Goal: Communication & Community: Answer question/provide support

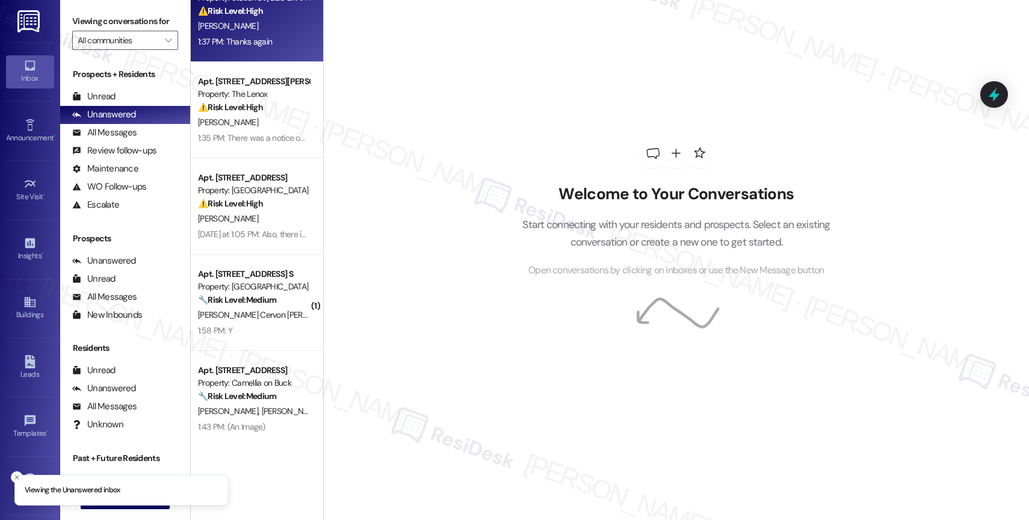
scroll to position [260, 0]
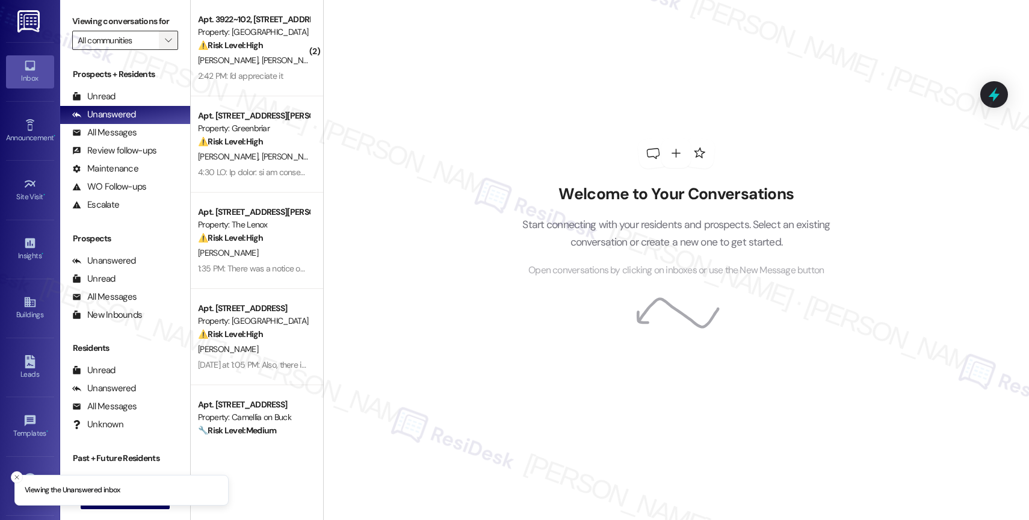
click at [165, 45] on icon "" at bounding box center [168, 41] width 7 height 10
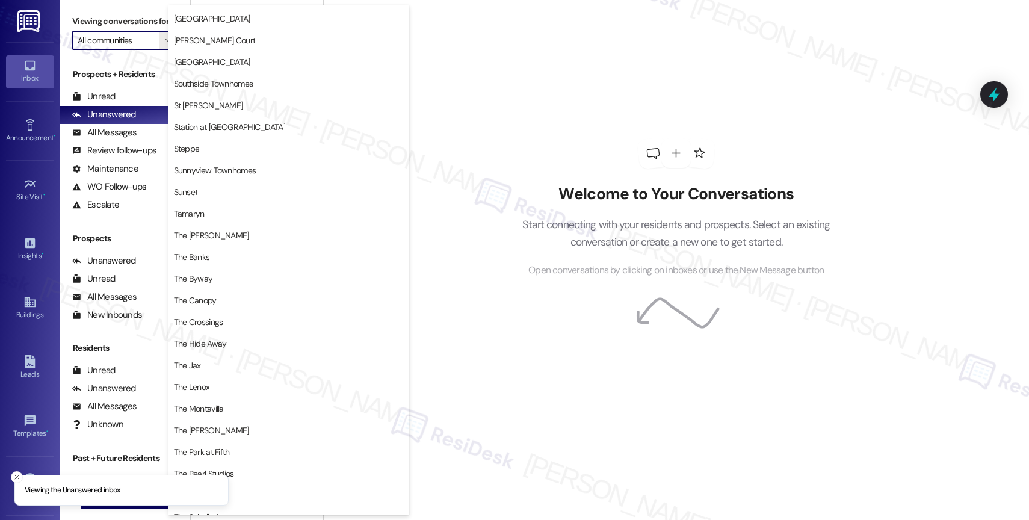
scroll to position [2221, 0]
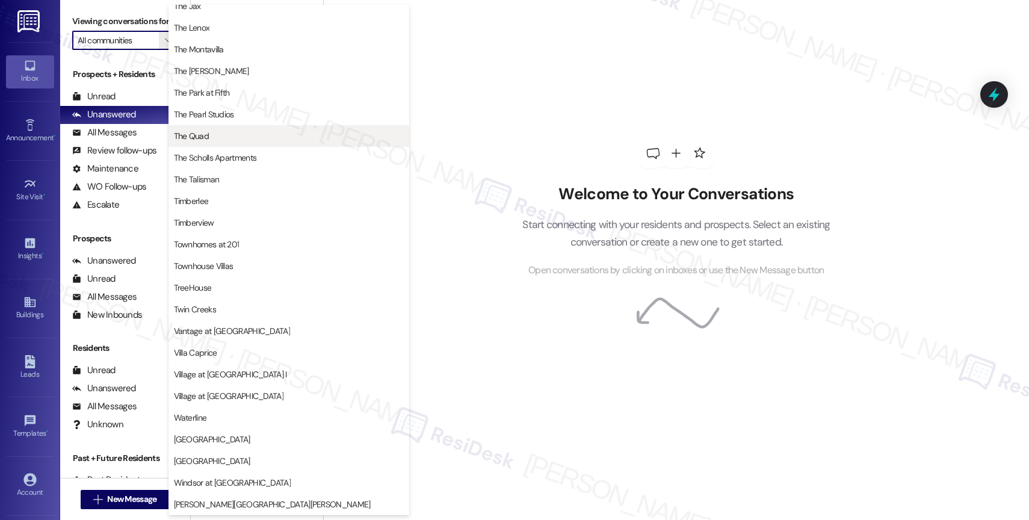
click at [254, 136] on span "The Quad" at bounding box center [289, 136] width 230 height 12
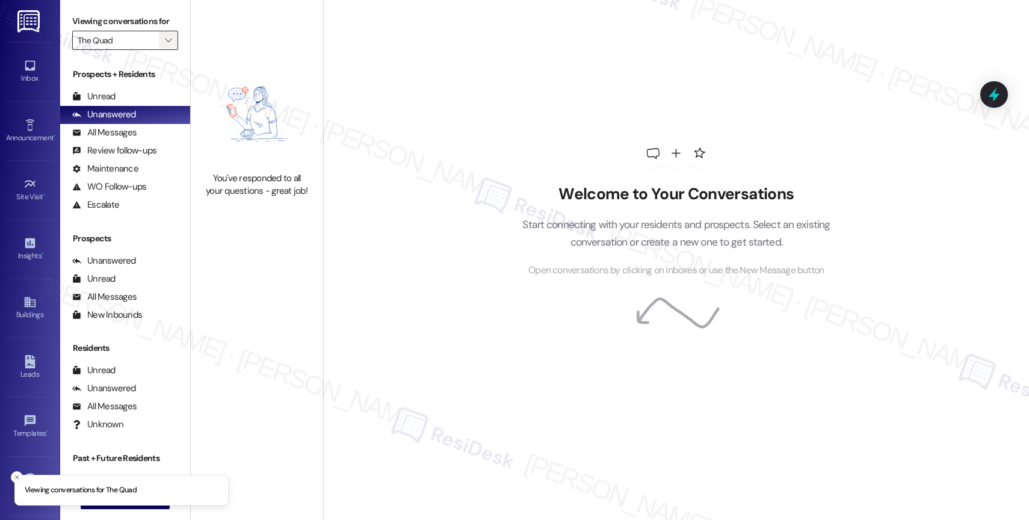
click at [163, 47] on span "" at bounding box center [168, 40] width 11 height 19
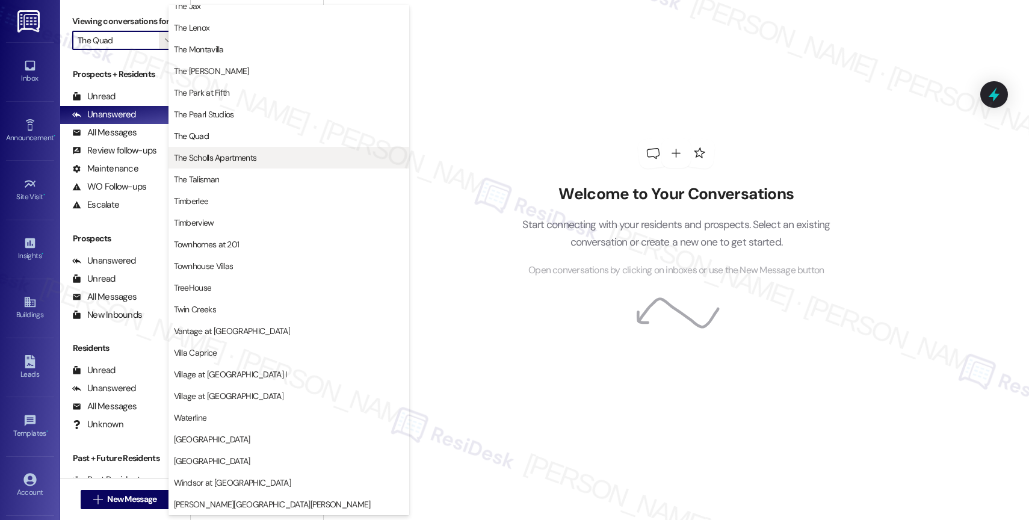
scroll to position [2168, 0]
click at [229, 159] on span "The Scholls Apartments" at bounding box center [215, 158] width 83 height 12
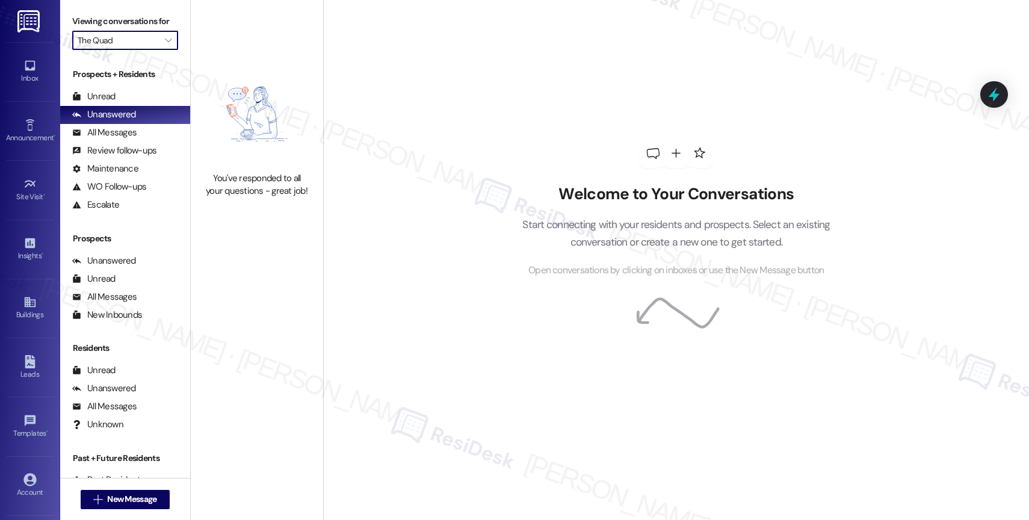
type input "The Scholls Apartments"
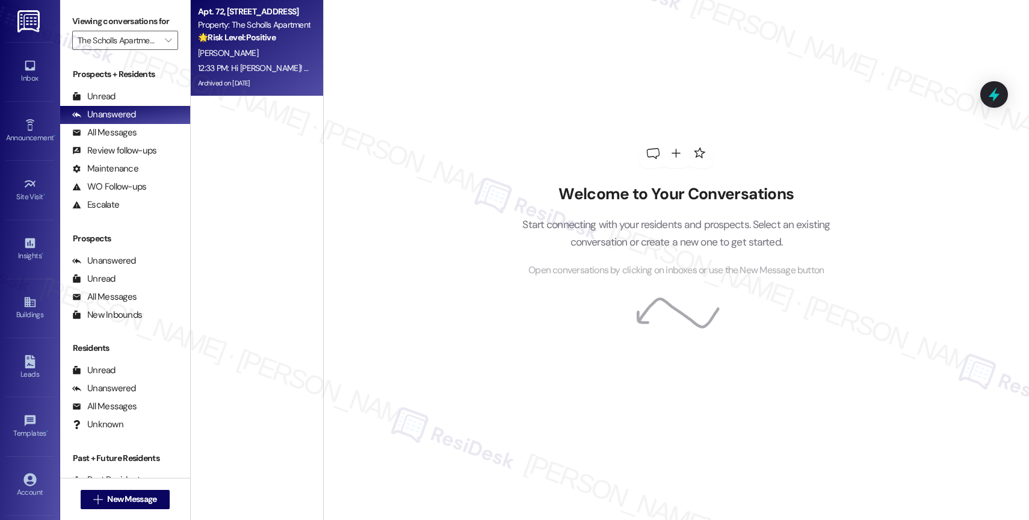
click at [247, 57] on div "[PERSON_NAME]" at bounding box center [254, 53] width 114 height 15
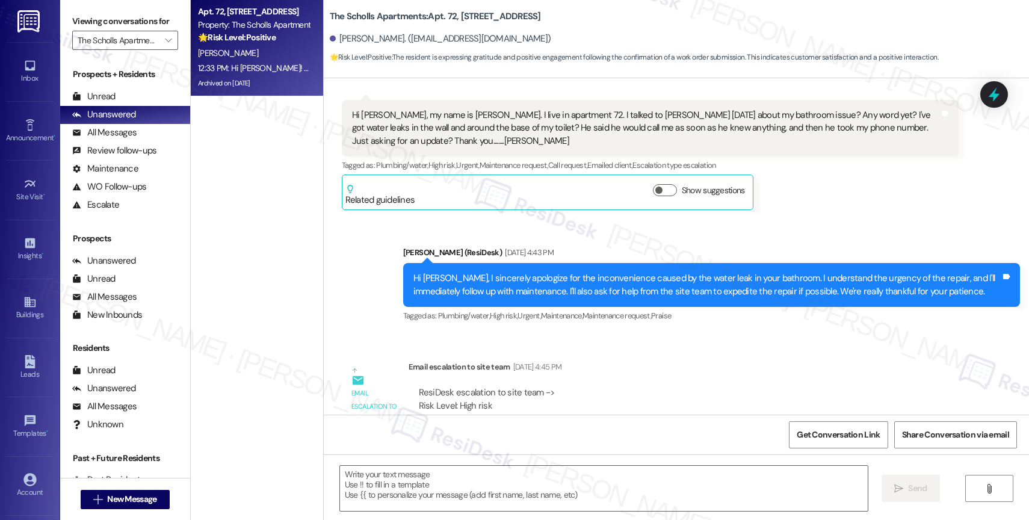
type textarea "Fetching suggested responses. Please feel free to read through the conversation…"
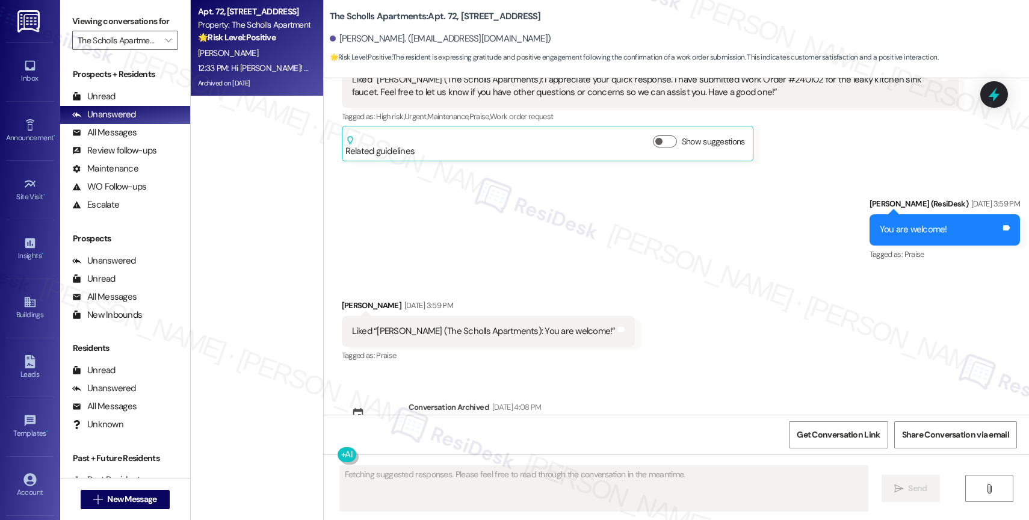
scroll to position [8770, 0]
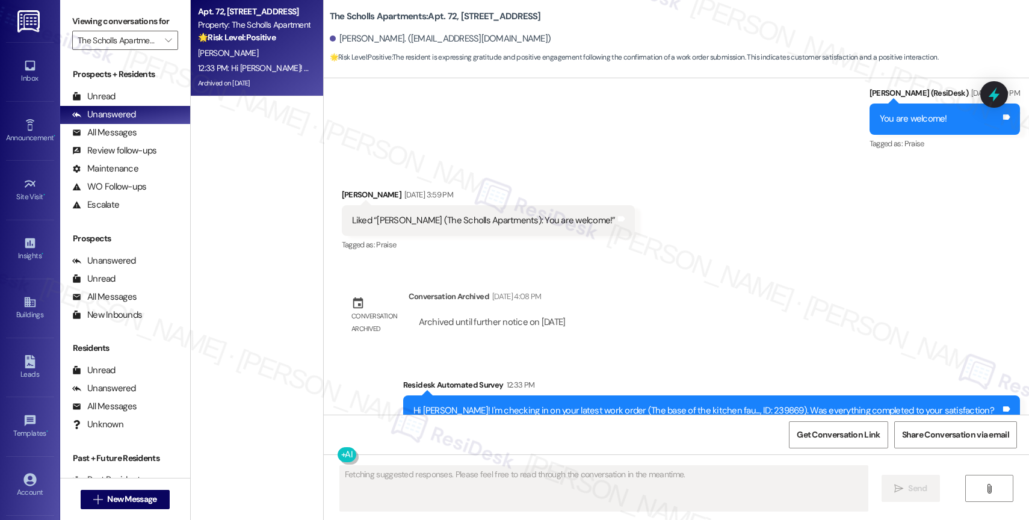
click at [652, 268] on div "Lease started Aug 31, 2016 at 8:00 PM Announcement, sent via SMS Sarah (ResiDes…" at bounding box center [677, 246] width 706 height 337
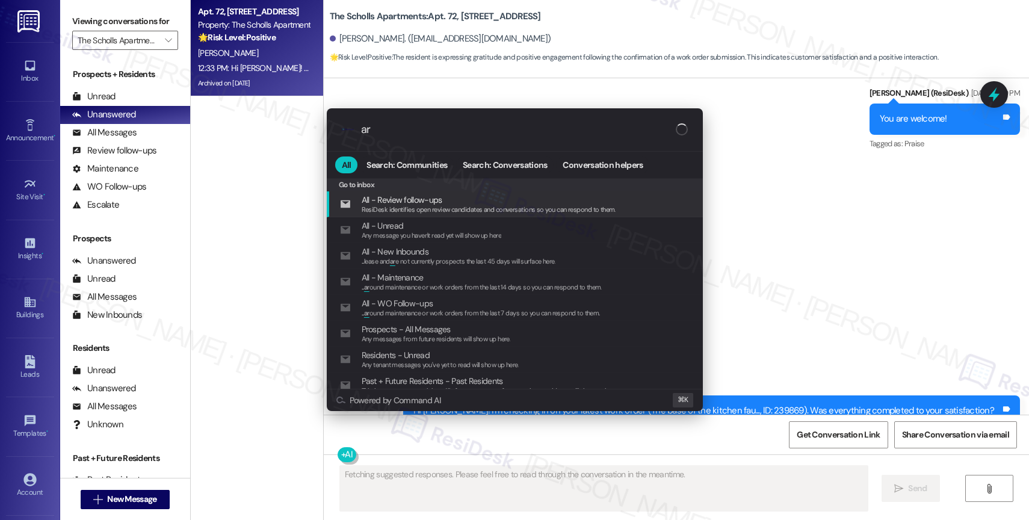
type input "arc"
type textarea "Hi"
type input "arch"
type textarea "Hi {{first_name}}! I'm"
type input "archi"
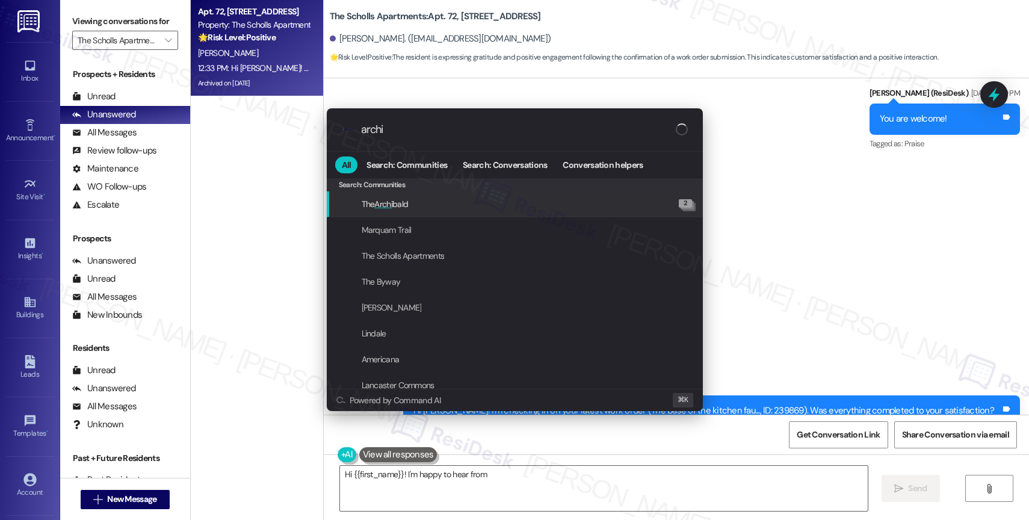
type textarea "Hi {{first_name}}! I'm happy to hear from you"
type input "archiv"
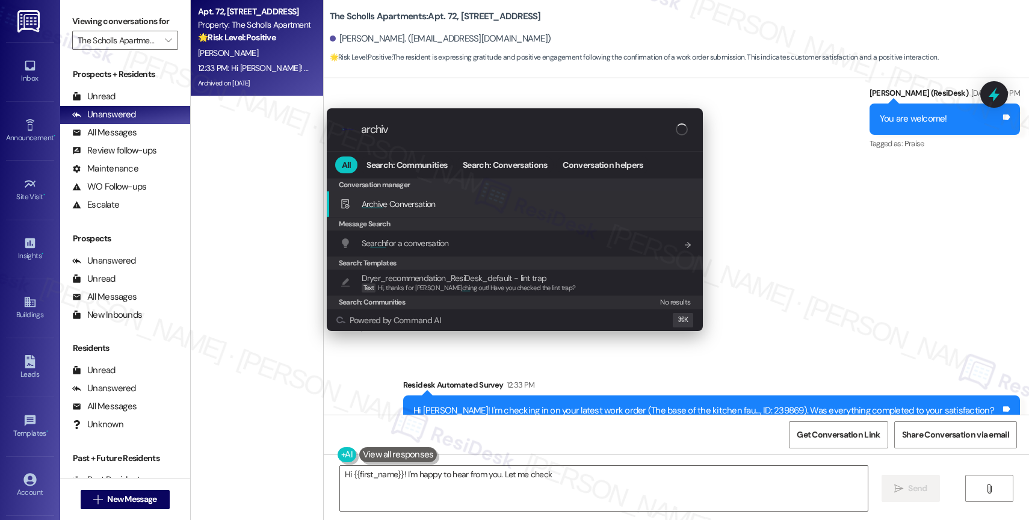
type textarea "Hi {{first_name}}! I'm happy to hear from you. Let me check on"
type input "archive"
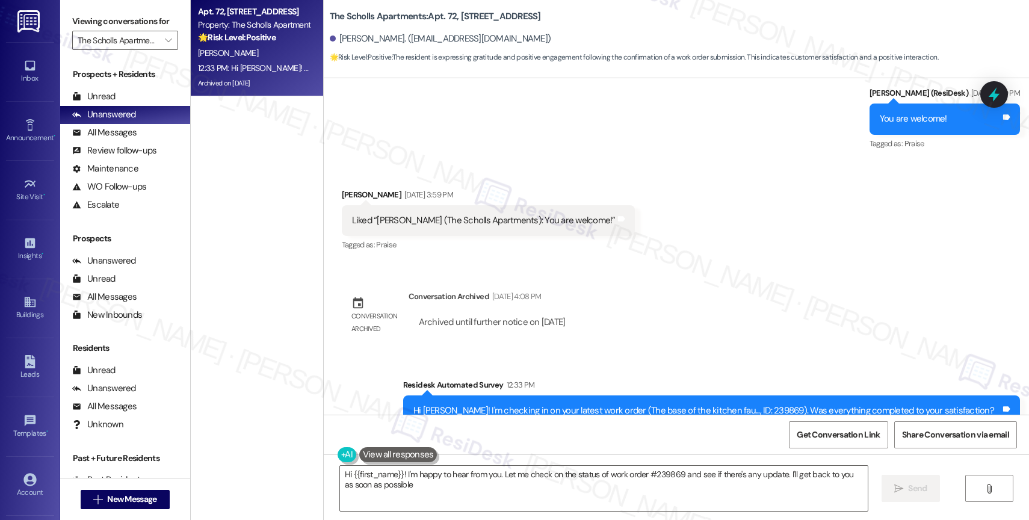
type textarea "Hi {{first_name}}! I'm happy to hear from you. Let me check on the status of wo…"
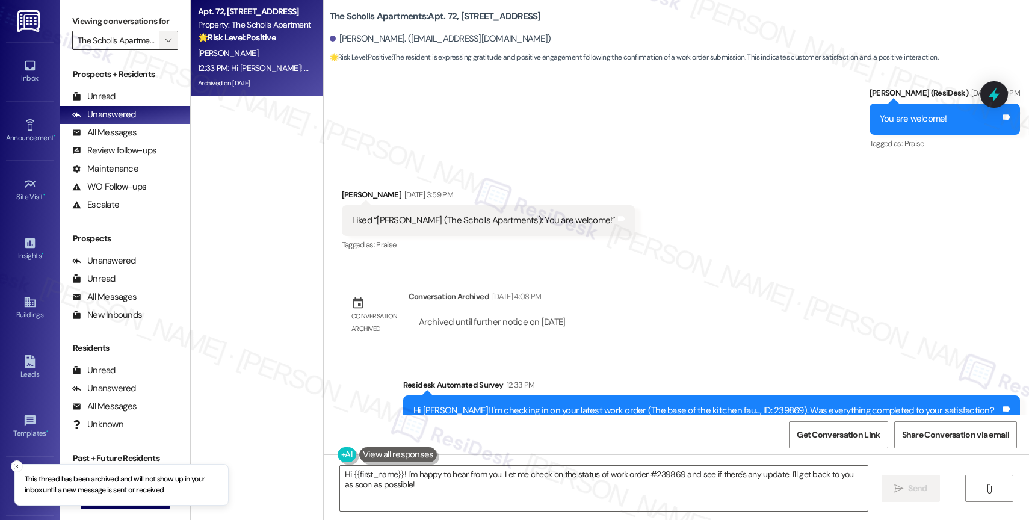
click at [164, 50] on span "" at bounding box center [168, 40] width 11 height 19
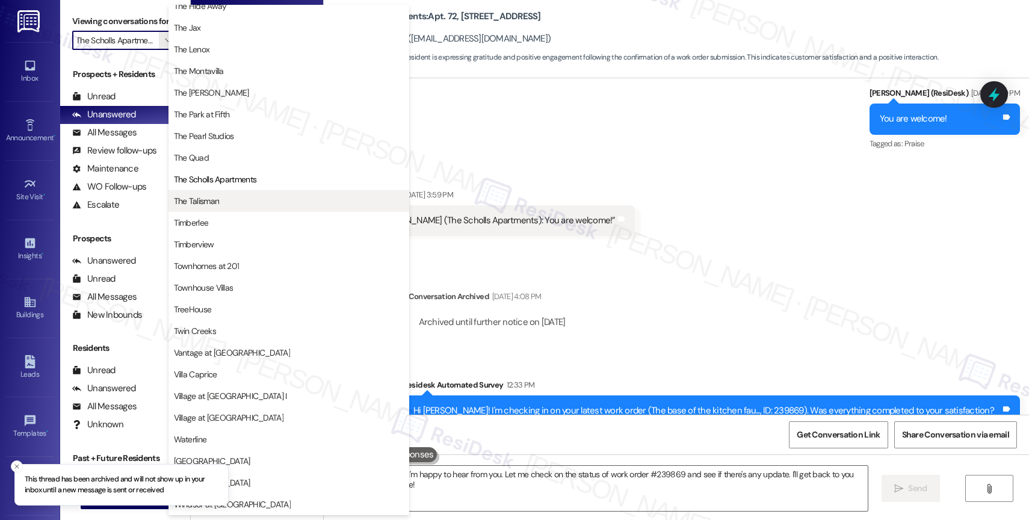
scroll to position [2163, 0]
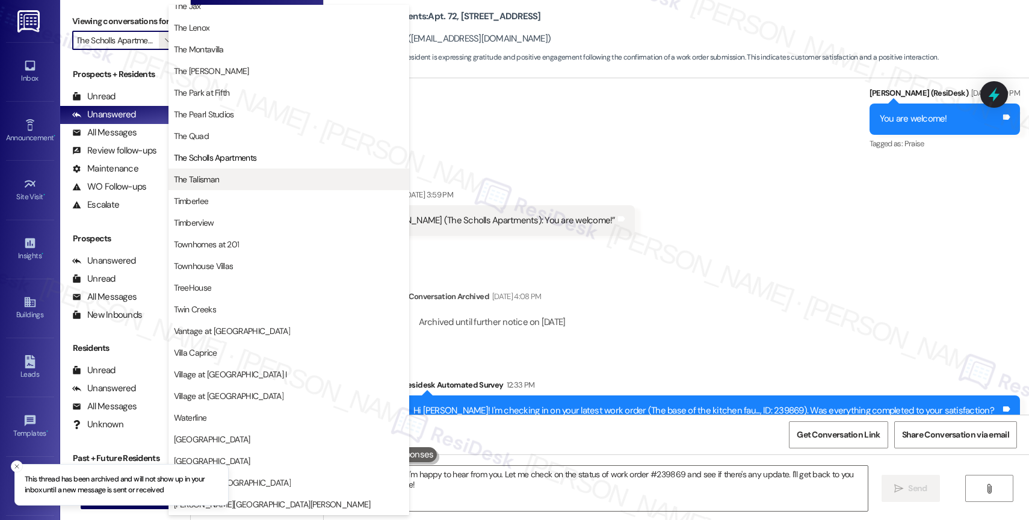
click at [227, 174] on span "The Talisman" at bounding box center [289, 179] width 230 height 12
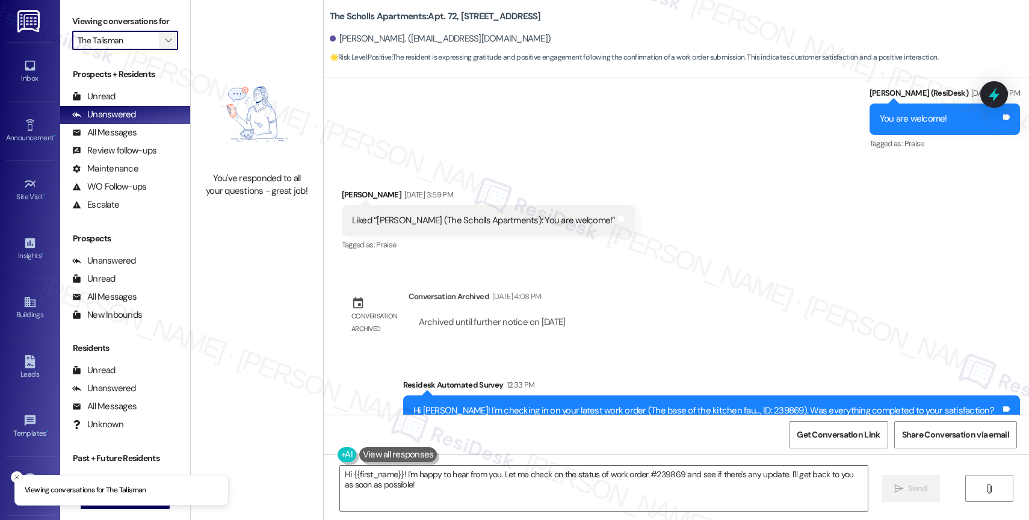
click at [163, 48] on span "" at bounding box center [168, 40] width 11 height 19
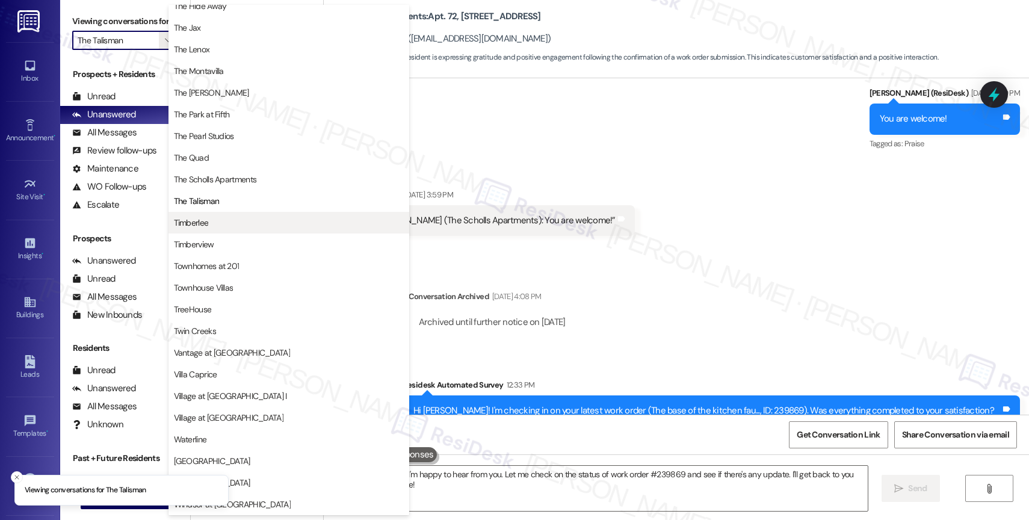
scroll to position [2163, 0]
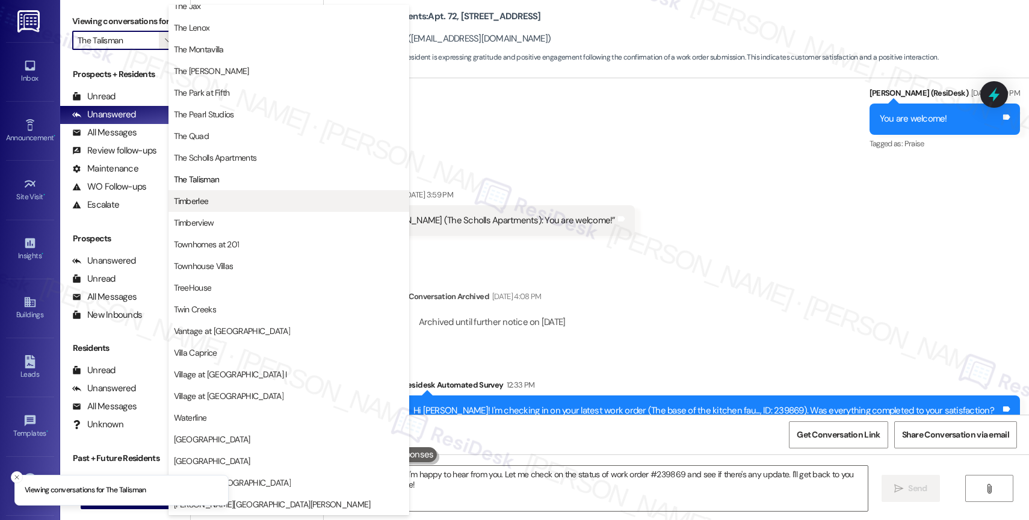
click at [246, 200] on span "Timberlee" at bounding box center [289, 201] width 230 height 12
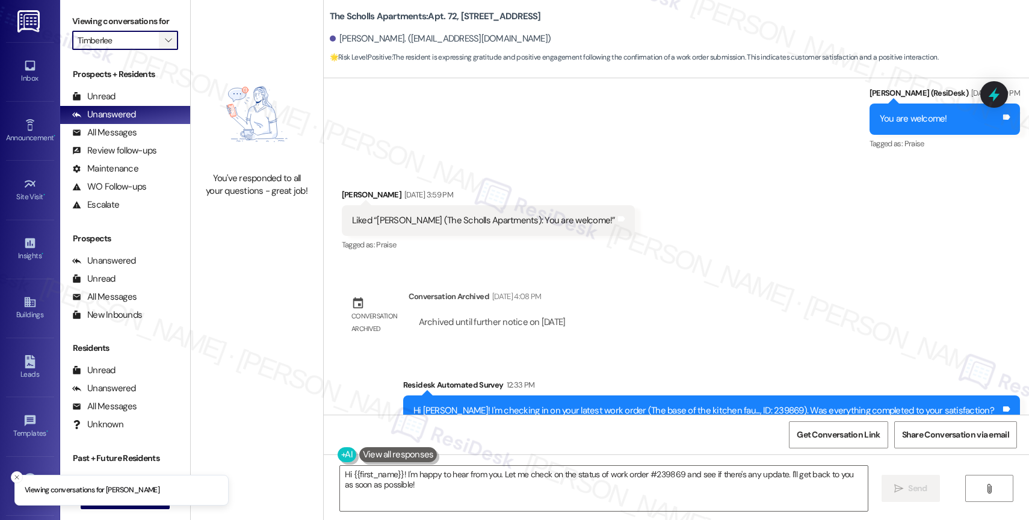
click at [165, 45] on icon "" at bounding box center [168, 41] width 7 height 10
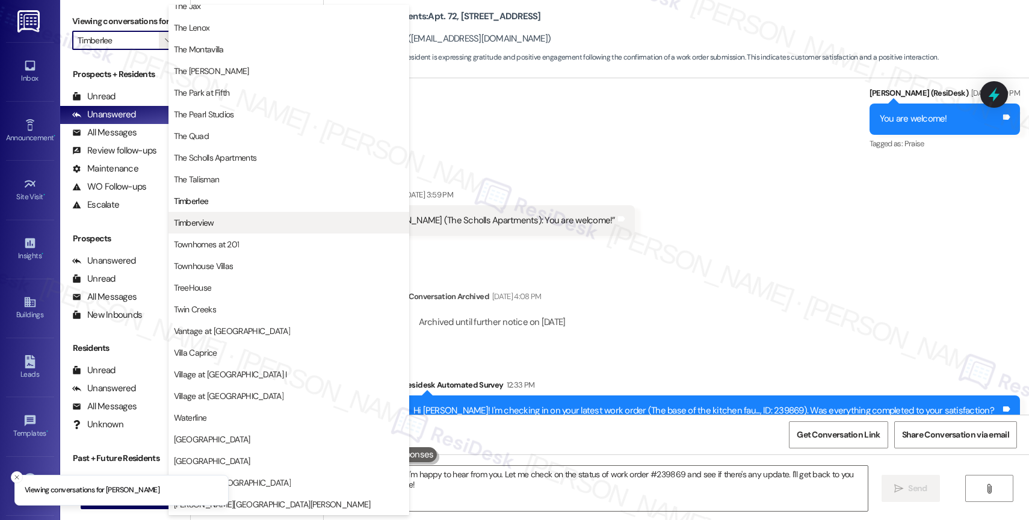
scroll to position [2163, 0]
click at [234, 227] on span "Timberview" at bounding box center [289, 223] width 230 height 12
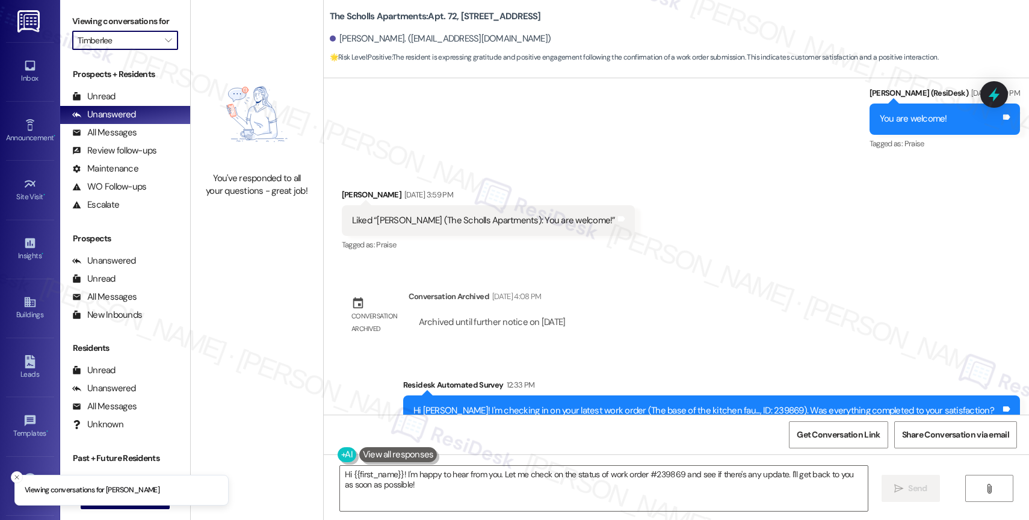
type input "Timberview"
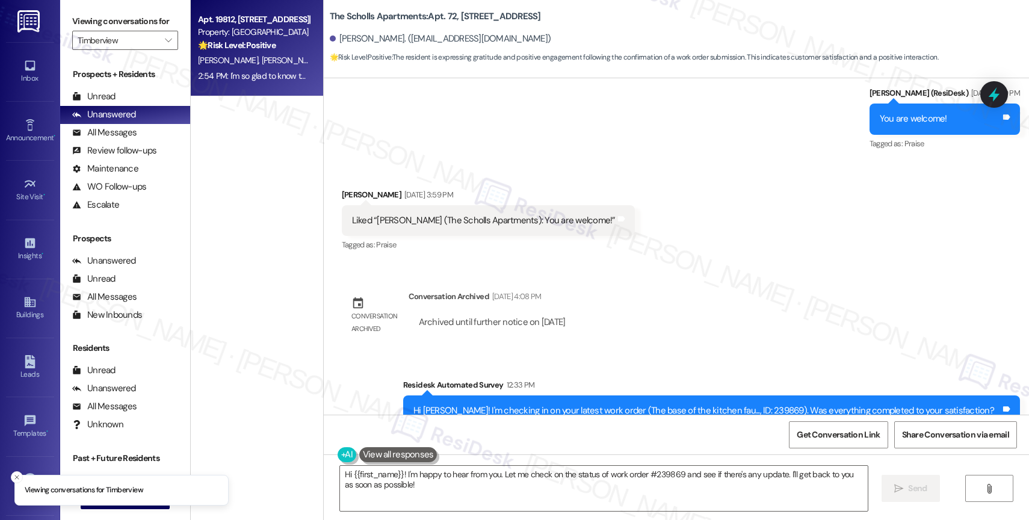
click at [241, 48] on strong "🌟 Risk Level: Positive" at bounding box center [237, 45] width 78 height 11
type textarea "Fetching suggested responses. Please feel free to read through the conversation…"
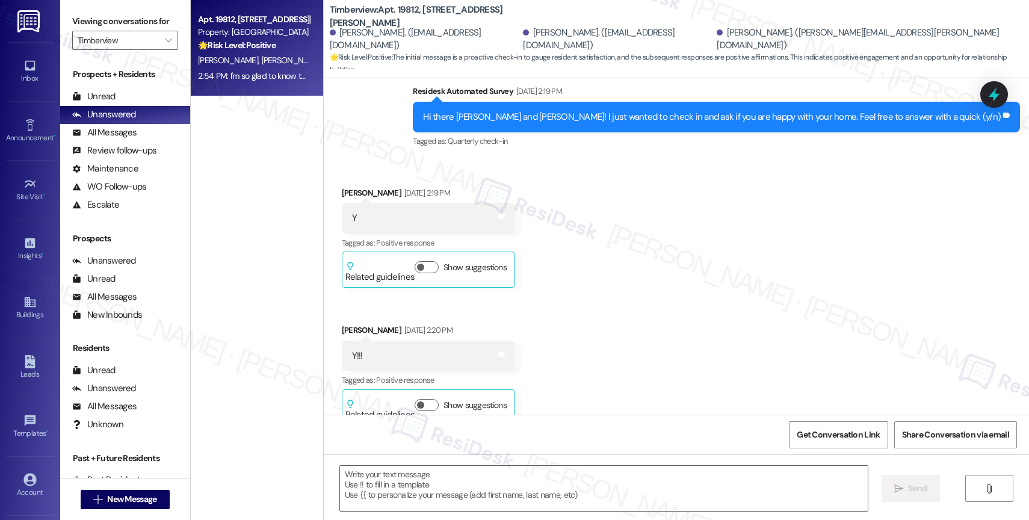
scroll to position [5975, 0]
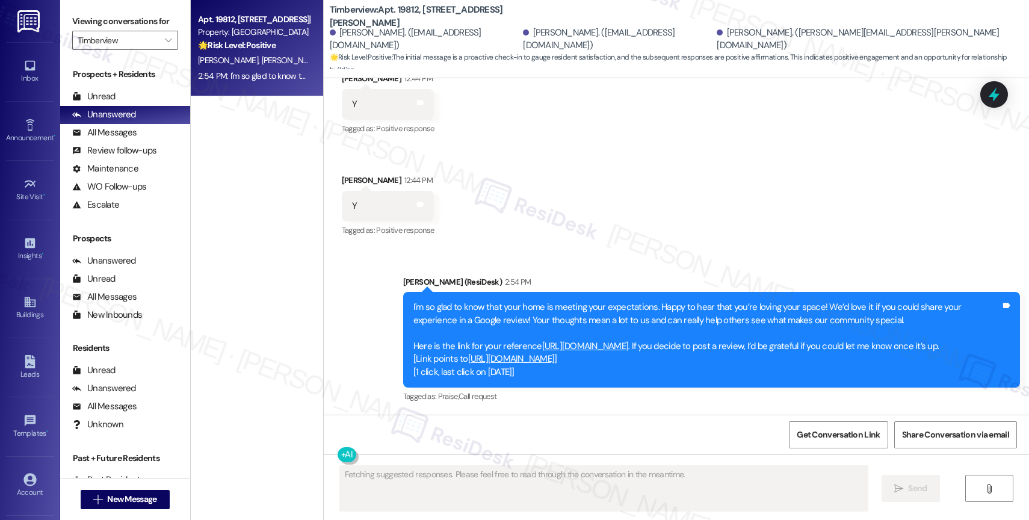
click at [616, 205] on div "Received via SMS Rachel Nartker 12:44 PM Y Tags and notes Tagged as: Positive r…" at bounding box center [677, 146] width 706 height 203
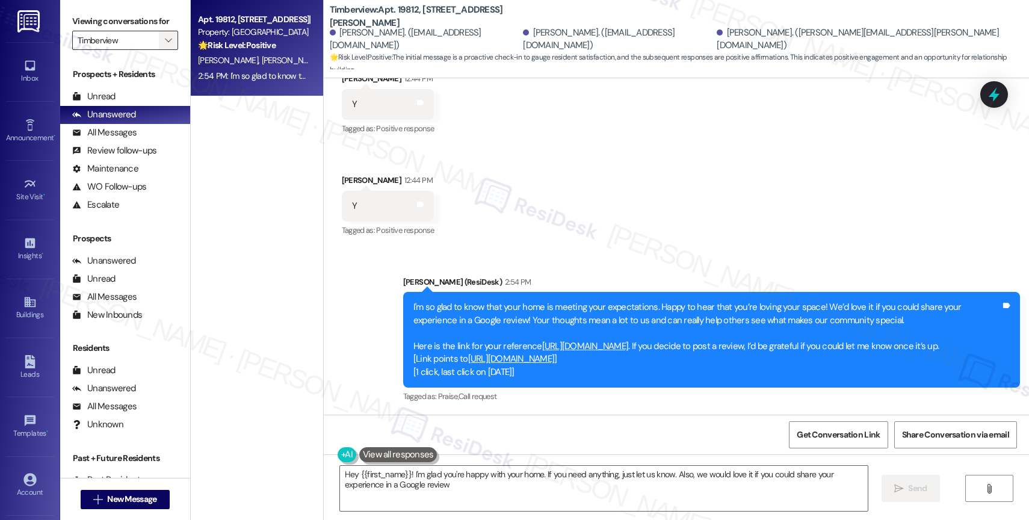
type textarea "Hey {{first_name}}! I'm glad you're happy with your home. If you need anything,…"
click at [165, 45] on icon "" at bounding box center [168, 41] width 7 height 10
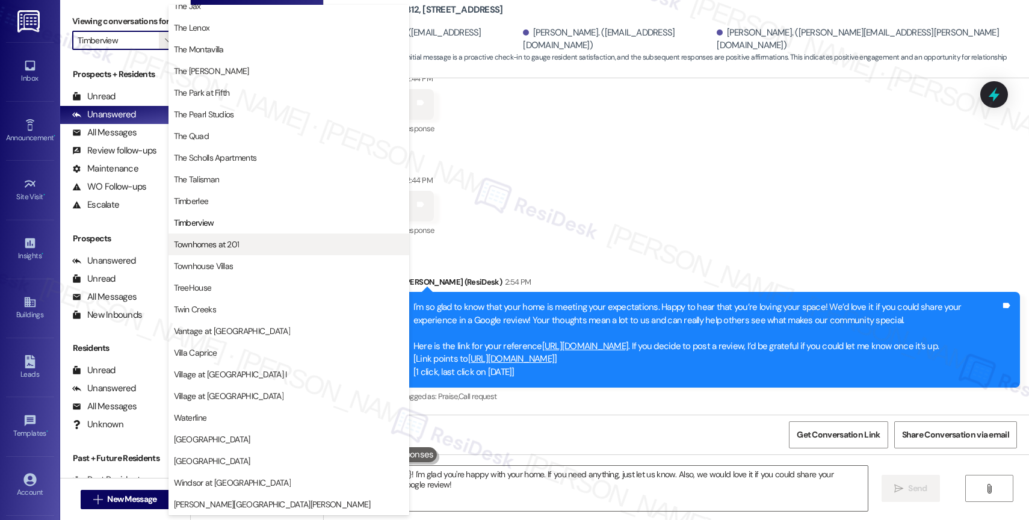
scroll to position [2149, 0]
click at [226, 249] on span "Townhomes at 201" at bounding box center [207, 244] width 66 height 12
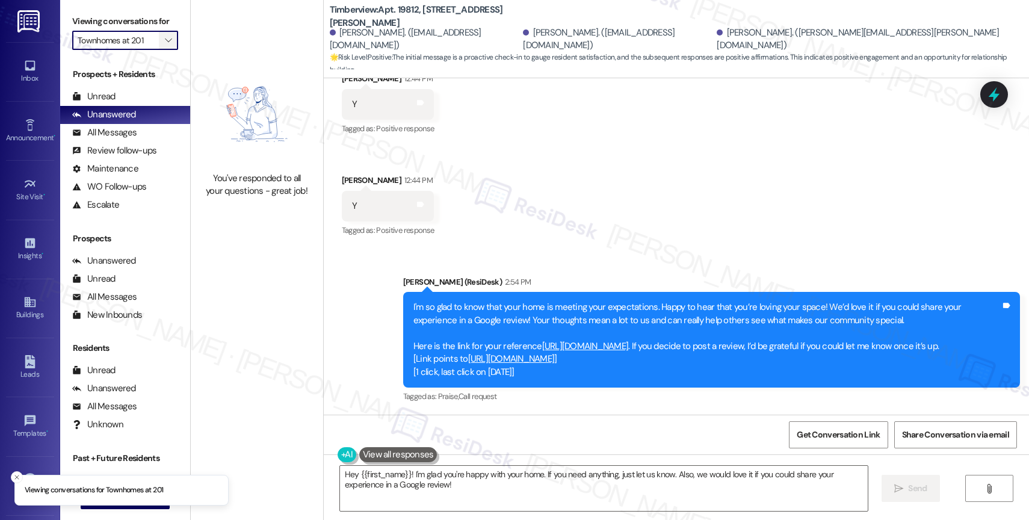
click at [163, 48] on span "" at bounding box center [168, 40] width 11 height 19
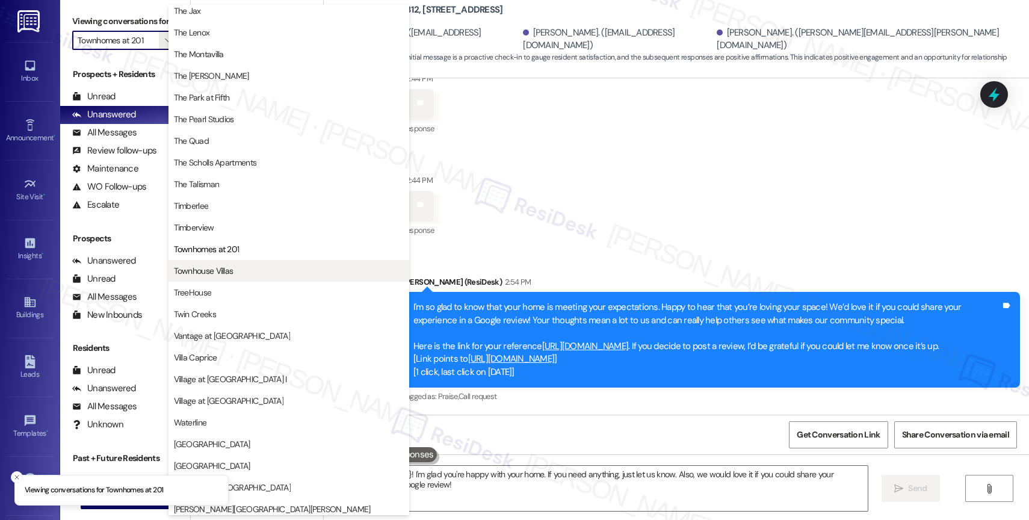
scroll to position [2173, 0]
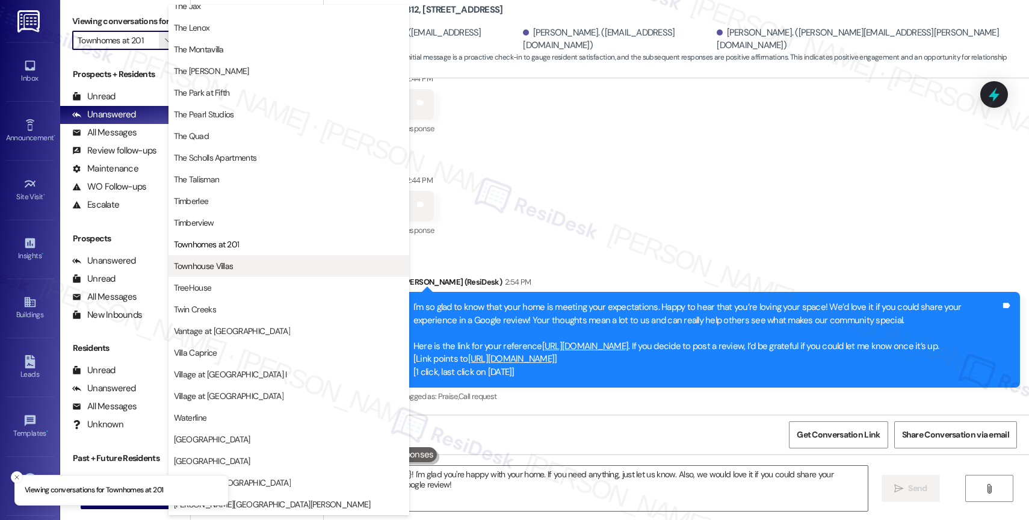
click at [243, 266] on span "Townhouse Villas" at bounding box center [289, 266] width 230 height 12
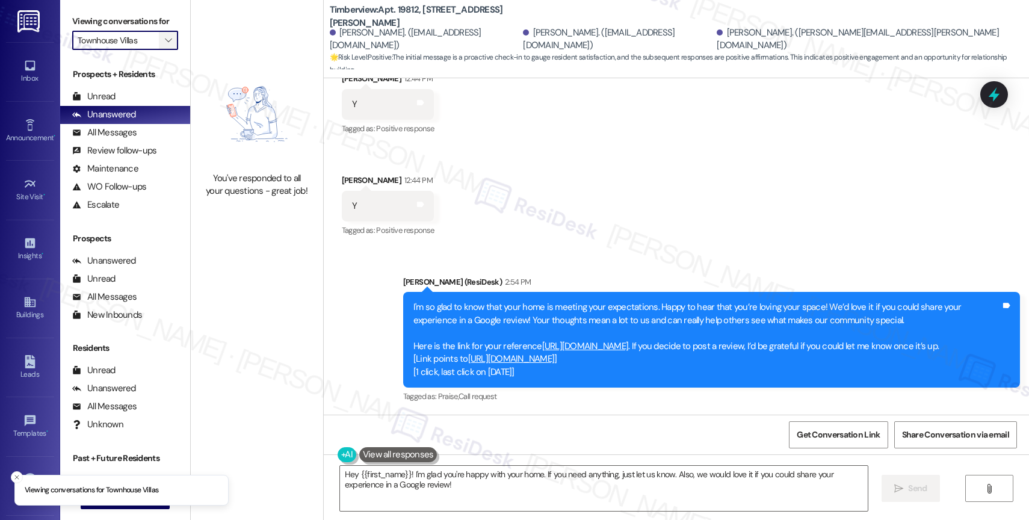
click at [165, 45] on icon "" at bounding box center [168, 41] width 7 height 10
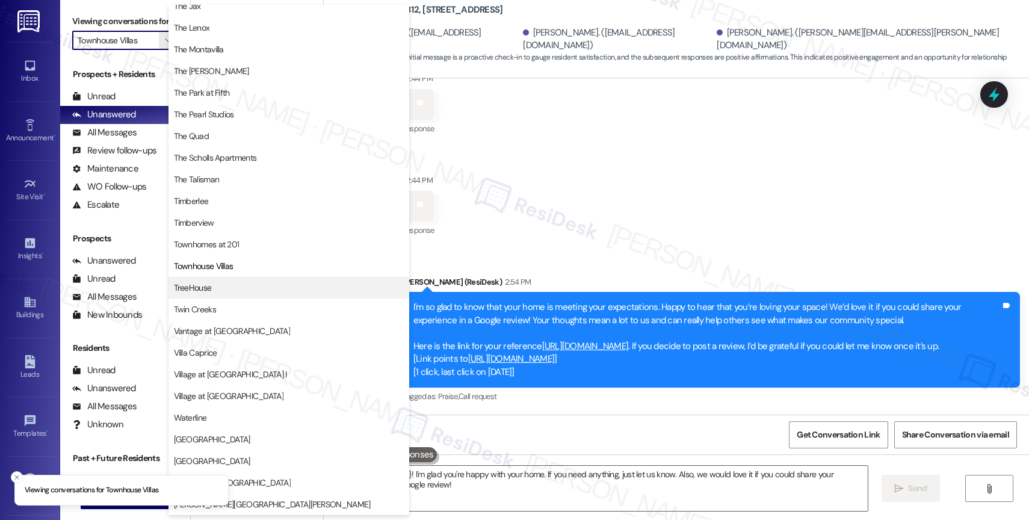
scroll to position [2163, 0]
click at [234, 296] on button "TreeHouse" at bounding box center [289, 288] width 241 height 22
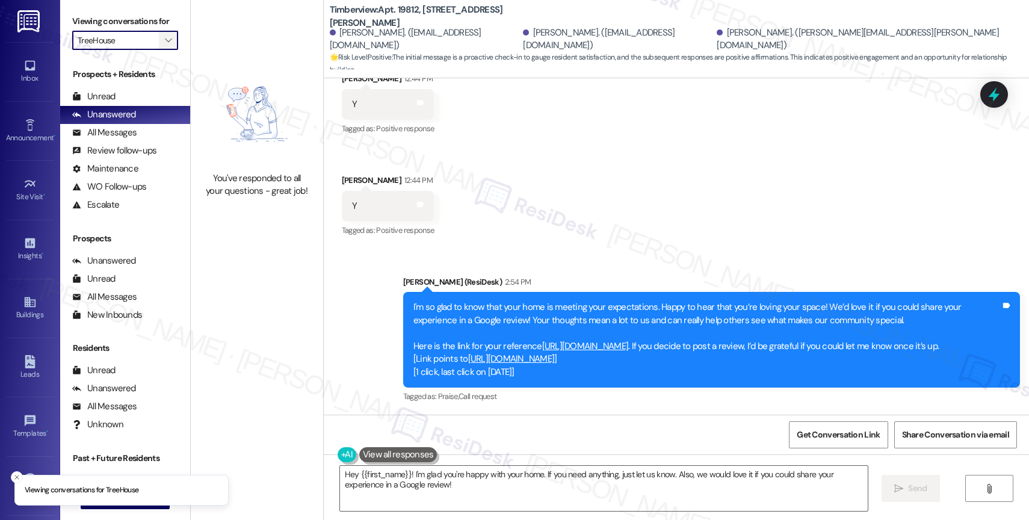
click at [165, 45] on icon "" at bounding box center [168, 41] width 7 height 10
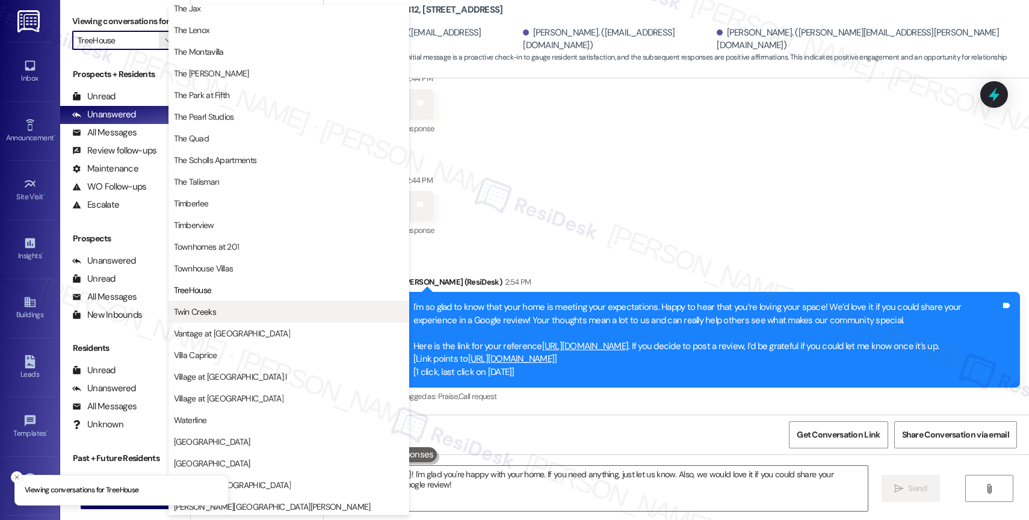
scroll to position [2165, 0]
click at [223, 314] on span "Twin Creeks" at bounding box center [289, 309] width 230 height 12
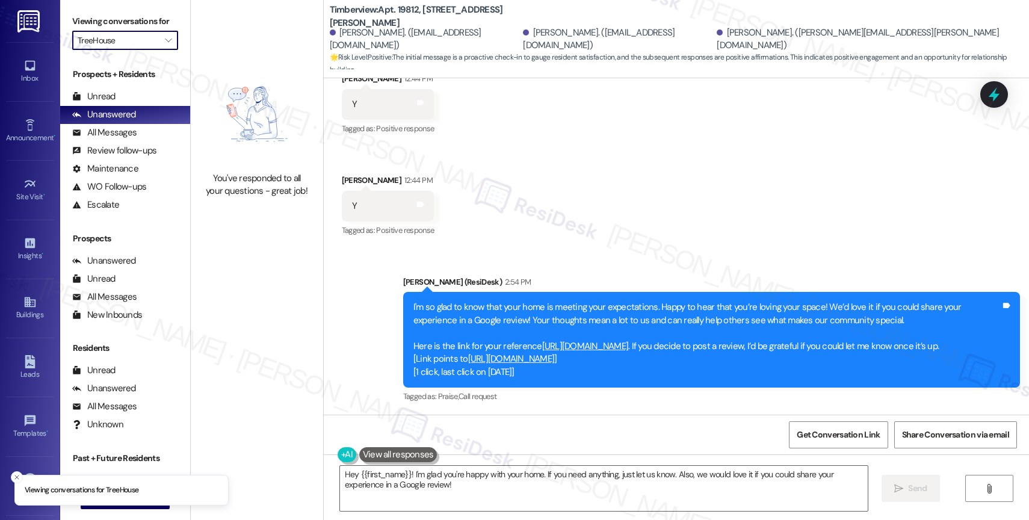
type input "Twin Creeks"
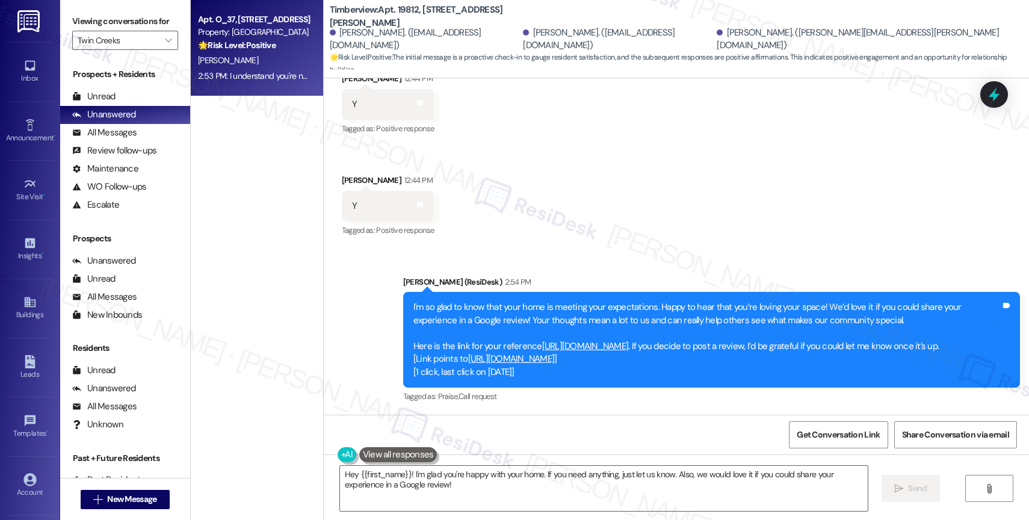
click at [269, 61] on div "W. Lyons" at bounding box center [254, 60] width 114 height 15
type textarea "Fetching suggested responses. Please feel free to read through the conversation…"
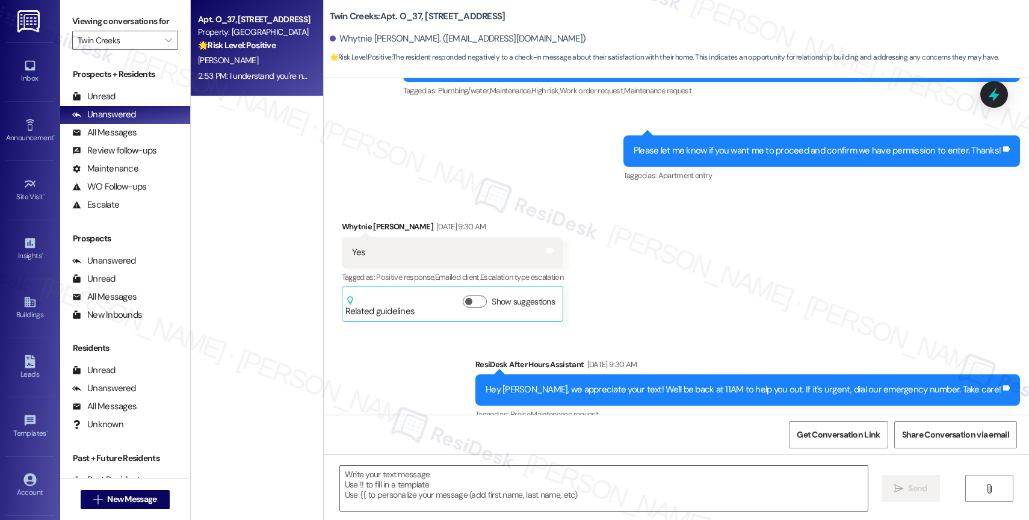
type textarea "Fetching suggested responses. Please feel free to read through the conversation…"
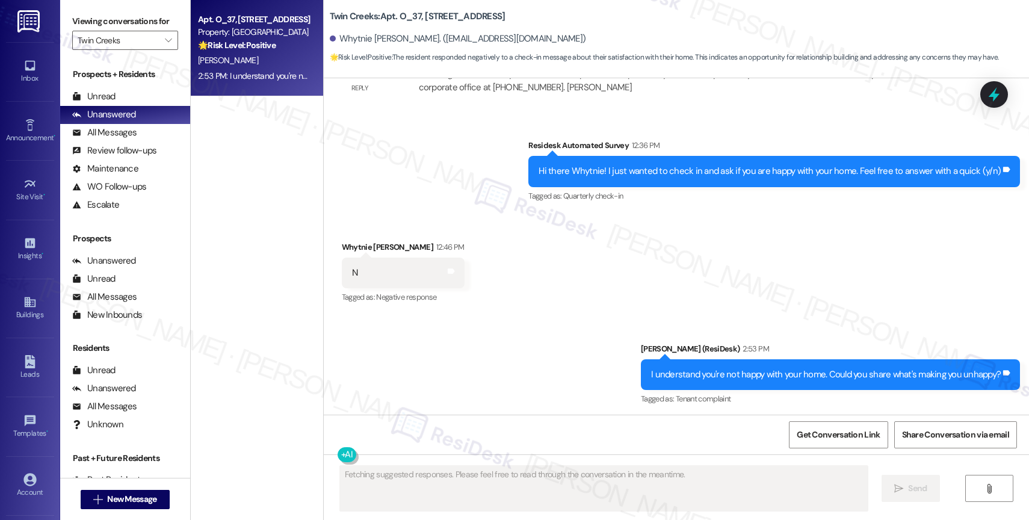
scroll to position [1099, 0]
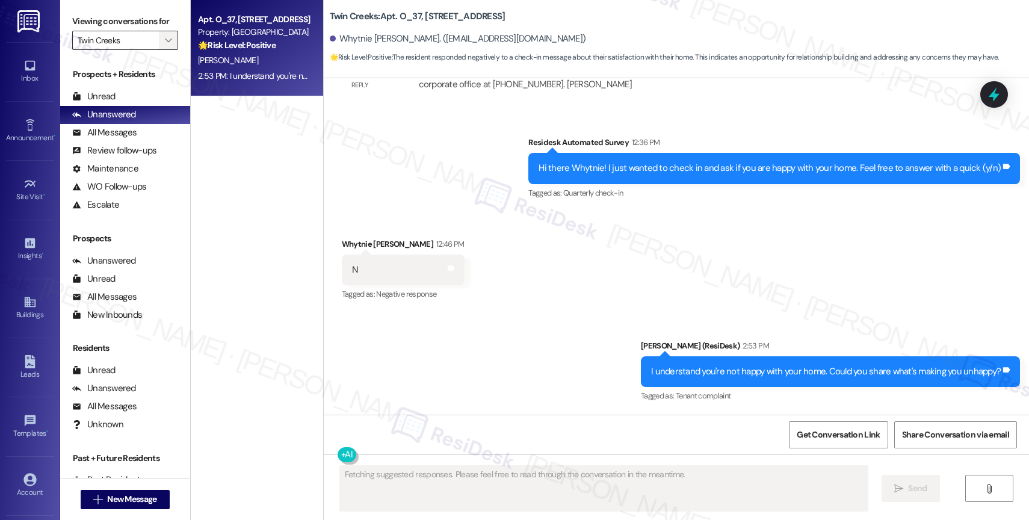
click at [165, 45] on icon "" at bounding box center [168, 41] width 7 height 10
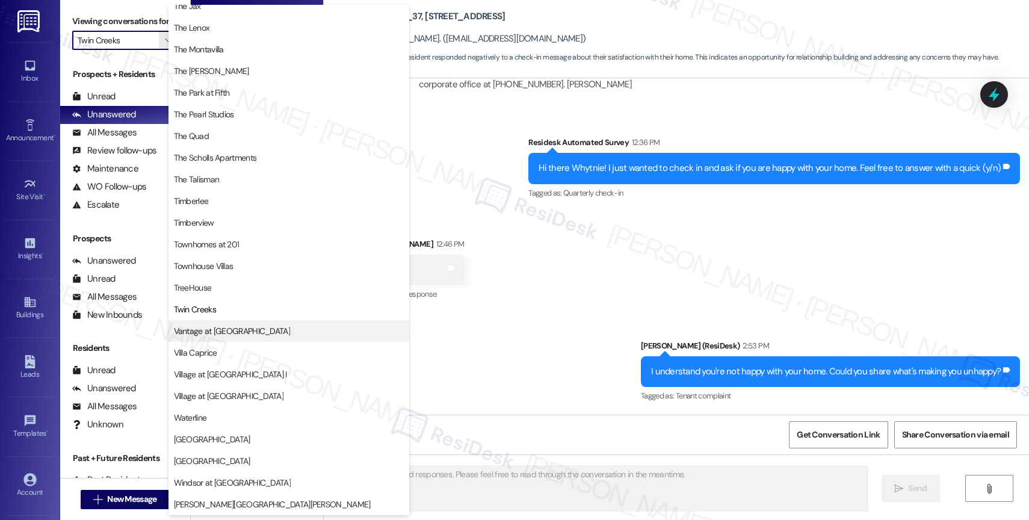
scroll to position [2158, 0]
click at [256, 323] on button "Vantage at Hillsdale" at bounding box center [289, 331] width 241 height 22
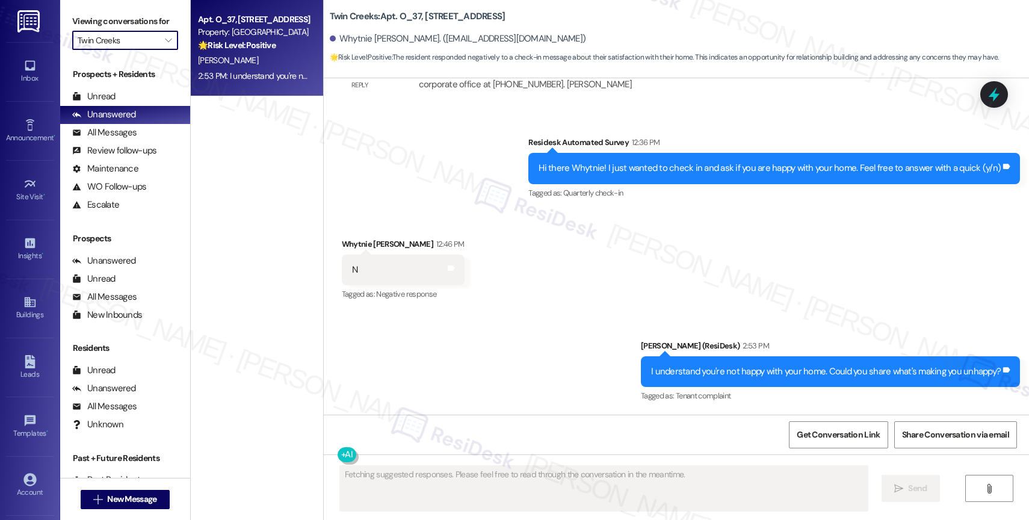
type input "Vantage at Hillsdale"
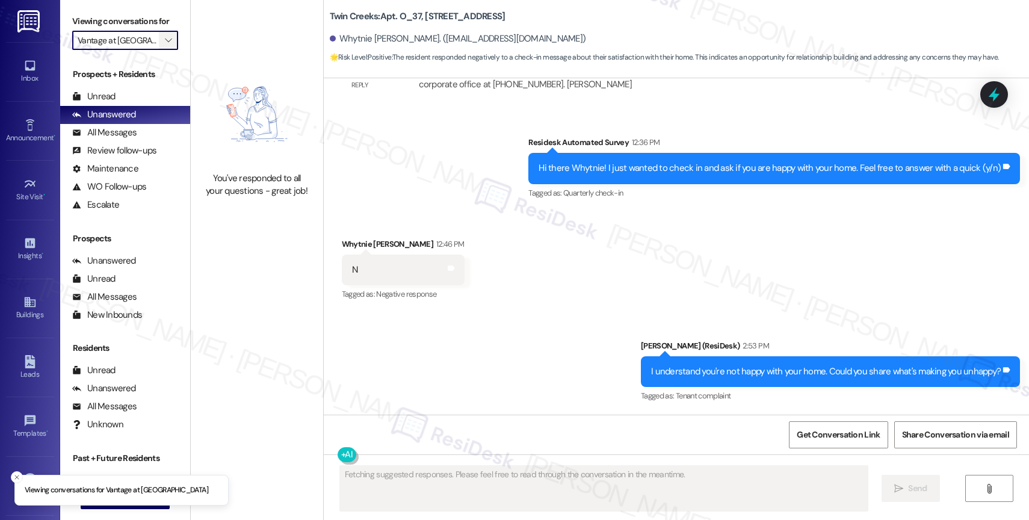
click at [165, 45] on icon "" at bounding box center [168, 41] width 7 height 10
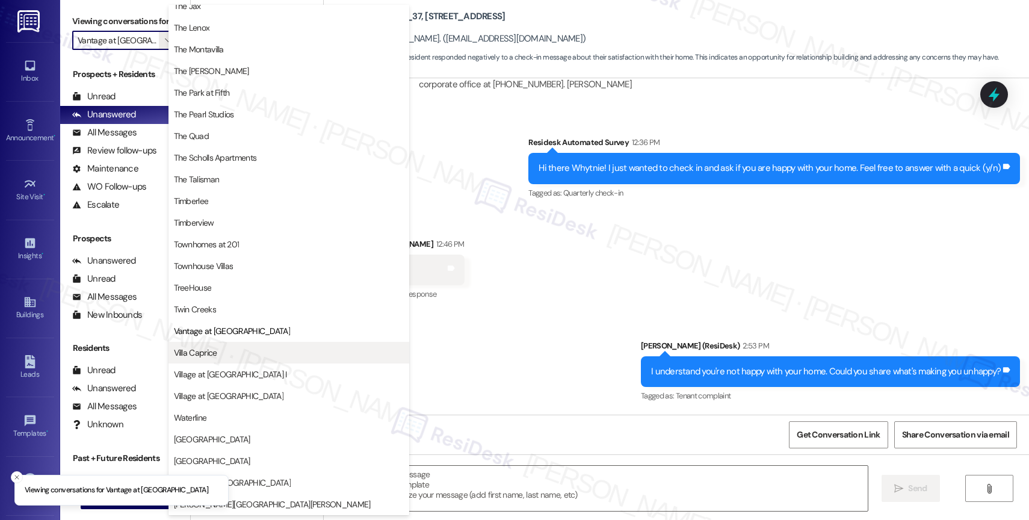
scroll to position [2188, 0]
click at [247, 343] on button "Villa Caprice" at bounding box center [289, 353] width 241 height 22
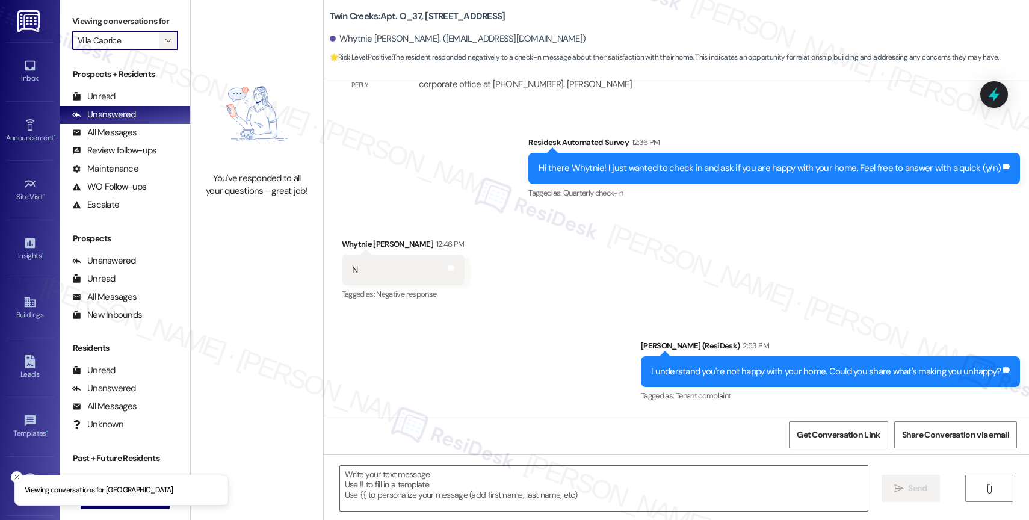
click at [165, 45] on icon "" at bounding box center [168, 41] width 7 height 10
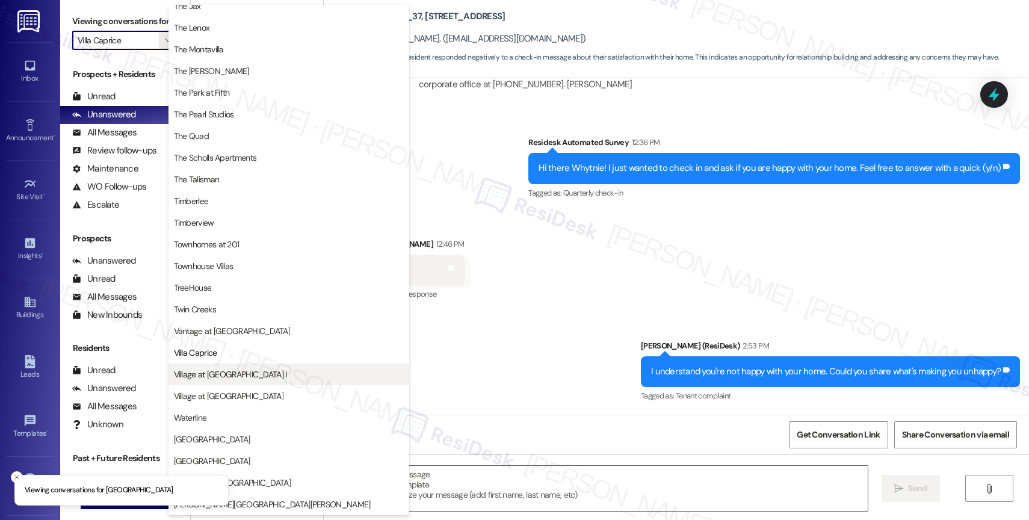
scroll to position [2163, 0]
click at [234, 364] on button "Village at Main Street I" at bounding box center [289, 375] width 241 height 22
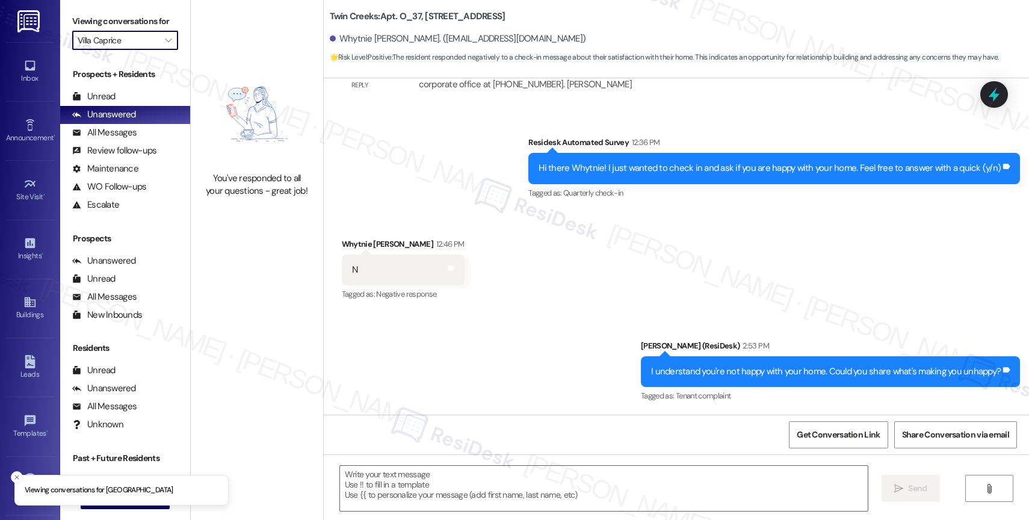
type input "Village at Main Street I"
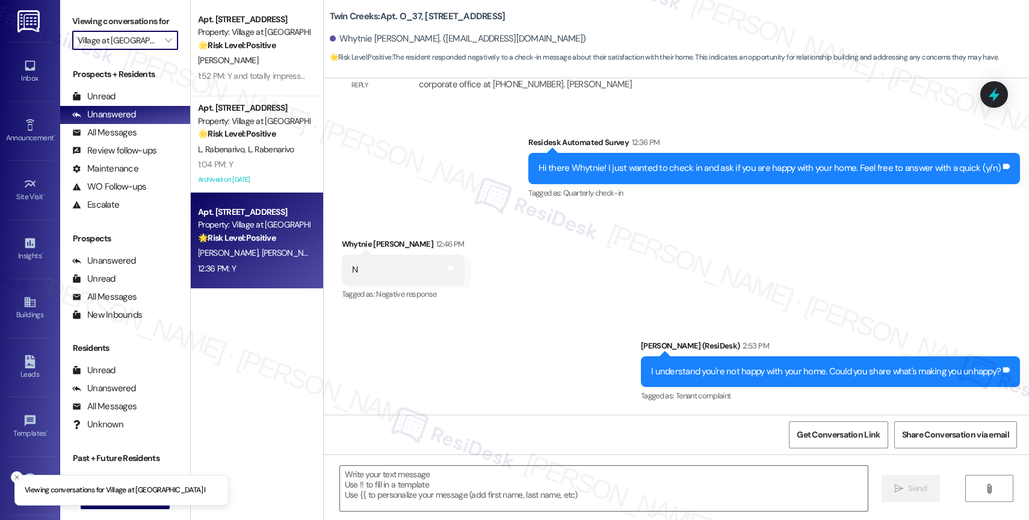
click at [246, 237] on strong "🌟 Risk Level: Positive" at bounding box center [237, 237] width 78 height 11
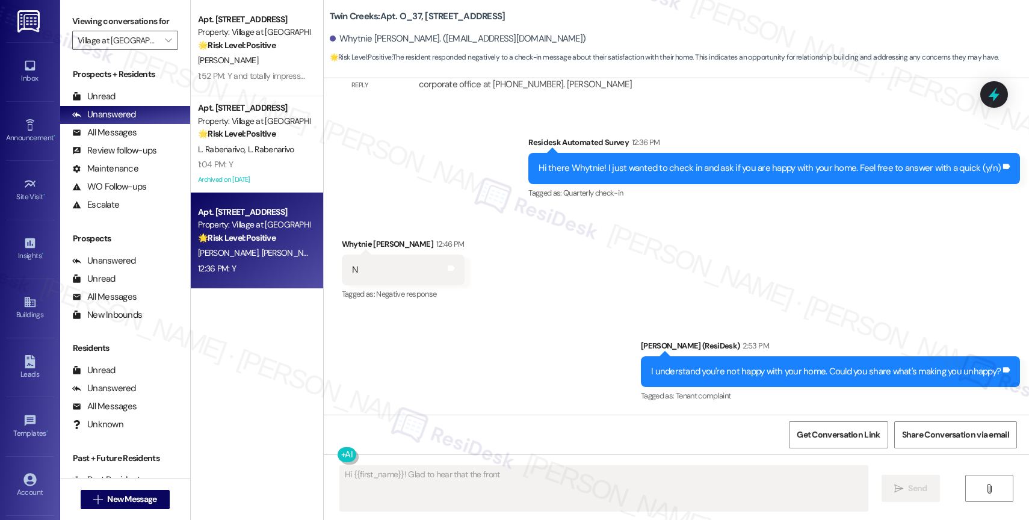
scroll to position [486, 0]
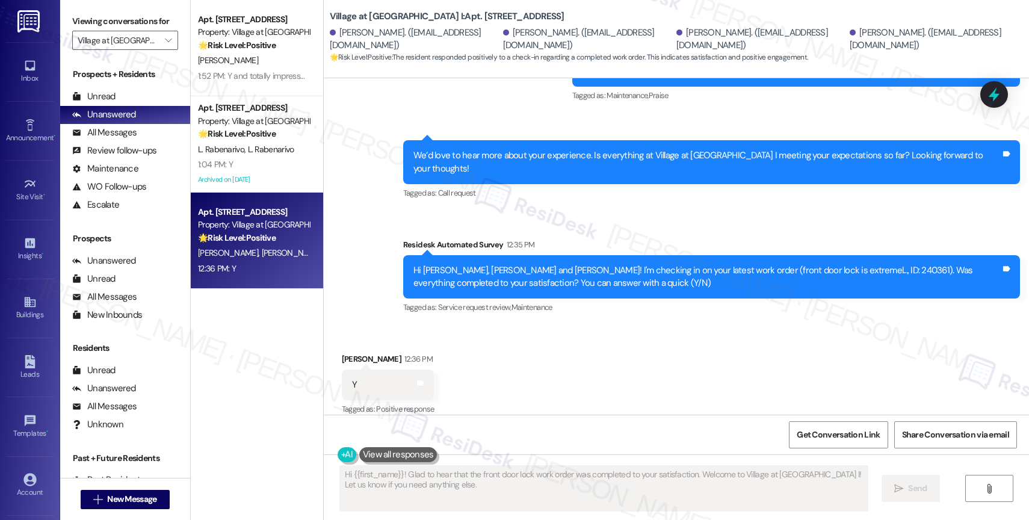
click at [543, 356] on div "Received via SMS Tyler Sherry 12:36 PM Y Tags and notes Tagged as: Positive res…" at bounding box center [677, 377] width 706 height 102
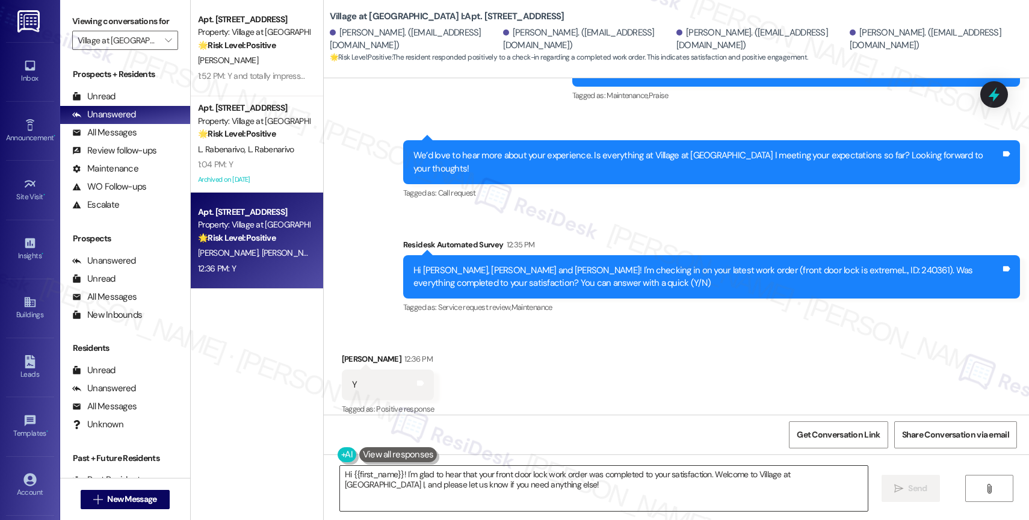
click at [344, 475] on textarea "Hi {{first_name}}! I'm glad to hear that your front door lock work order was co…" at bounding box center [604, 488] width 528 height 45
drag, startPoint x: 349, startPoint y: 344, endPoint x: 322, endPoint y: 340, distance: 26.7
click at [324, 340] on div "Received via SMS Tyler Sherry 12:36 PM Y Tags and notes Tagged as: Positive res…" at bounding box center [677, 377] width 706 height 102
copy div "Tyler"
click at [397, 485] on textarea "Hi {{first_name}}! I'm glad to hear that your front door lock work order was co…" at bounding box center [604, 488] width 528 height 45
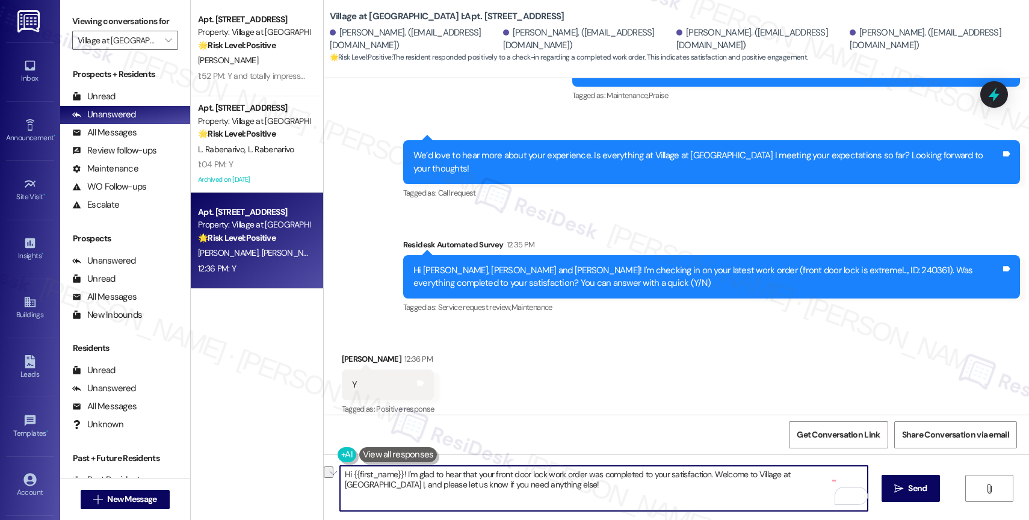
drag, startPoint x: 397, startPoint y: 472, endPoint x: 318, endPoint y: 464, distance: 79.3
click at [324, 464] on div "Hi {{first_name}}! I'm glad to hear that your front door lock work order was co…" at bounding box center [677, 500] width 706 height 90
click at [340, 475] on textarea "I'm glad to hear that your front door lock work order was completed to your sat…" at bounding box center [604, 488] width 528 height 45
click at [518, 485] on textarea "Tyler, I'm glad to hear that your front door lock work order was completed to y…" at bounding box center [604, 488] width 528 height 45
drag, startPoint x: 663, startPoint y: 473, endPoint x: 748, endPoint y: 489, distance: 85.8
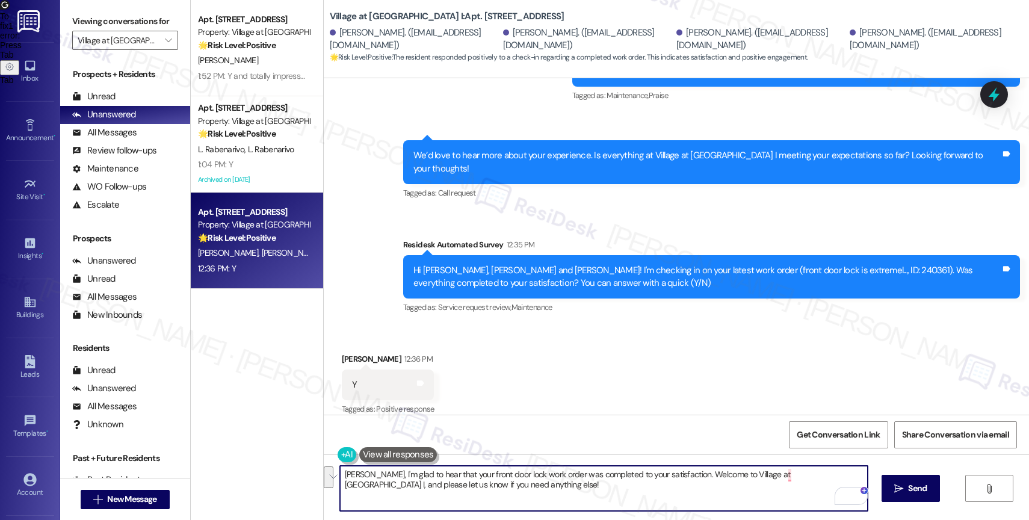
click at [748, 489] on textarea "Tyler, I'm glad to hear that your front door lock work order was completed to y…" at bounding box center [604, 488] width 528 height 45
type textarea "Tyler, I'm glad to hear that your front door lock work order was completed to y…"
type textarea "Hi {{first_name}}! I'm glad to hear that your front door lock work order was co…"
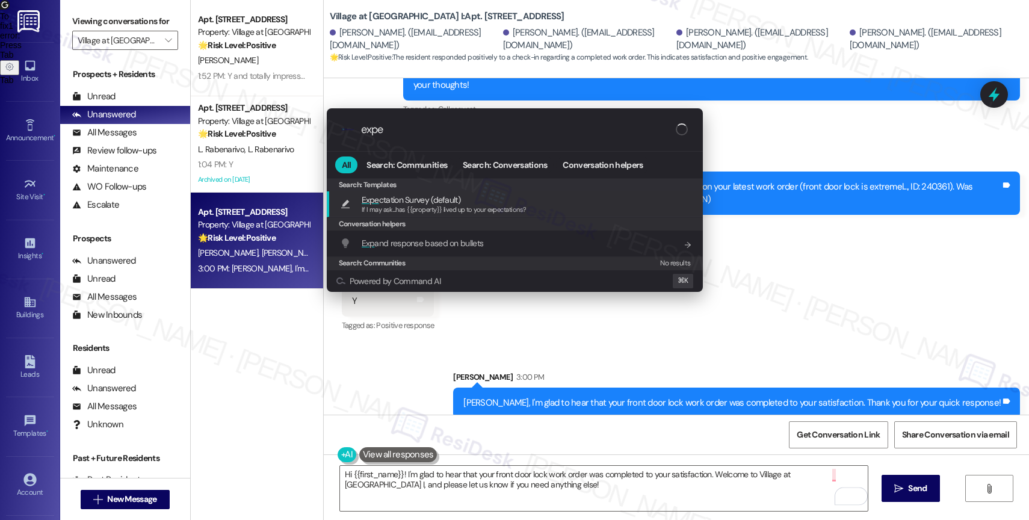
type input "expec"
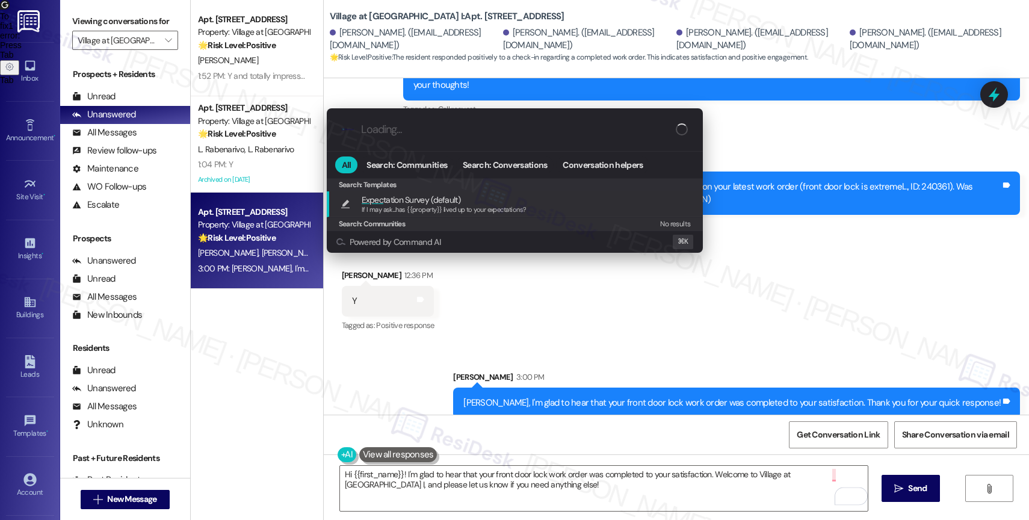
type textarea "If I may ask...has {{property}} lived up to your expectations?"
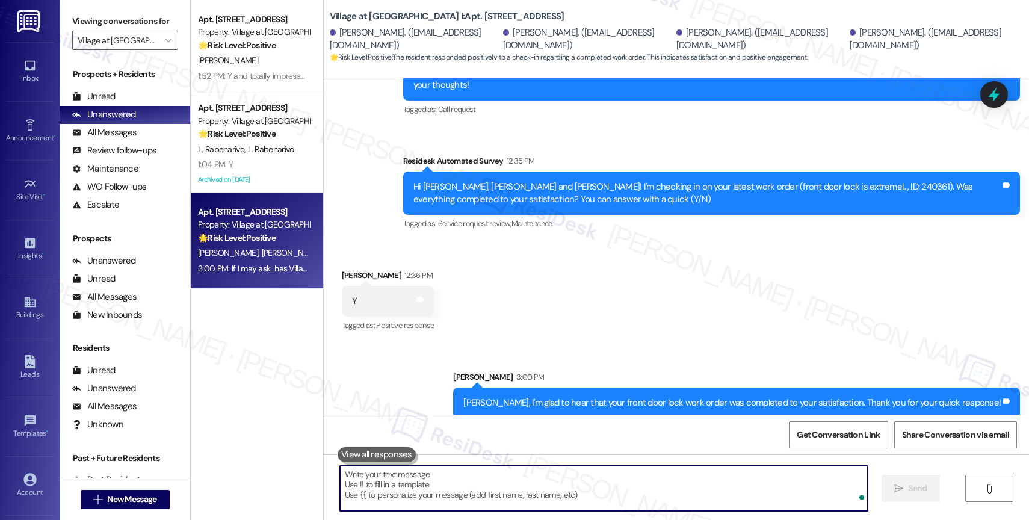
scroll to position [654, 0]
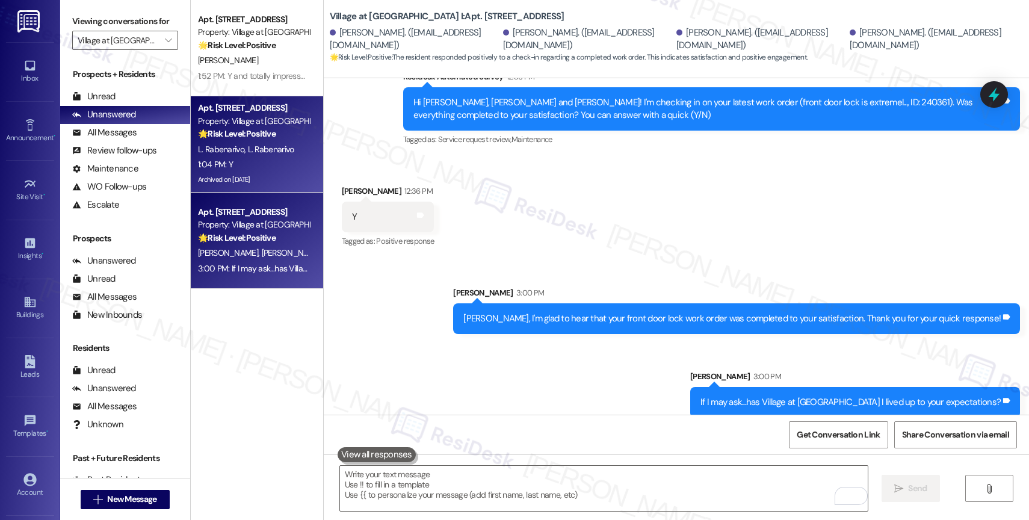
click at [245, 140] on div "🌟 Risk Level: Positive The resident responded positively to a check-in regardin…" at bounding box center [253, 134] width 111 height 13
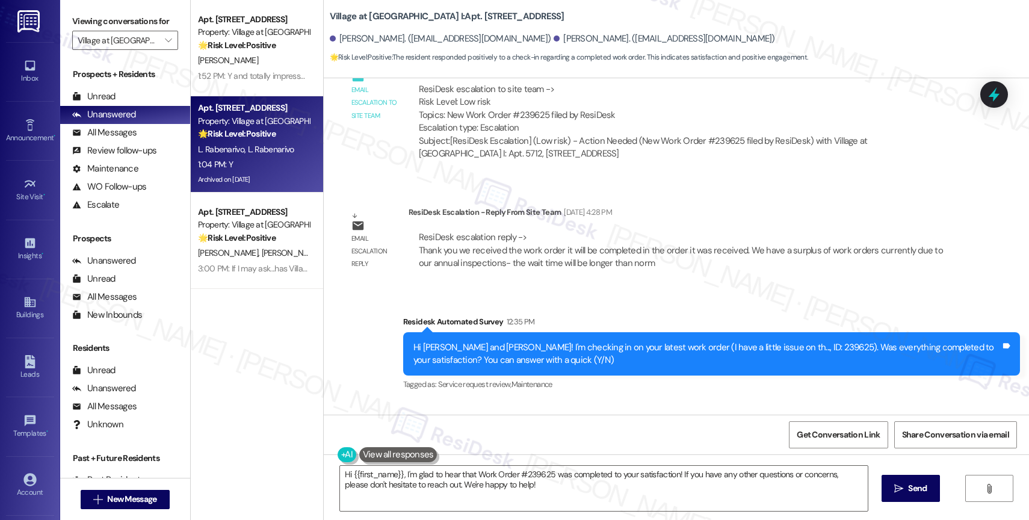
scroll to position [1853, 0]
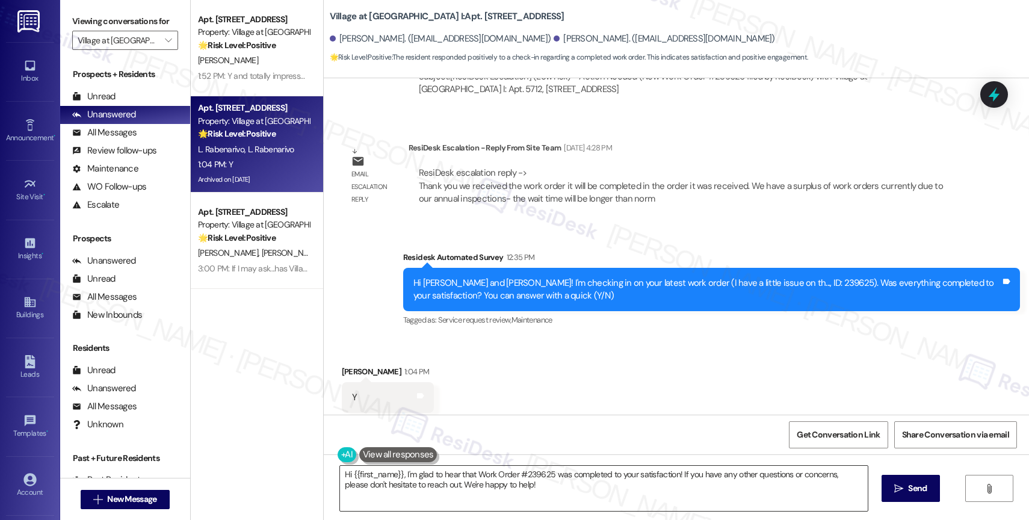
click at [408, 483] on textarea "Hi {{first_name}}, I'm glad to hear that Work Order #239625 was completed to yo…" at bounding box center [604, 488] width 528 height 45
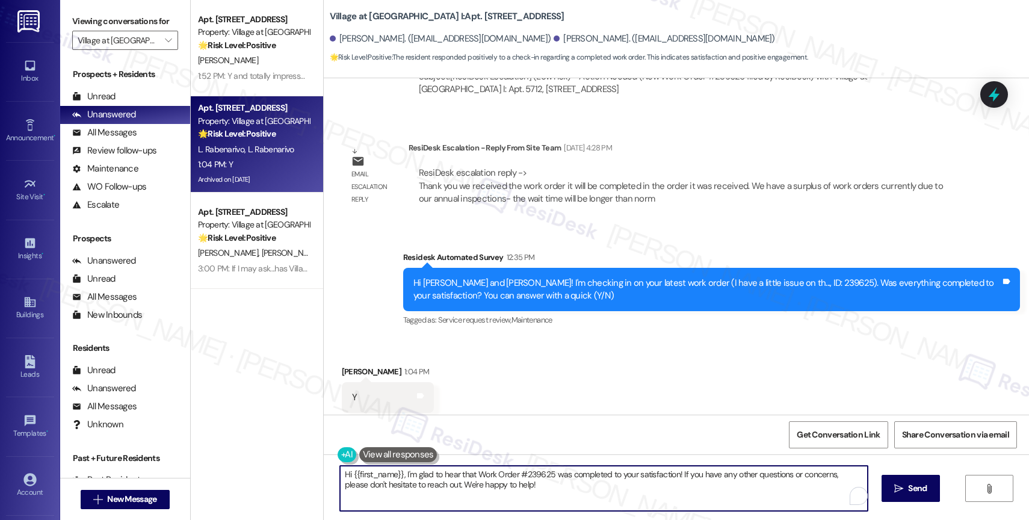
click at [408, 483] on textarea "Hi {{first_name}}, I'm glad to hear that Work Order #239625 was completed to yo…" at bounding box center [604, 488] width 528 height 45
click at [427, 476] on textarea "Hi {{first_name}}, I'm glad to hear that Work Order #239625 was completed to yo…" at bounding box center [604, 488] width 528 height 45
drag, startPoint x: 432, startPoint y: 486, endPoint x: 662, endPoint y: 493, distance: 230.1
click at [641, 492] on textarea "Hi {{first_name}}, I'm glad to hear that Work Order #239625 was completed to yo…" at bounding box center [604, 488] width 528 height 45
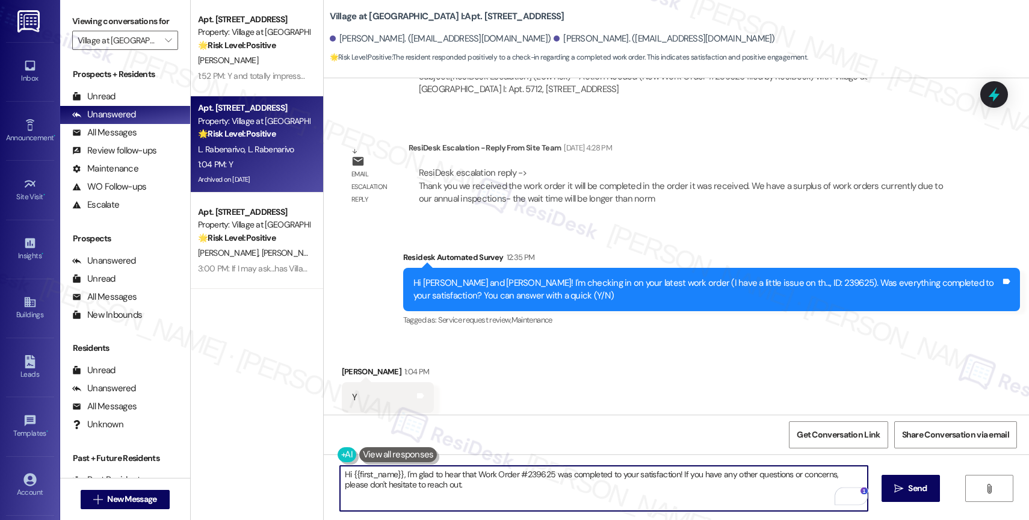
drag, startPoint x: 397, startPoint y: 473, endPoint x: 285, endPoint y: 465, distance: 112.9
click at [285, 465] on div "Apt. 5803, 30050 SW Town Center Lp W Suite 100 Property: Village at Main Street…" at bounding box center [610, 260] width 839 height 520
click at [438, 491] on textarea "I'm glad to hear that Work Order #239625 was completed to your satisfaction! If…" at bounding box center [604, 488] width 528 height 45
type textarea "I'm glad to hear that Work Order #239625 was completed to your satisfaction! If…"
click at [906, 485] on span "Send" at bounding box center [917, 488] width 23 height 13
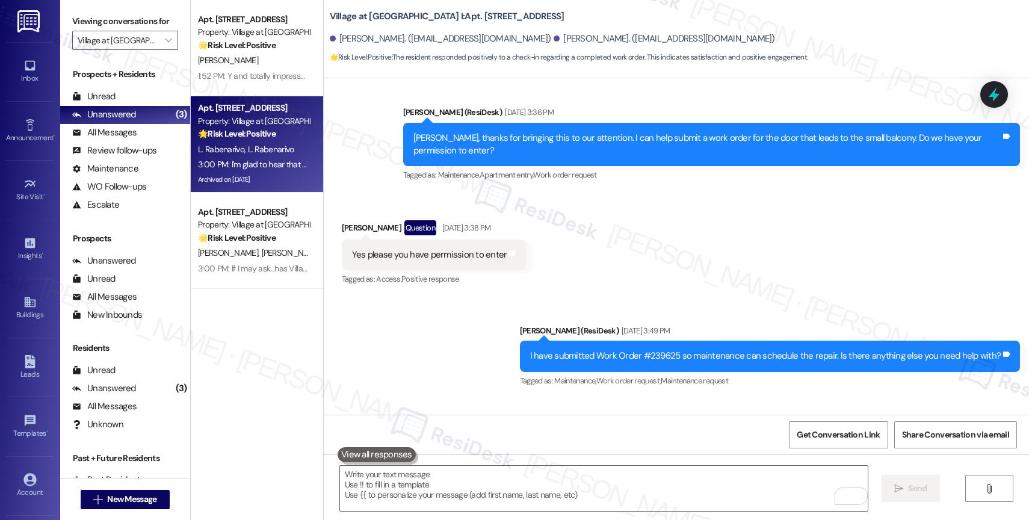
scroll to position [1937, 0]
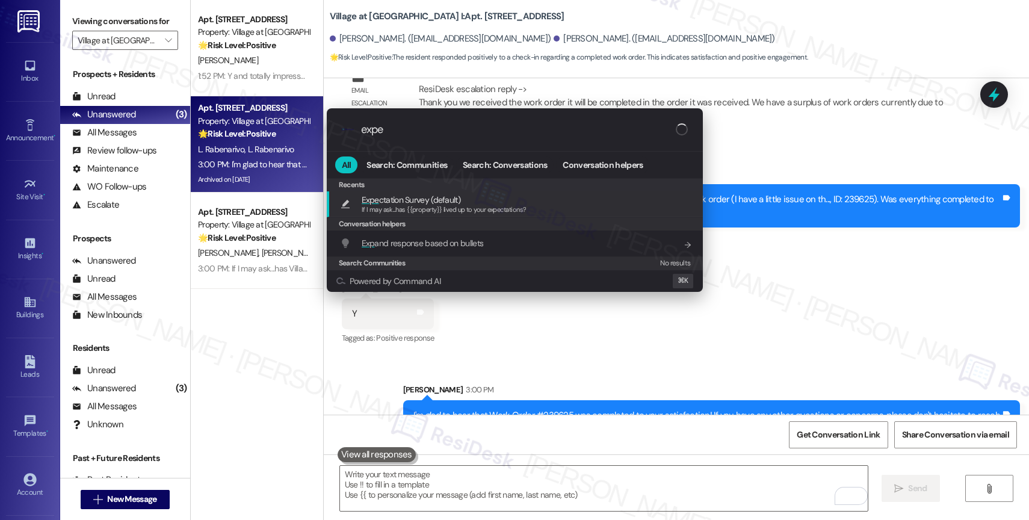
type input "expec"
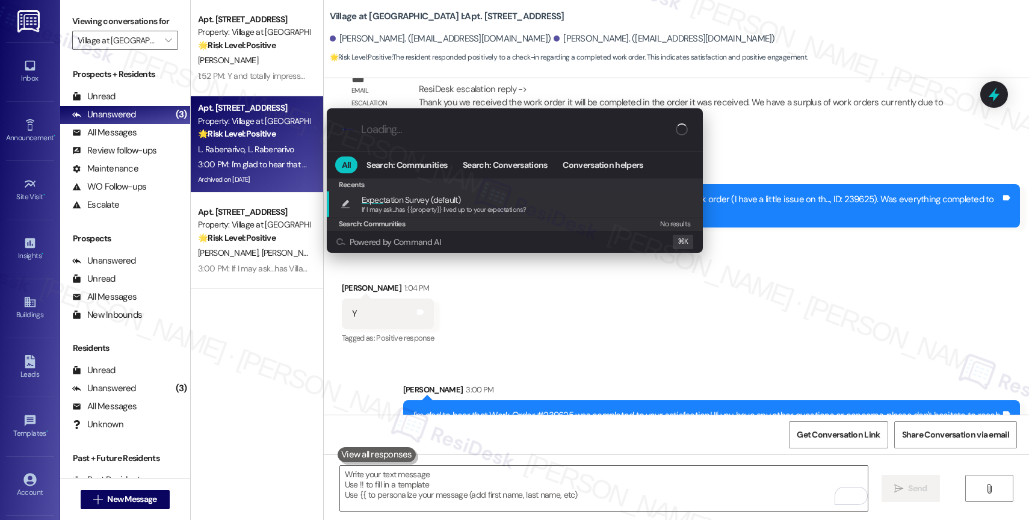
type textarea "If I may ask...has {{property}} lived up to your expectations?"
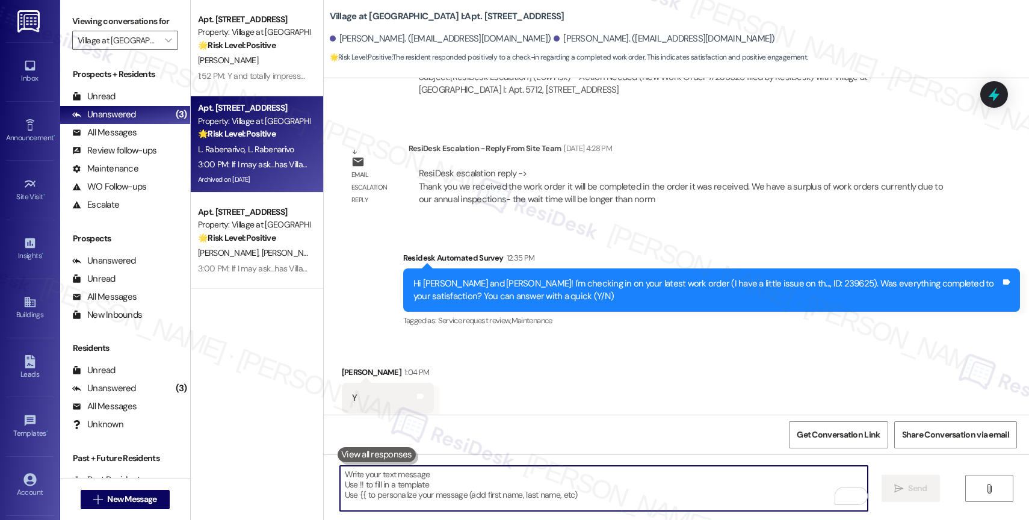
scroll to position [2020, 0]
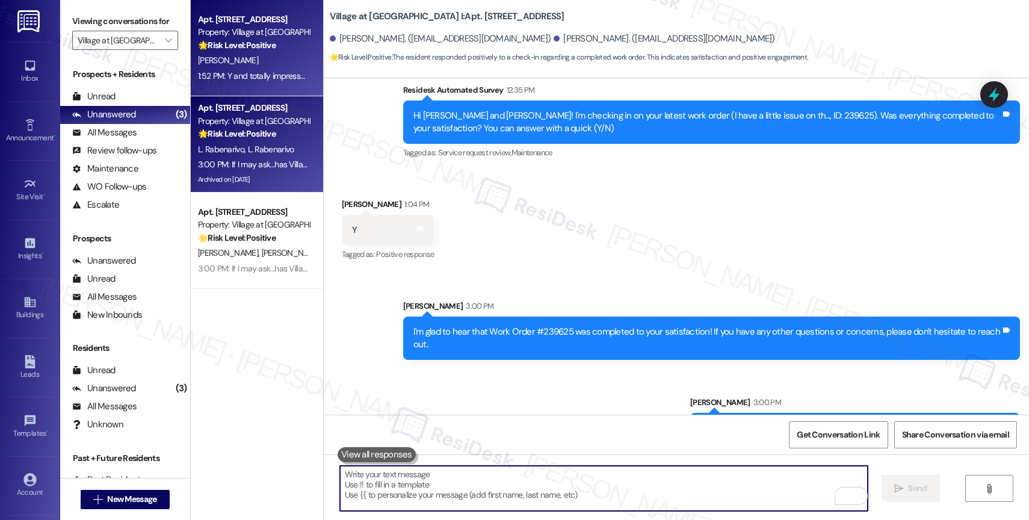
click at [231, 64] on div "H. Broderick" at bounding box center [254, 60] width 114 height 15
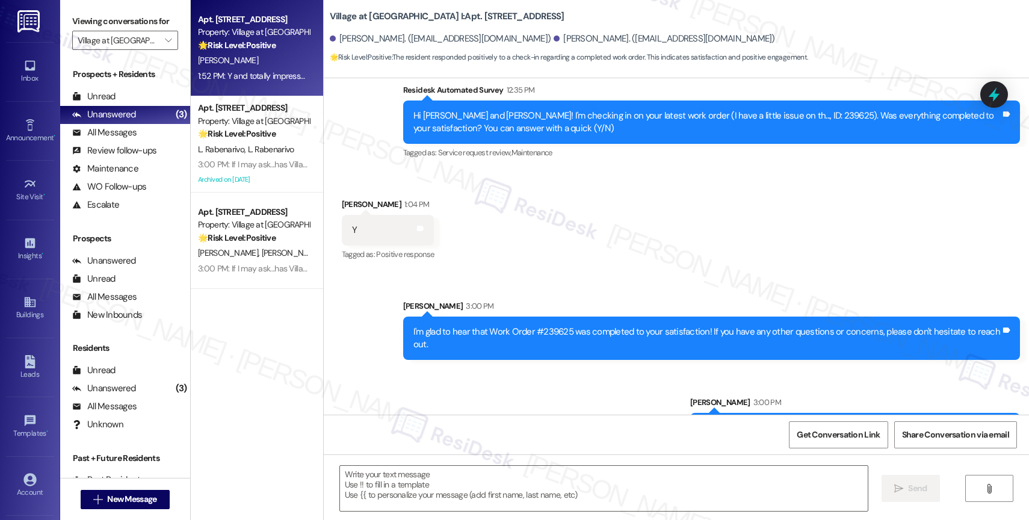
type textarea "Fetching suggested responses. Please feel free to read through the conversation…"
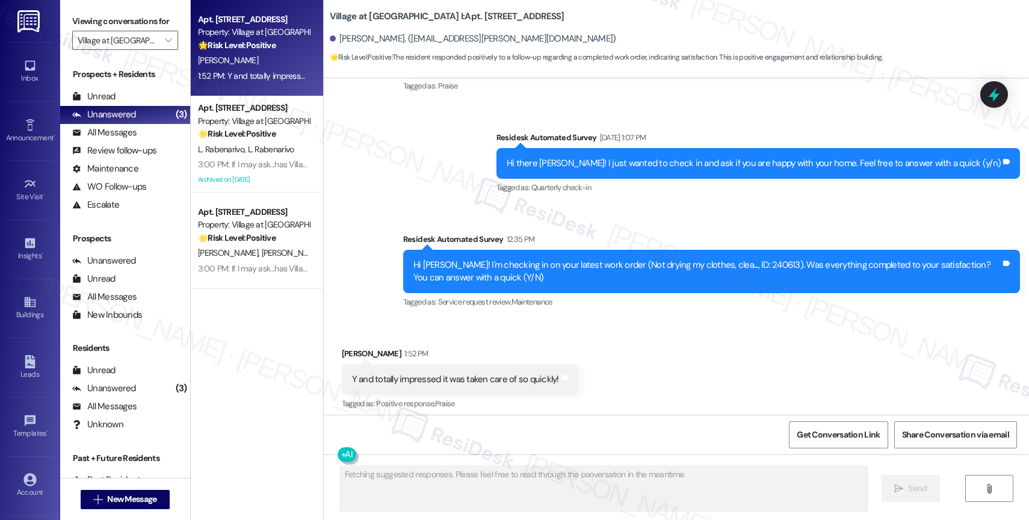
scroll to position [1698, 0]
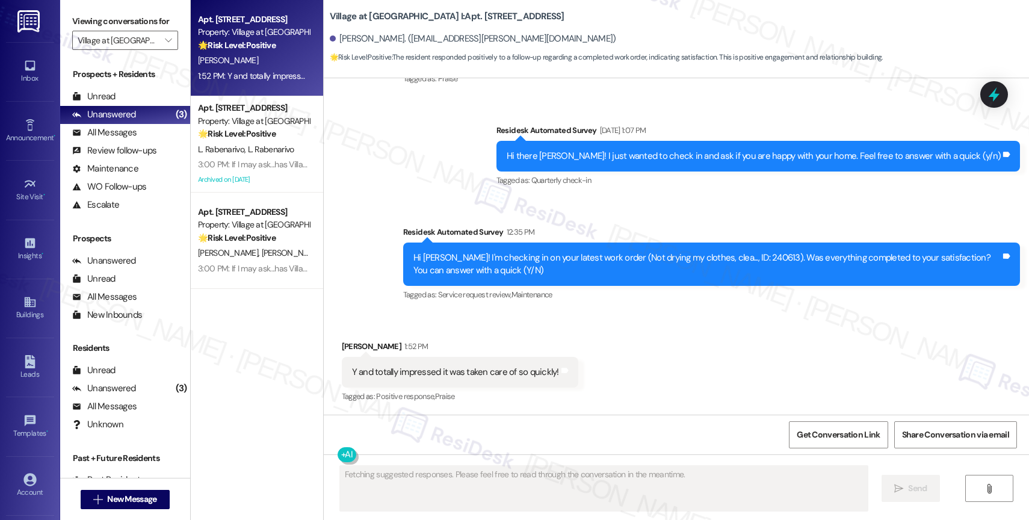
click at [507, 324] on div "Received via SMS Heather Broderick 1:52 PM Y and totally impressed it was taken…" at bounding box center [677, 364] width 706 height 102
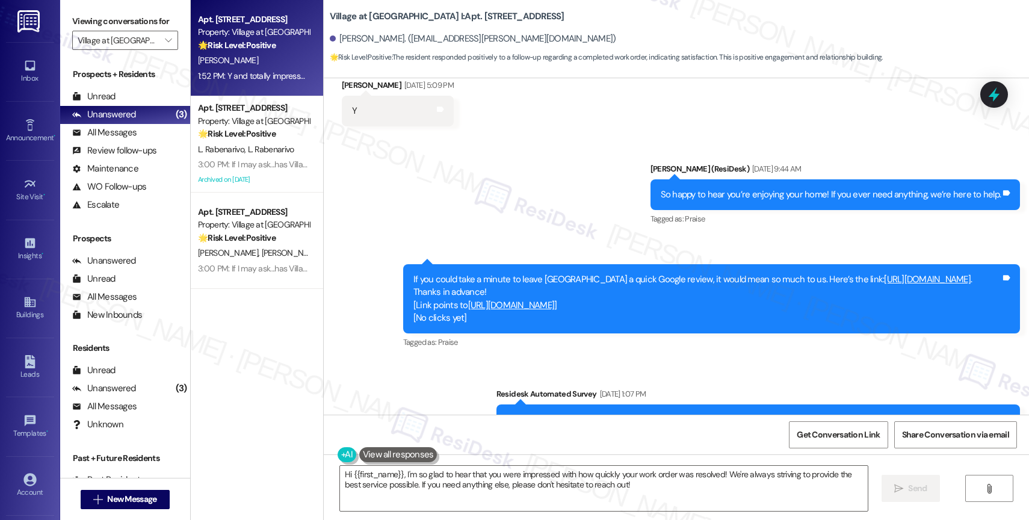
scroll to position [1698, 0]
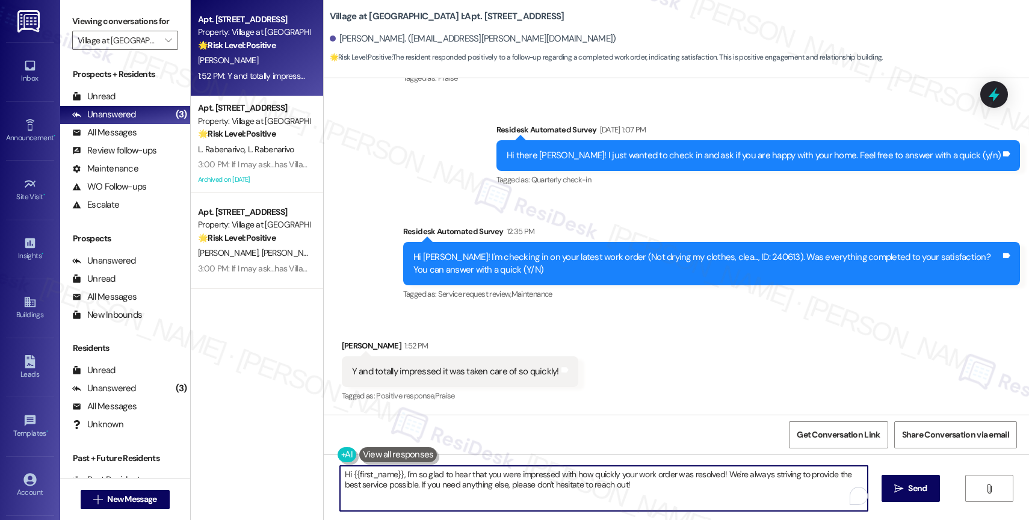
drag, startPoint x: 398, startPoint y: 473, endPoint x: 297, endPoint y: 470, distance: 100.6
click at [297, 470] on div "Apt. 5803, 30050 SW Town Center Lp W Suite 100 Property: Village at Main Street…" at bounding box center [610, 260] width 839 height 520
click at [344, 474] on textarea "Hi {{first_name}}, I'm so glad to hear that you were impressed with how quickly…" at bounding box center [604, 488] width 528 height 45
click at [644, 491] on textarea "Hey {{first_name}}, I'm so glad to hear that you were impressed with how quickl…" at bounding box center [604, 488] width 528 height 45
click at [632, 492] on textarea "Hey {{first_name}}, I'm so glad to hear that you were impressed with how quickl…" at bounding box center [604, 488] width 528 height 45
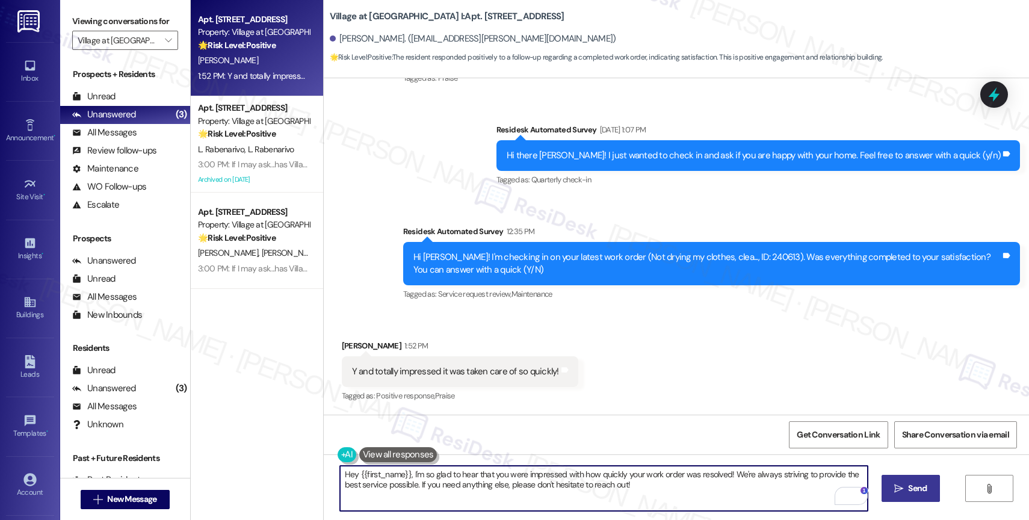
type textarea "Hey {{first_name}}, I'm so glad to hear that you were impressed with how quickl…"
click at [895, 483] on span " Send" at bounding box center [911, 488] width 38 height 13
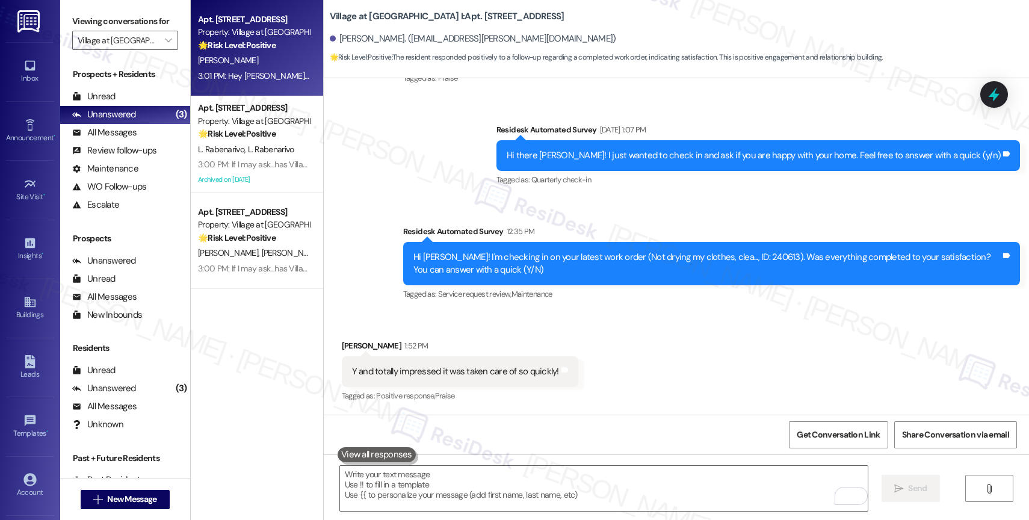
scroll to position [1698, 0]
click at [474, 489] on textarea "To enrich screen reader interactions, please activate Accessibility in Grammarl…" at bounding box center [604, 488] width 528 height 45
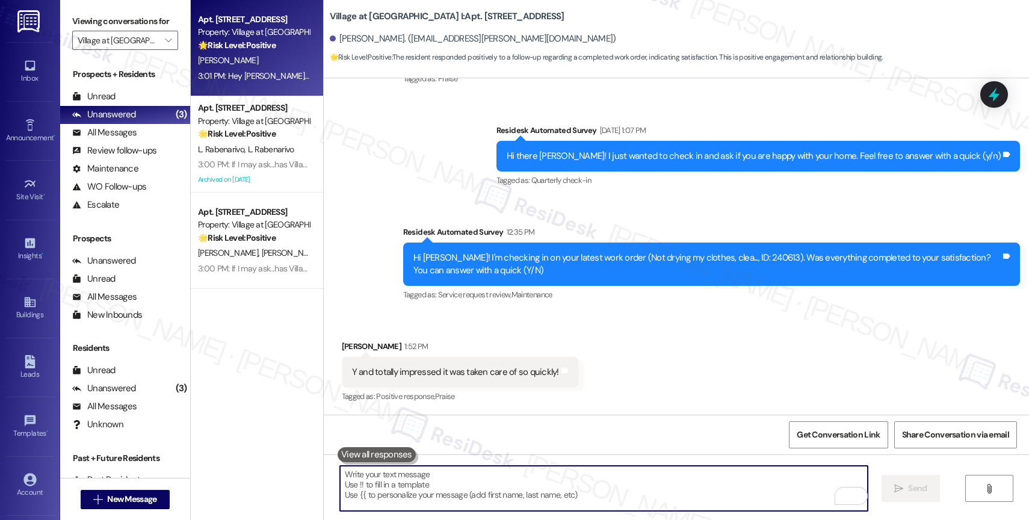
paste textarea "I hope you don't mind me asking. Were you able to write us a Google review?"
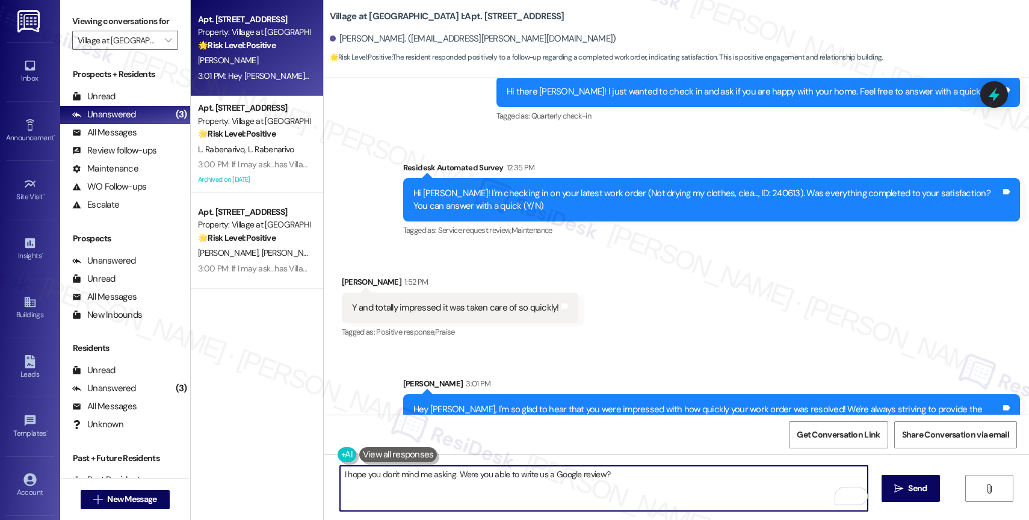
scroll to position [1795, 0]
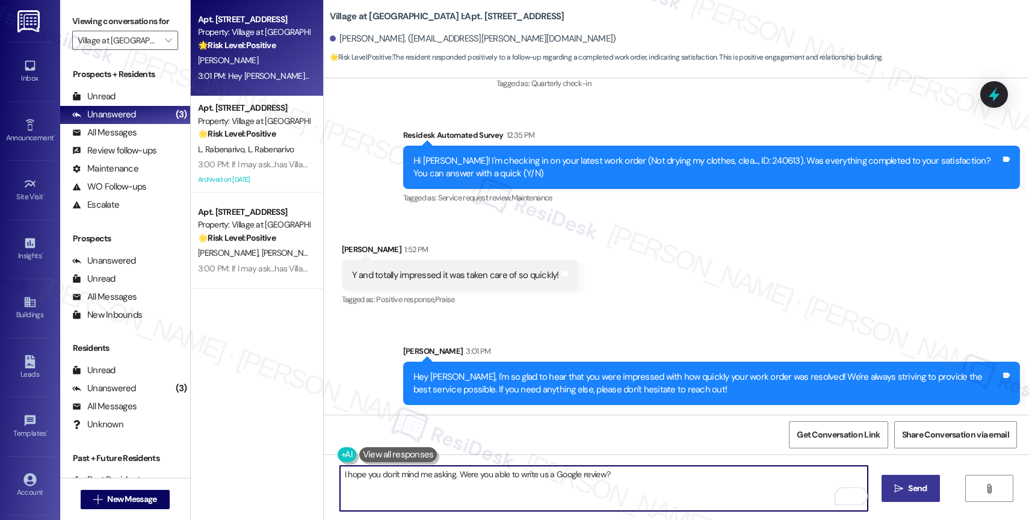
type textarea "I hope you don't mind me asking. Were you able to write us a Google review?"
click at [911, 482] on span "Send" at bounding box center [917, 488] width 19 height 13
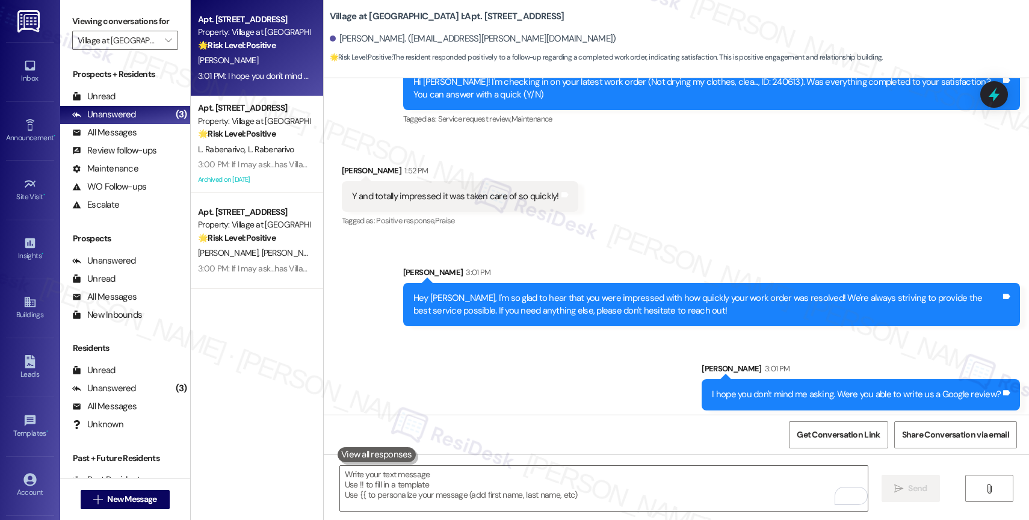
scroll to position [1879, 0]
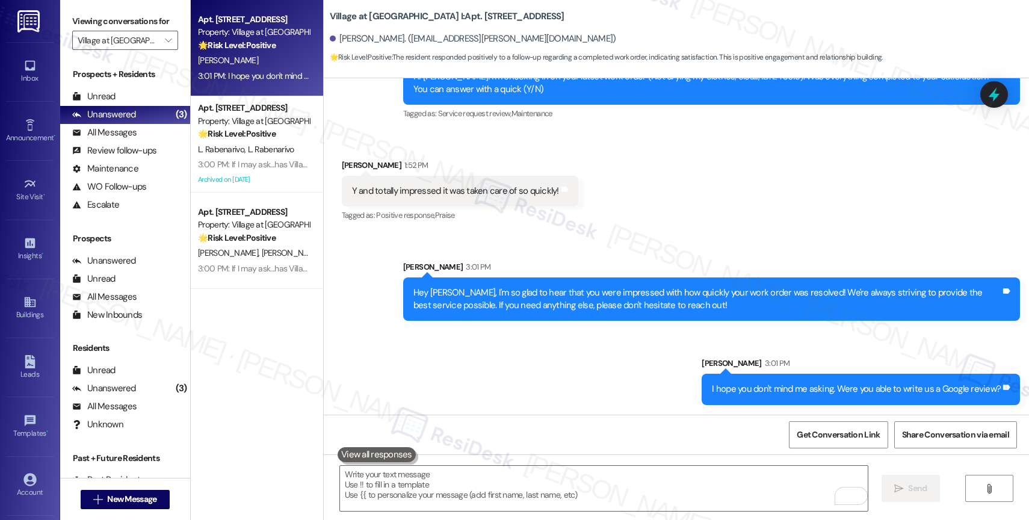
click at [155, 31] on label "Viewing conversations for" at bounding box center [125, 21] width 106 height 19
click at [165, 45] on icon "" at bounding box center [168, 41] width 7 height 10
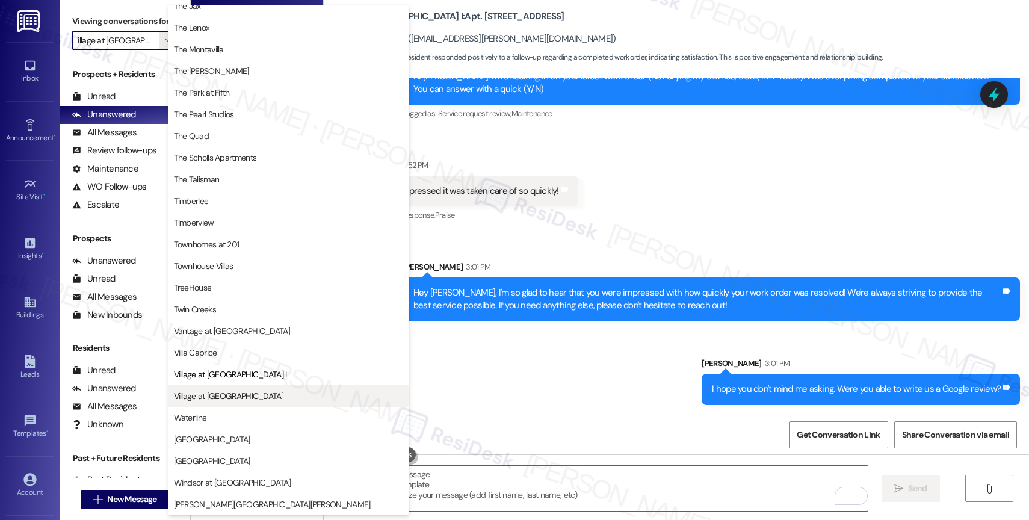
scroll to position [2163, 0]
click at [243, 395] on span "Village at Sunrise" at bounding box center [289, 396] width 230 height 12
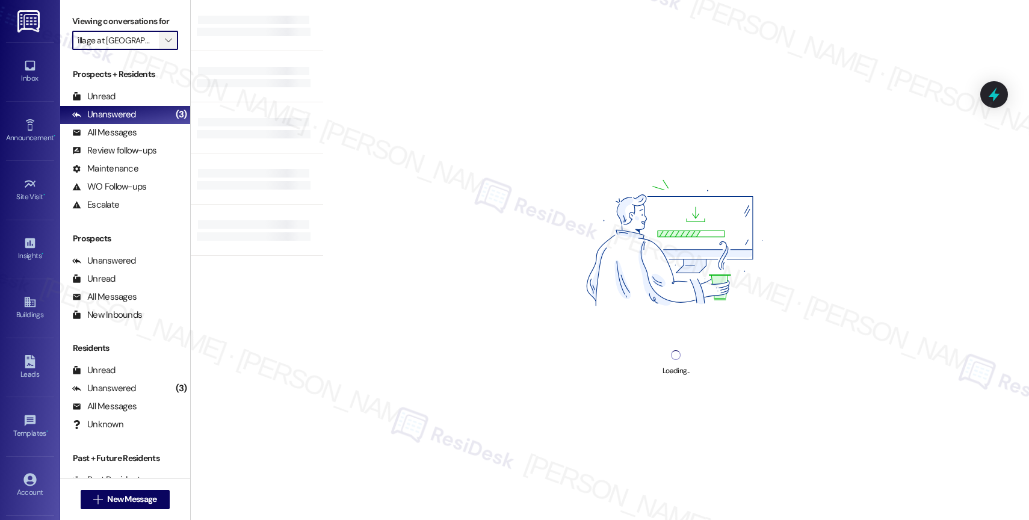
type input "Village at Sunrise"
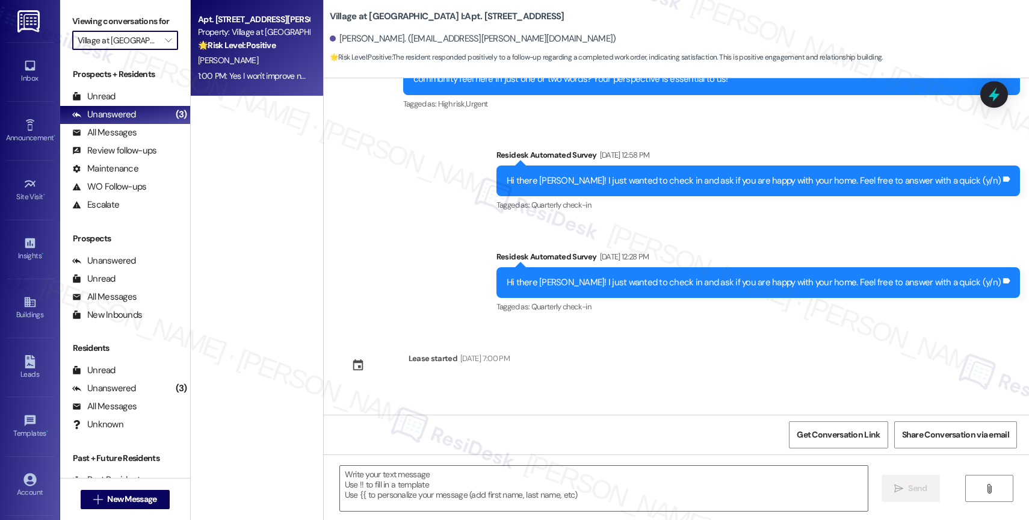
click at [250, 52] on div "🌟 Risk Level: Positive The resident is providing positive feedback about the mo…" at bounding box center [253, 45] width 111 height 13
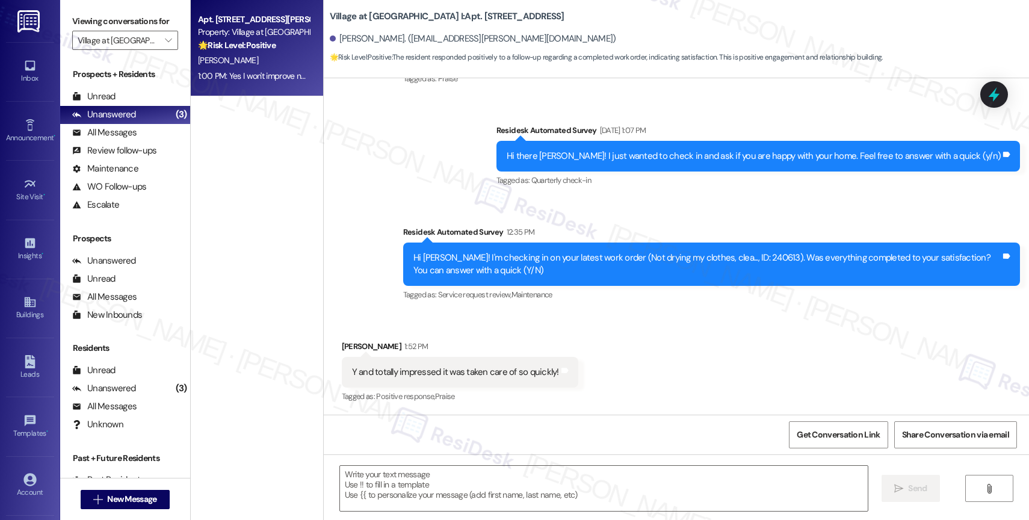
type textarea "Fetching suggested responses. Please feel free to read through the conversation…"
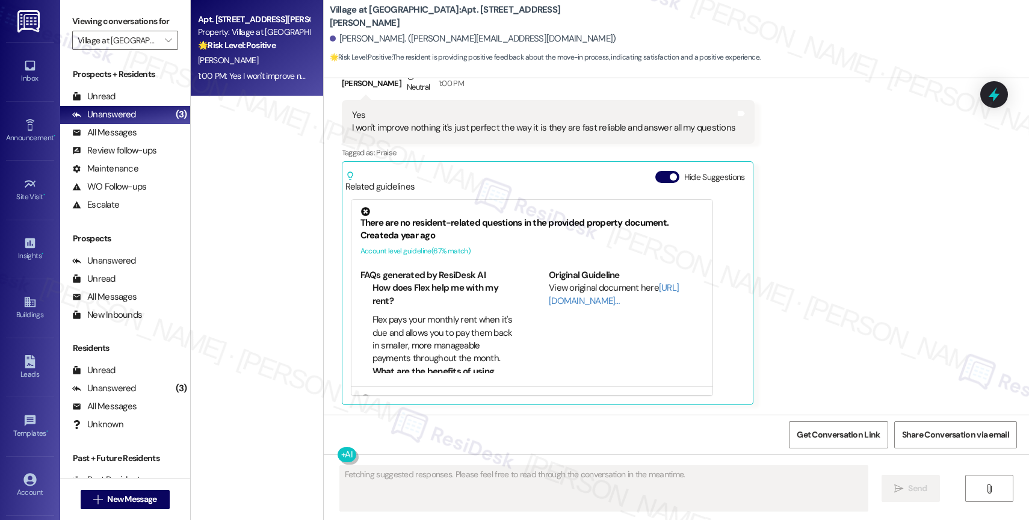
scroll to position [455, 0]
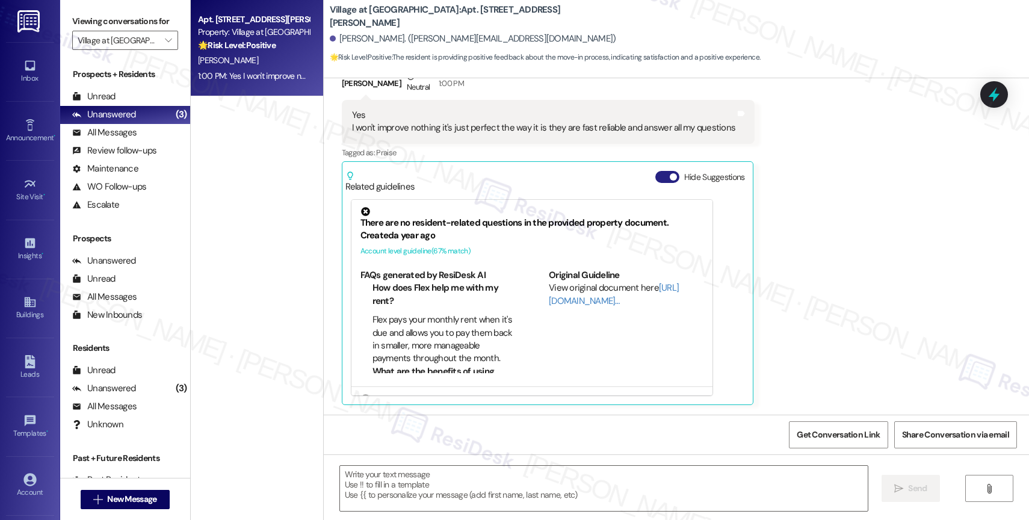
click at [656, 172] on button "Hide Suggestions" at bounding box center [668, 177] width 24 height 12
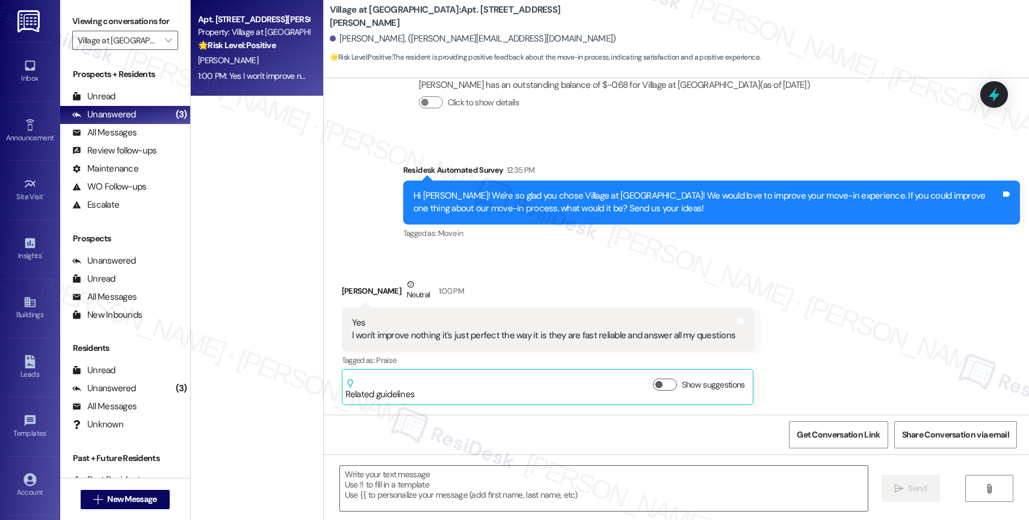
click at [589, 277] on div "Received via SMS Alexander Mcknight Neutral 1:00 PM Yes I won't improve nothing…" at bounding box center [549, 341] width 432 height 145
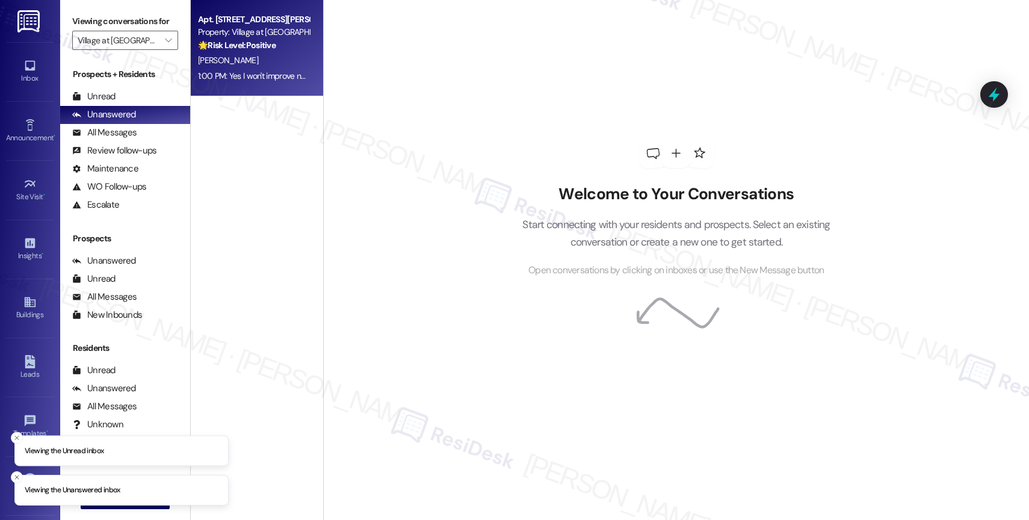
click at [259, 69] on div "1:00 PM: Yes I won't improve nothing it's just perfect the way it is they are f…" at bounding box center [254, 76] width 114 height 15
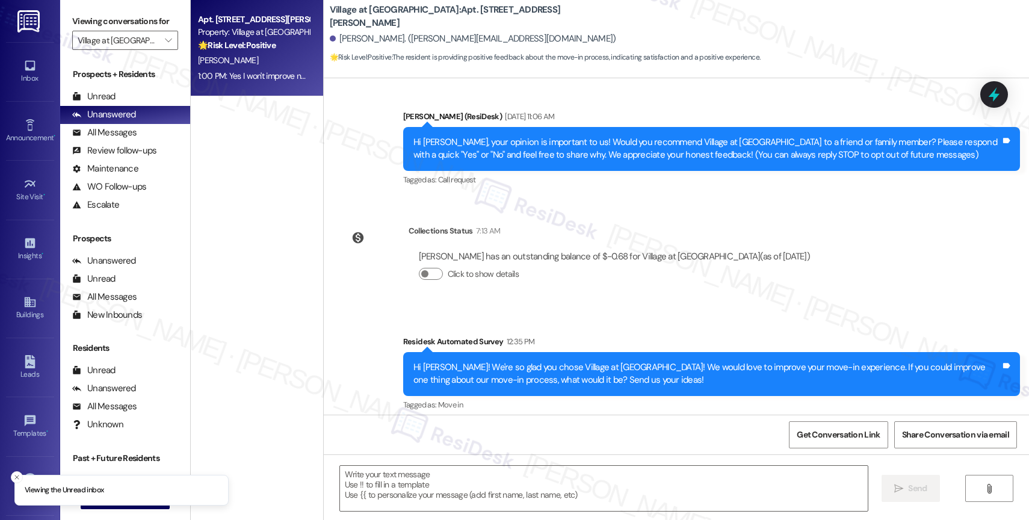
type textarea "Fetching suggested responses. Please feel free to read through the conversation…"
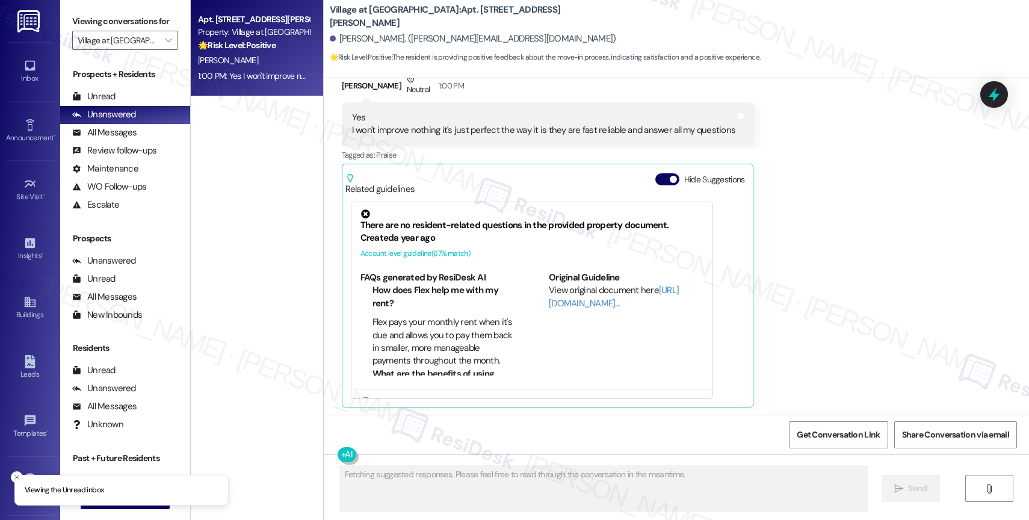
scroll to position [455, 0]
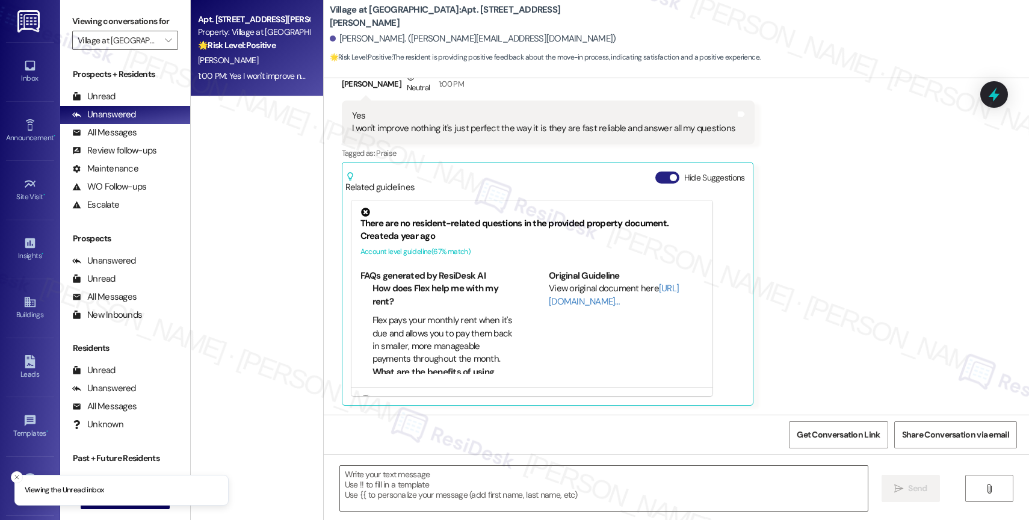
click at [656, 176] on button "Hide Suggestions" at bounding box center [668, 178] width 24 height 12
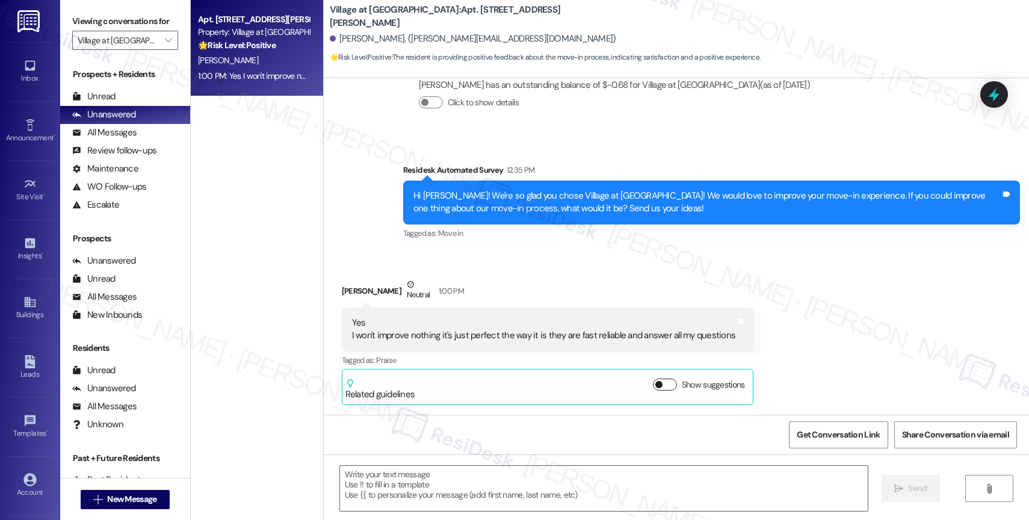
scroll to position [247, 0]
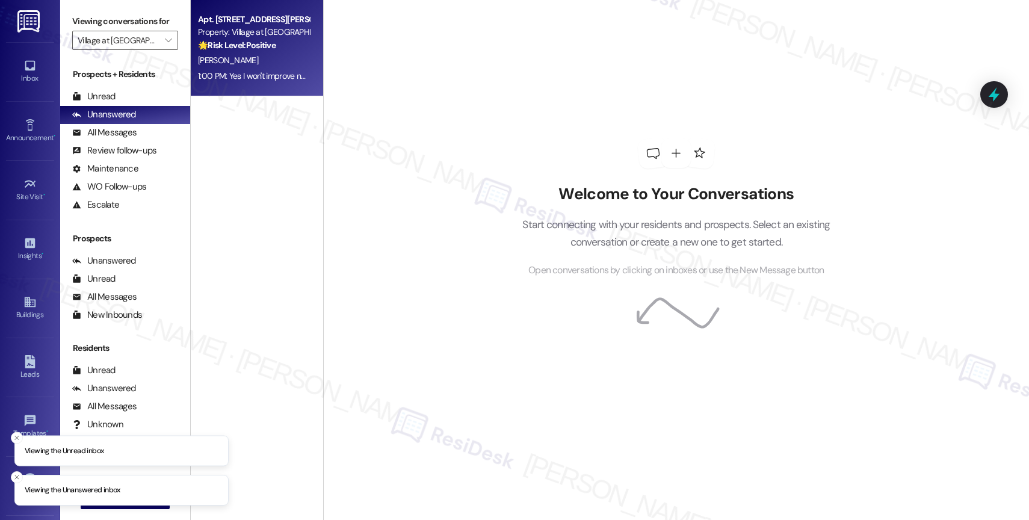
click at [259, 70] on div "1:00 PM: Yes I won't improve nothing it's just perfect the way it is they are f…" at bounding box center [396, 75] width 396 height 11
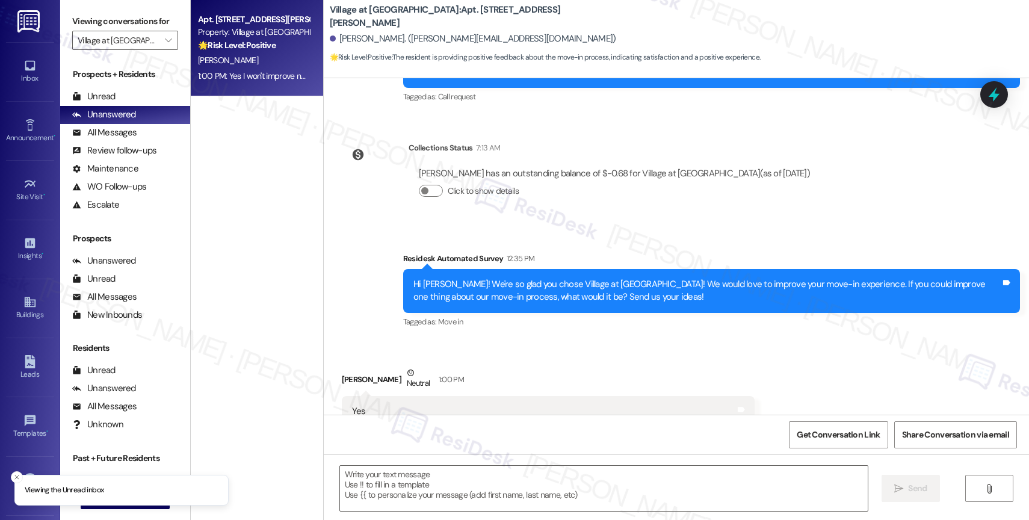
type textarea "Fetching suggested responses. Please feel free to read through the conversation…"
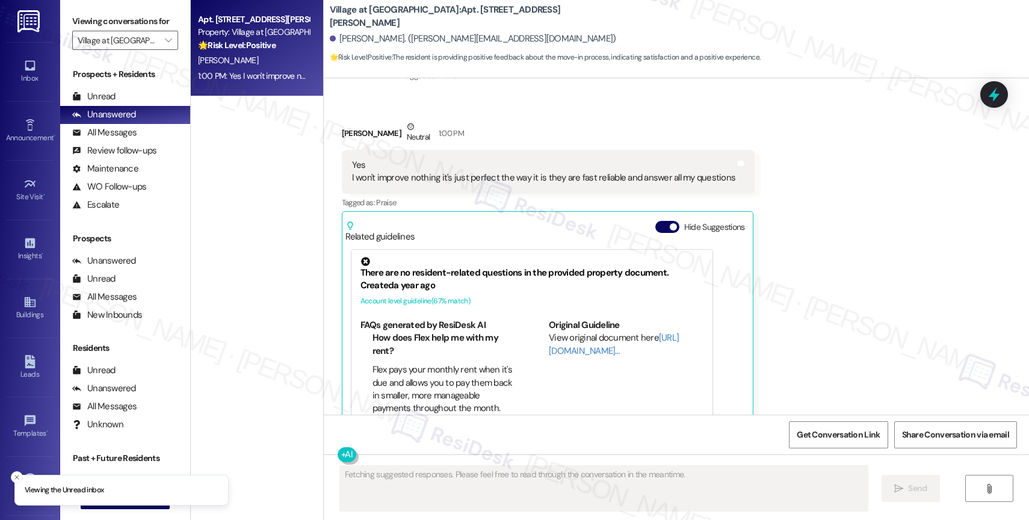
scroll to position [455, 0]
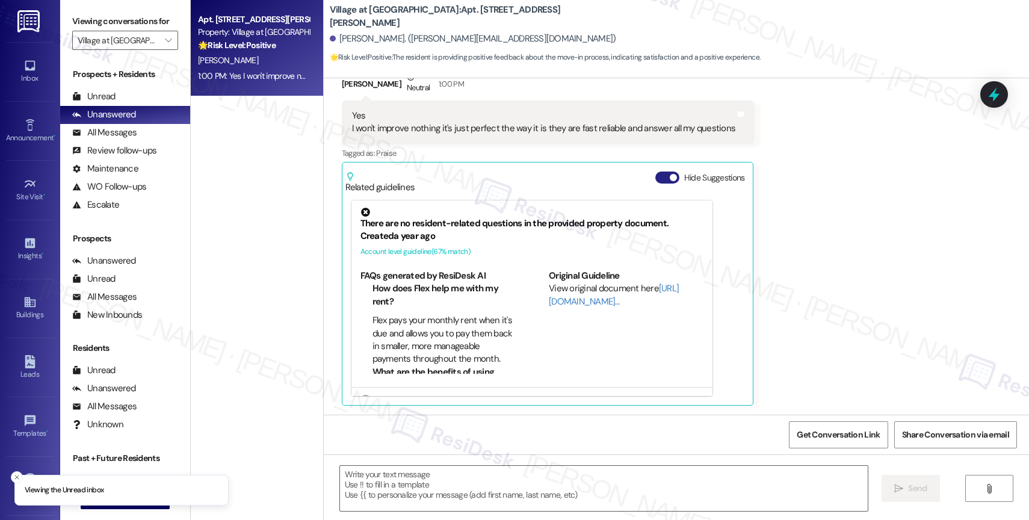
click at [656, 176] on button "Hide Suggestions" at bounding box center [668, 178] width 24 height 12
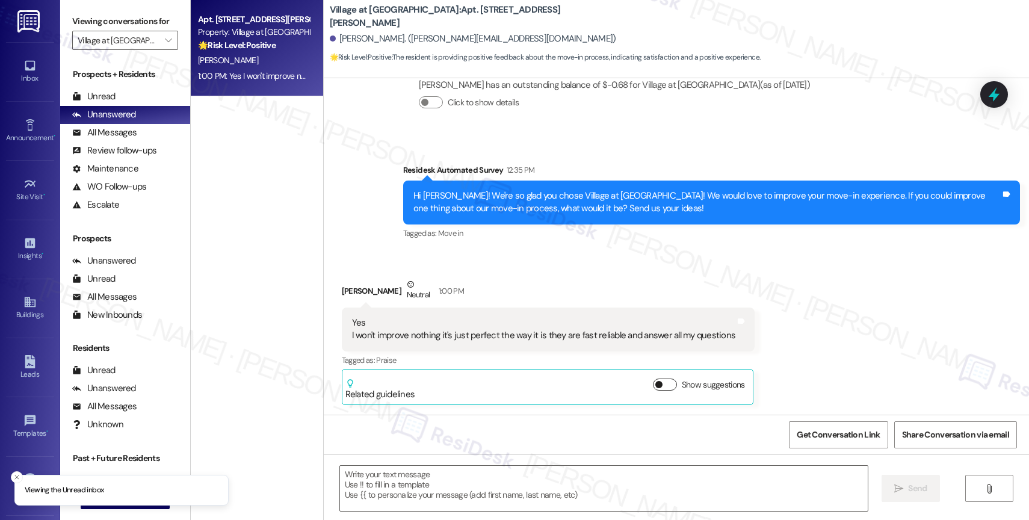
scroll to position [247, 0]
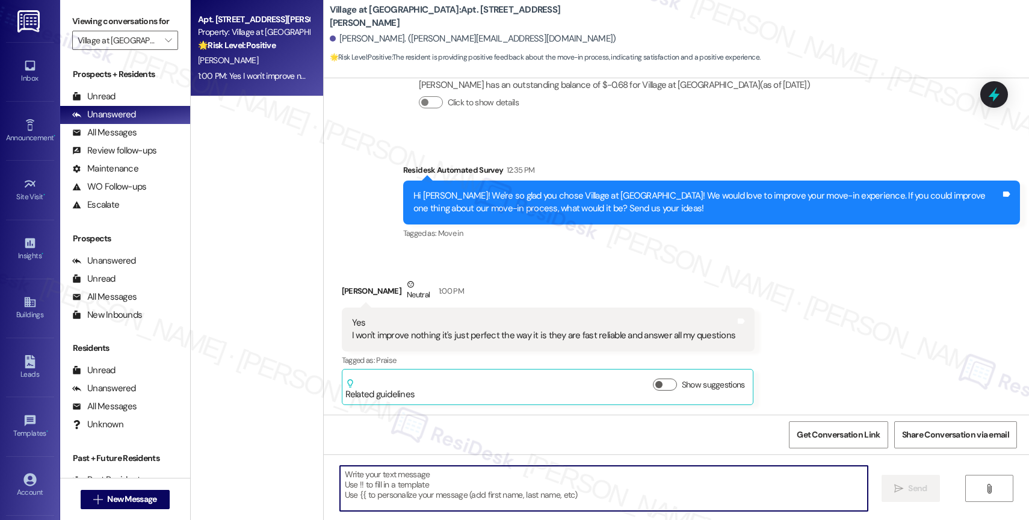
click at [397, 488] on textarea at bounding box center [604, 488] width 528 height 45
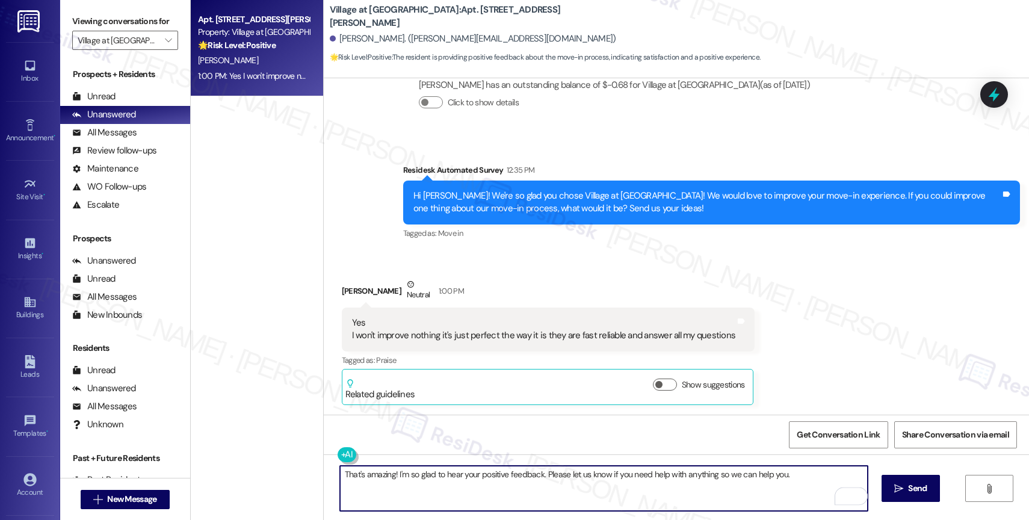
click at [802, 477] on textarea "That's amazing! I'm so glad to hear your positive feedback. Please let us know …" at bounding box center [604, 488] width 528 height 45
type textarea "That's amazing! I'm so glad to hear your positive feedback. Please let us know …"
click at [889, 486] on button " Send" at bounding box center [911, 488] width 58 height 27
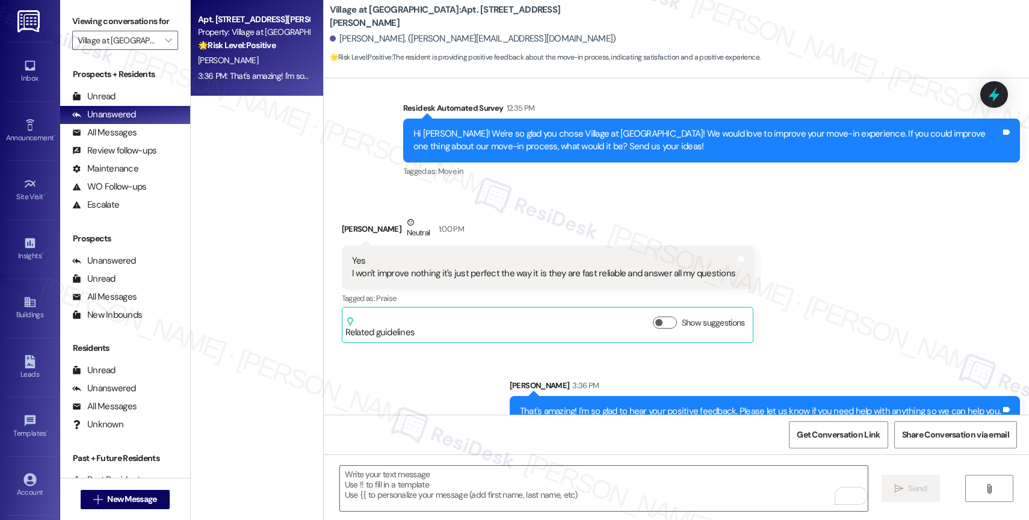
scroll to position [331, 0]
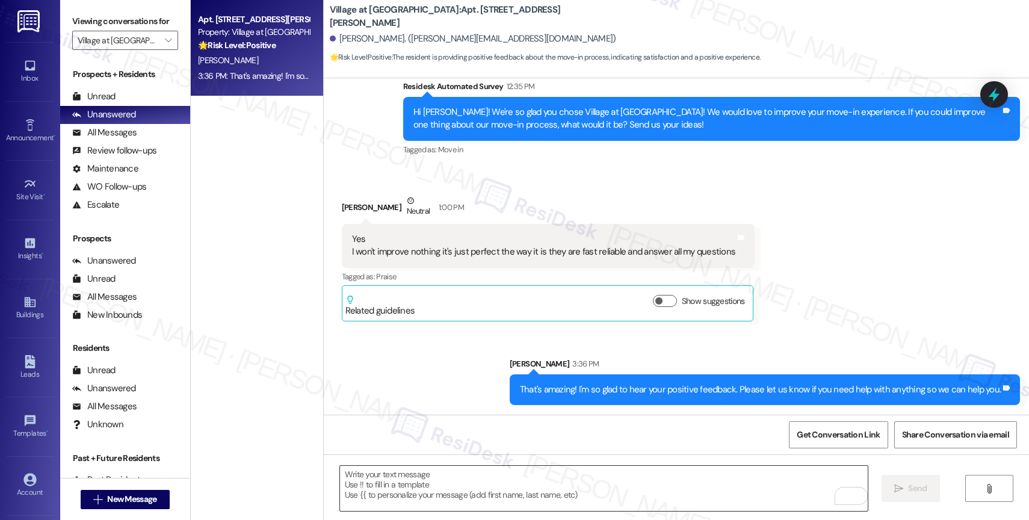
click at [420, 487] on textarea "To enrich screen reader interactions, please activate Accessibility in Grammarl…" at bounding box center [604, 488] width 528 height 45
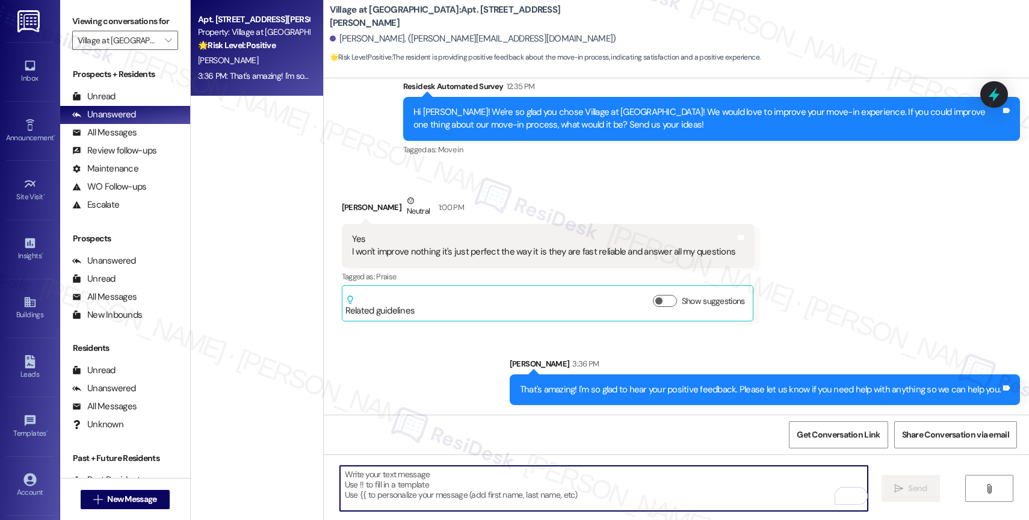
paste textarea "Would it be okay to ask a quick favor? If you're open to it, could you share yo…"
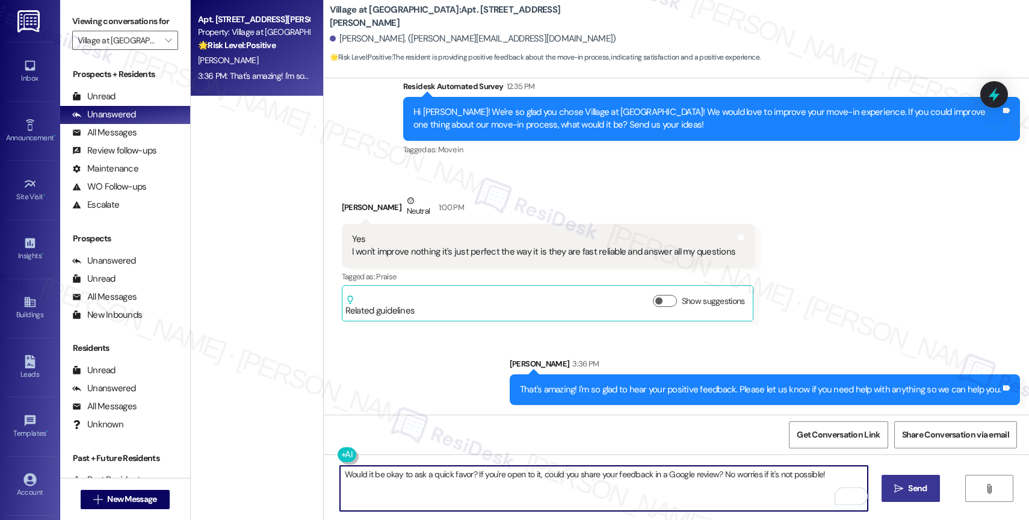
type textarea "Would it be okay to ask a quick favor? If you're open to it, could you share yo…"
click at [916, 498] on button " Send" at bounding box center [911, 488] width 58 height 27
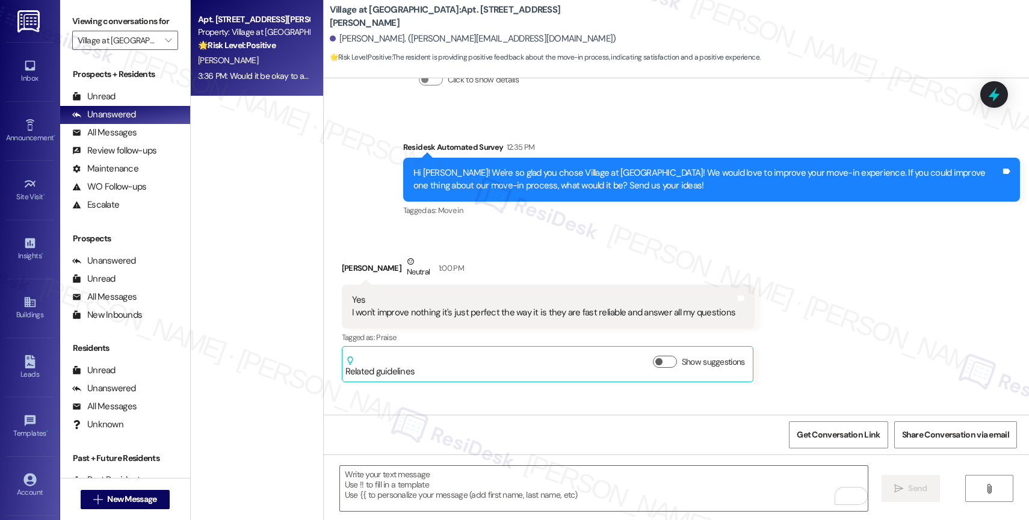
scroll to position [415, 0]
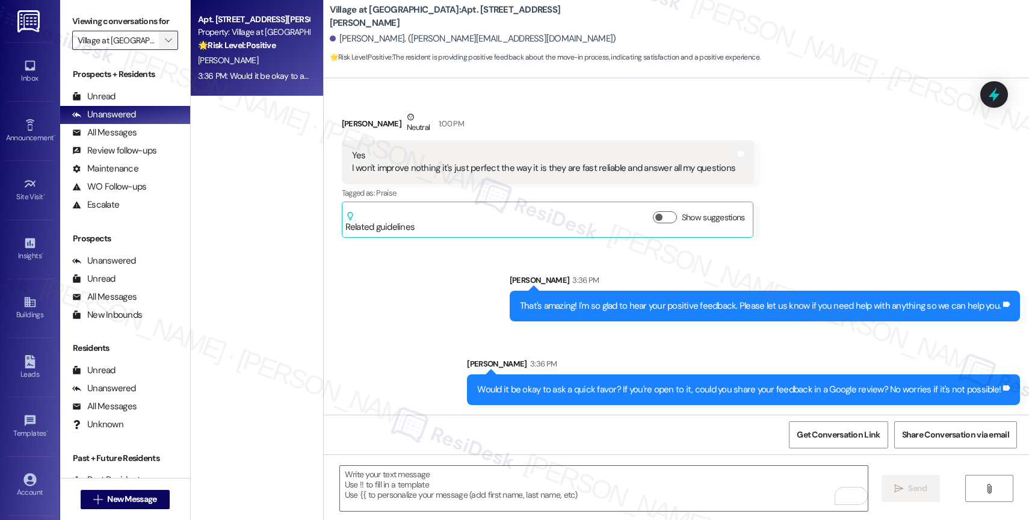
click at [163, 48] on span "" at bounding box center [168, 40] width 11 height 19
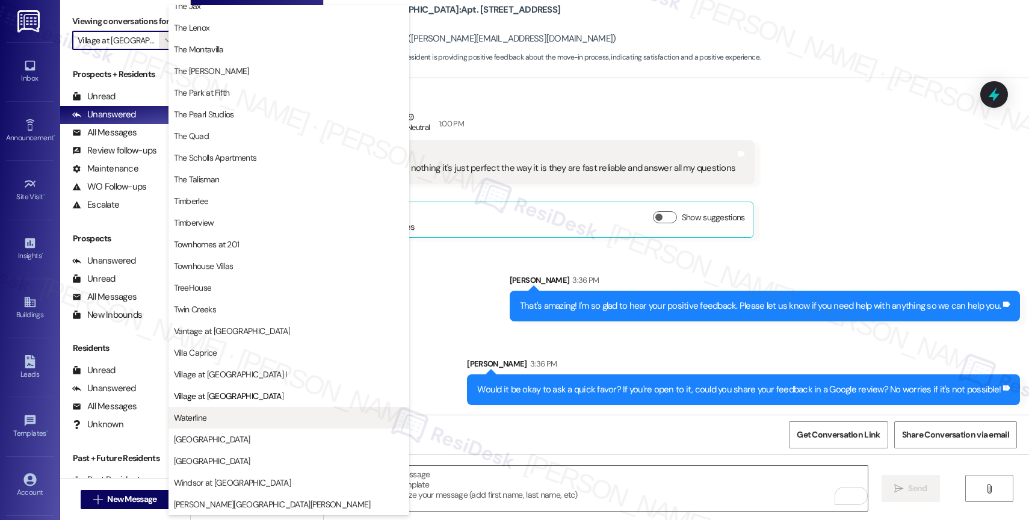
scroll to position [2163, 0]
click at [219, 412] on span "Waterline" at bounding box center [289, 418] width 230 height 12
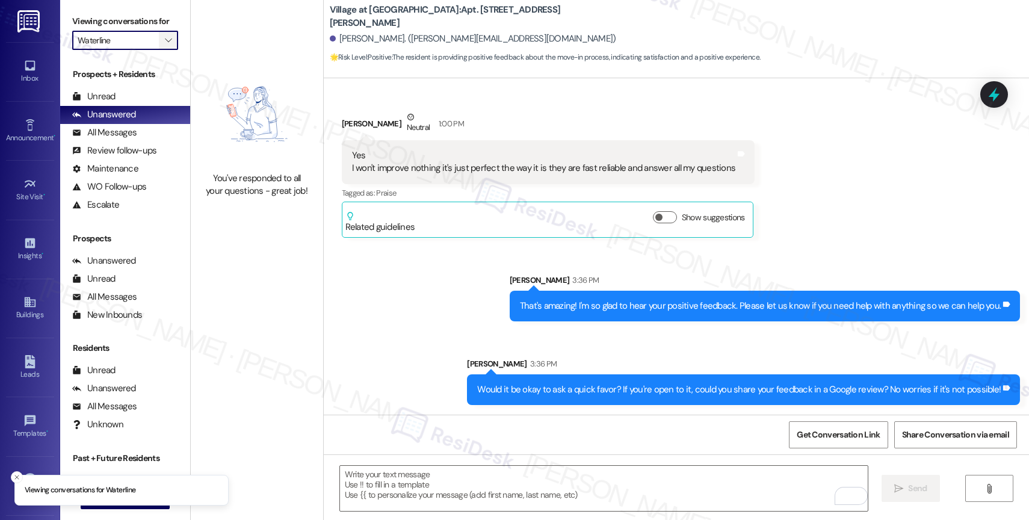
click at [163, 48] on span "" at bounding box center [168, 40] width 11 height 19
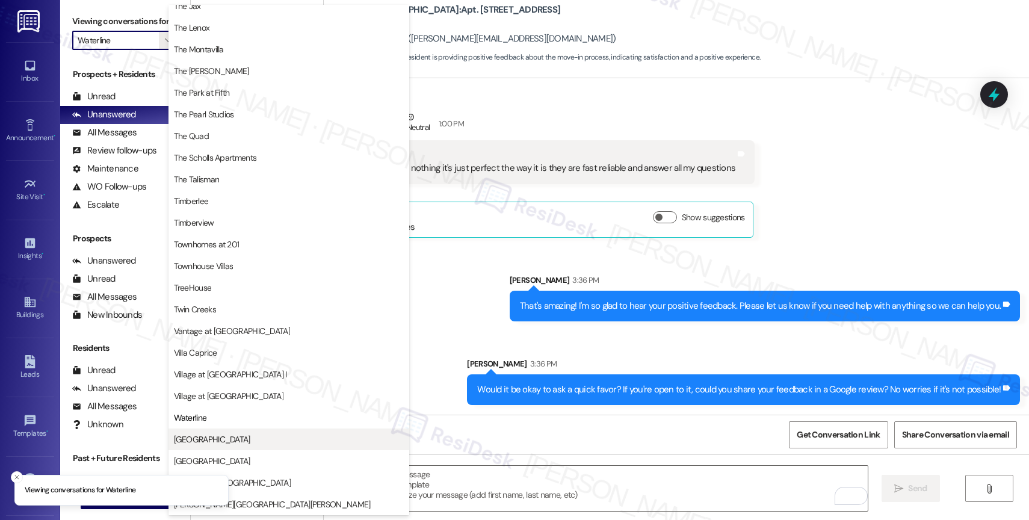
scroll to position [2163, 0]
click at [238, 436] on span "West End" at bounding box center [289, 439] width 230 height 12
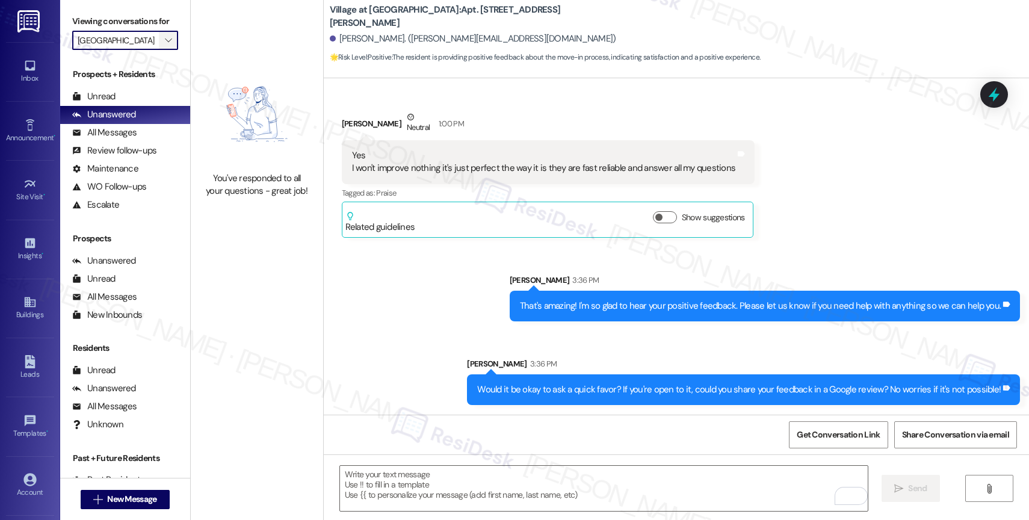
click at [165, 45] on icon "" at bounding box center [168, 41] width 7 height 10
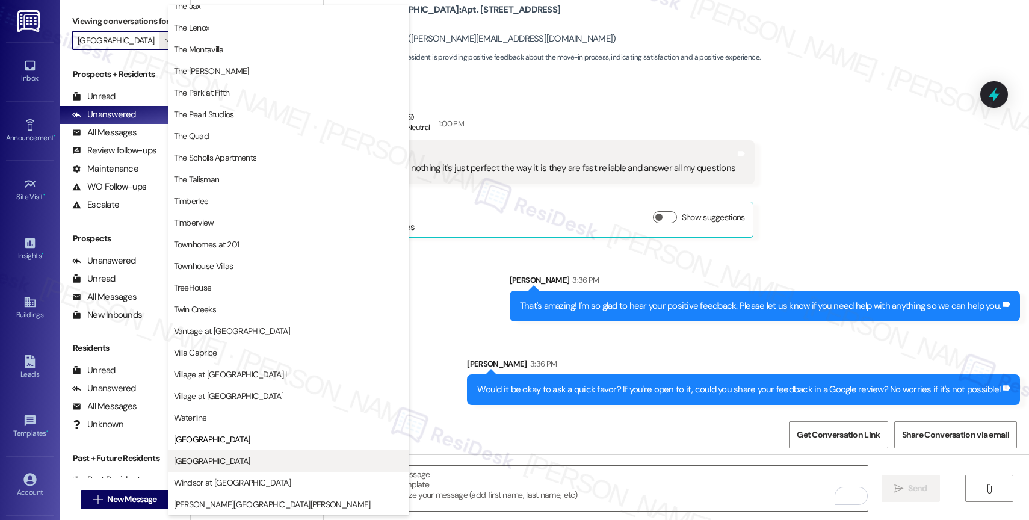
scroll to position [2163, 0]
click at [236, 462] on span "Willow Tree Place" at bounding box center [289, 461] width 230 height 12
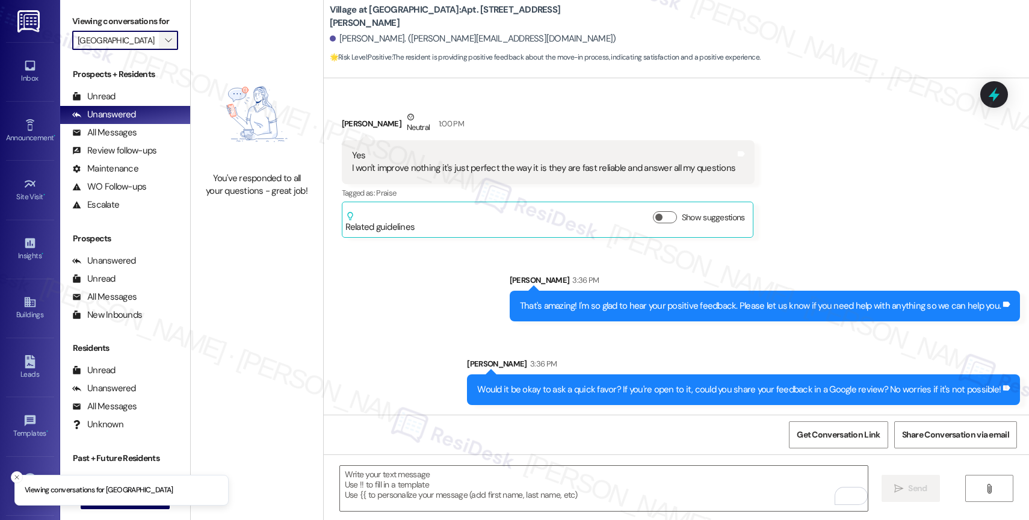
click at [165, 45] on icon "" at bounding box center [168, 41] width 7 height 10
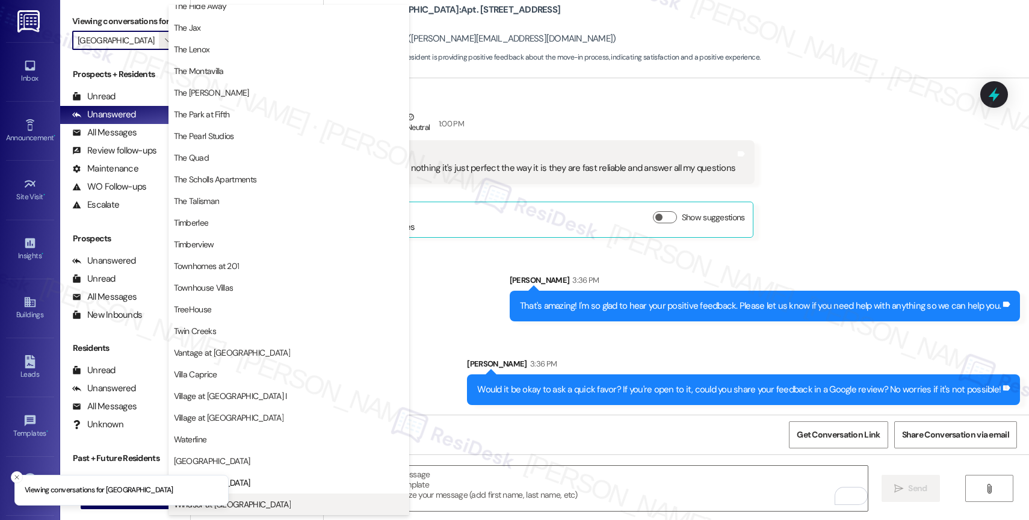
scroll to position [2163, 0]
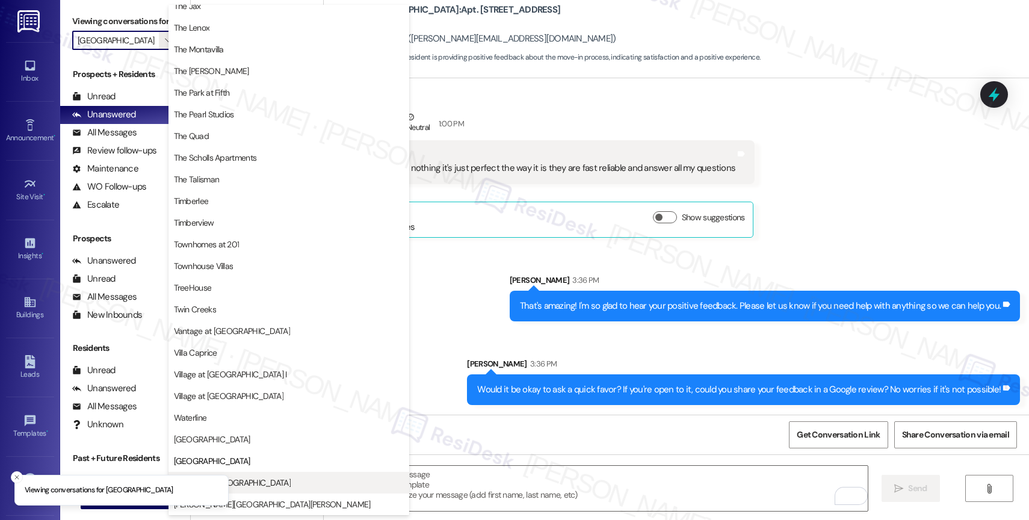
click at [268, 481] on span "Windsor at Amberglen" at bounding box center [289, 483] width 230 height 12
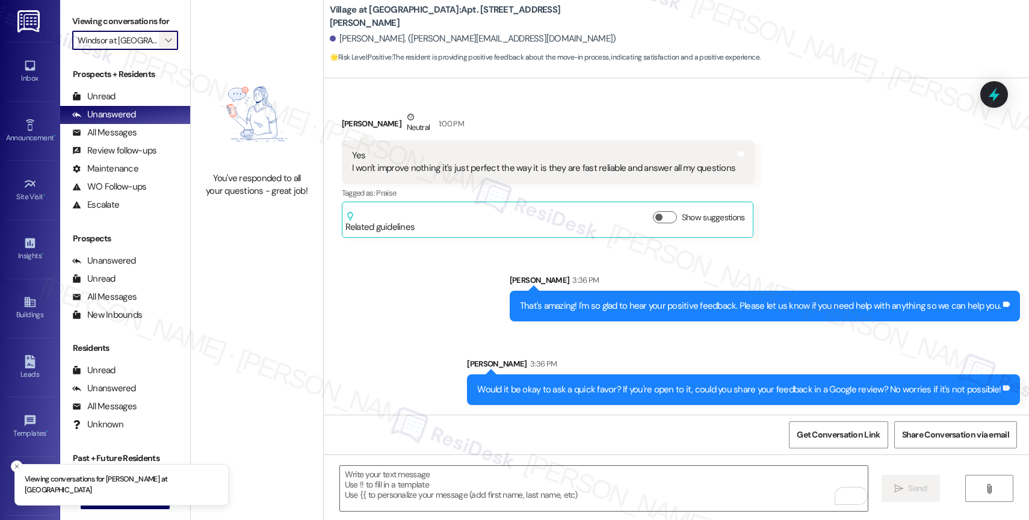
click at [163, 46] on span "" at bounding box center [168, 40] width 11 height 19
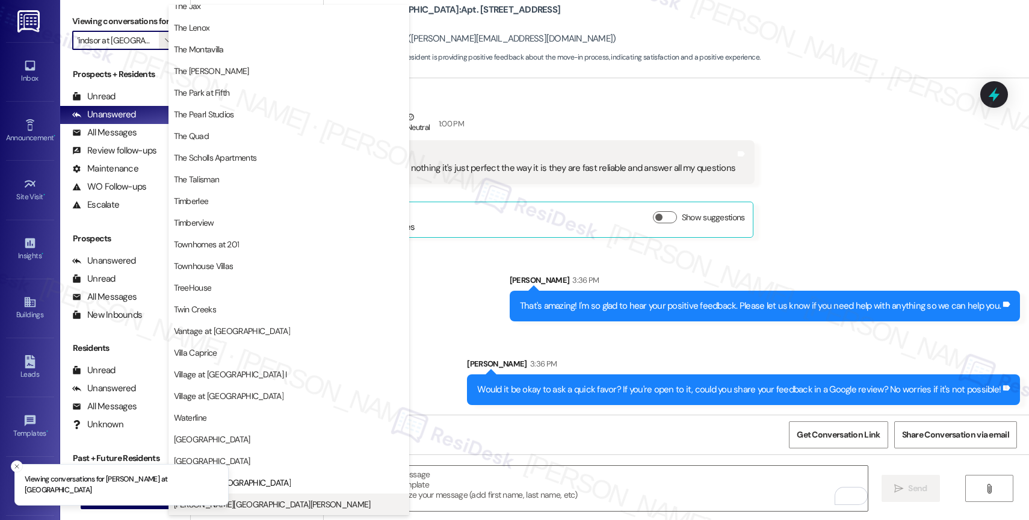
scroll to position [2158, 0]
click at [278, 496] on button "Witham Hill Oaks" at bounding box center [289, 505] width 241 height 22
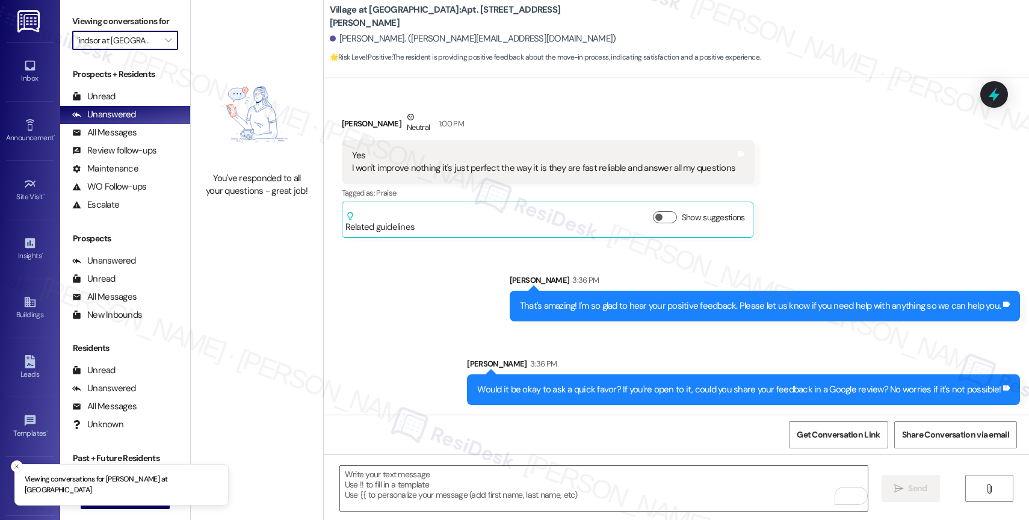
type input "Witham Hill Oaks"
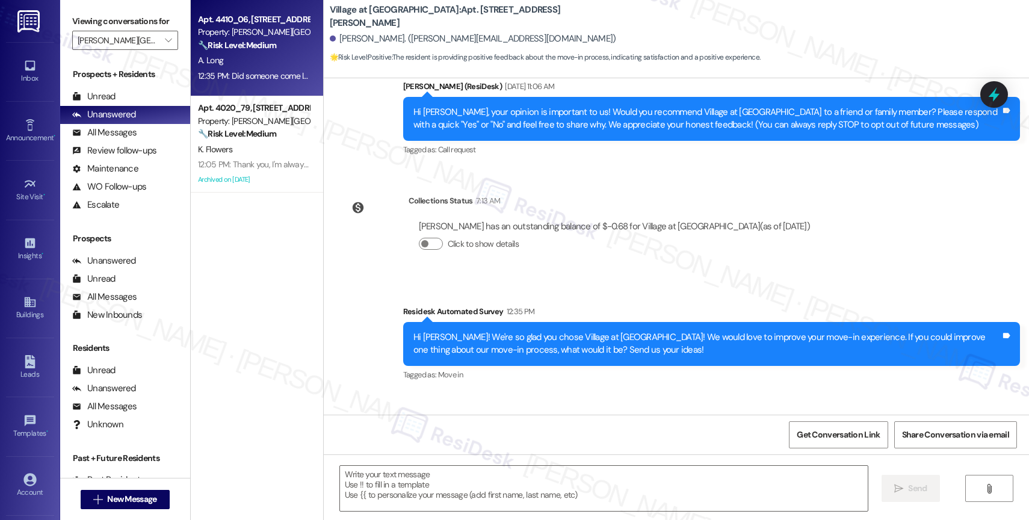
click at [240, 33] on div "Property: Witham Hill Oaks" at bounding box center [253, 32] width 111 height 13
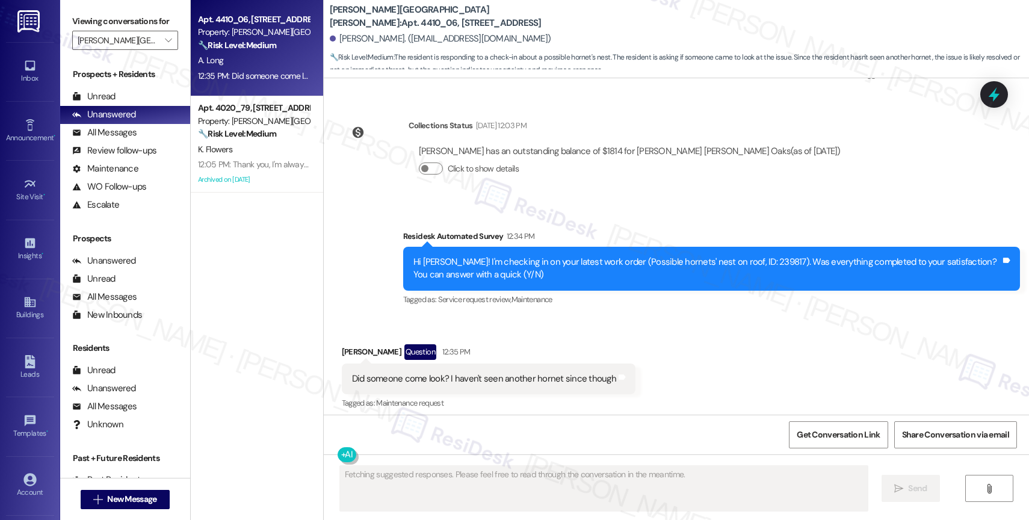
scroll to position [1557, 0]
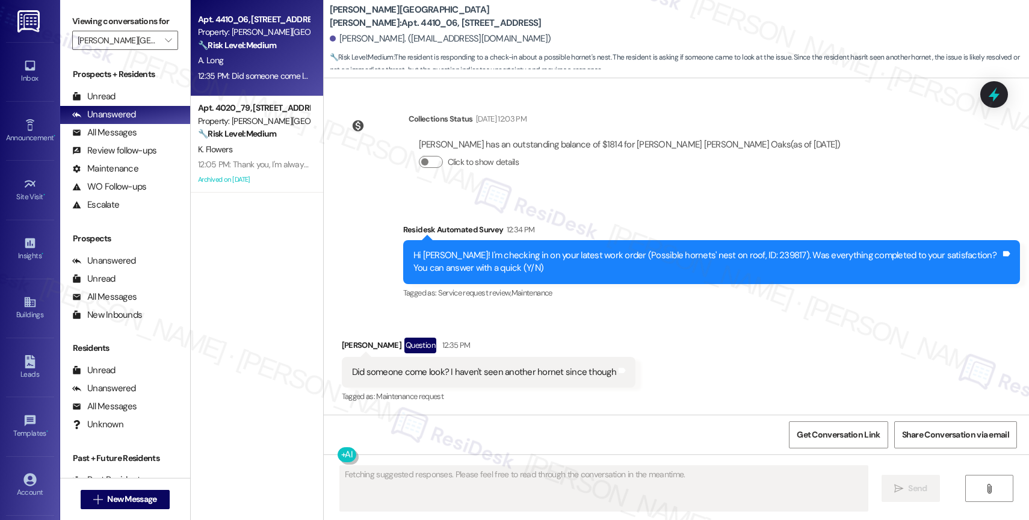
click at [577, 318] on div "Received via SMS Amber Long Question 12:35 PM Did someone come look? I haven't …" at bounding box center [677, 363] width 706 height 104
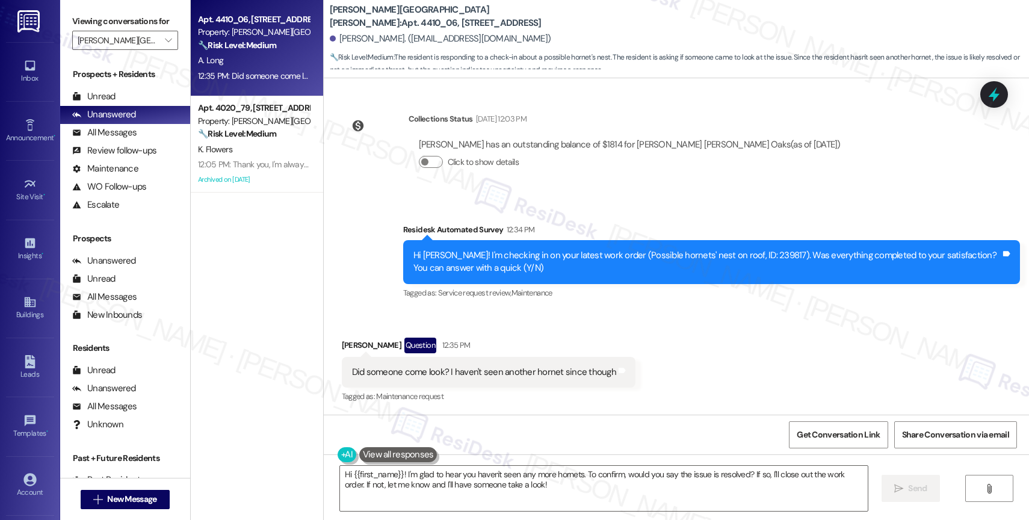
click at [691, 341] on div "Received via SMS Amber Long Question 12:35 PM Did someone come look? I haven't …" at bounding box center [677, 363] width 706 height 104
drag, startPoint x: 410, startPoint y: 13, endPoint x: 444, endPoint y: 12, distance: 33.7
click at [444, 12] on b "Witham Hill Oaks: Apt. 4410_06, 4275 NW Clubhouse Pl" at bounding box center [450, 17] width 241 height 26
copy b "4410_06"
click at [414, 473] on textarea "Hi {{first_name}}! I'm glad to hear you haven't seen any more hornets. To confi…" at bounding box center [604, 488] width 528 height 45
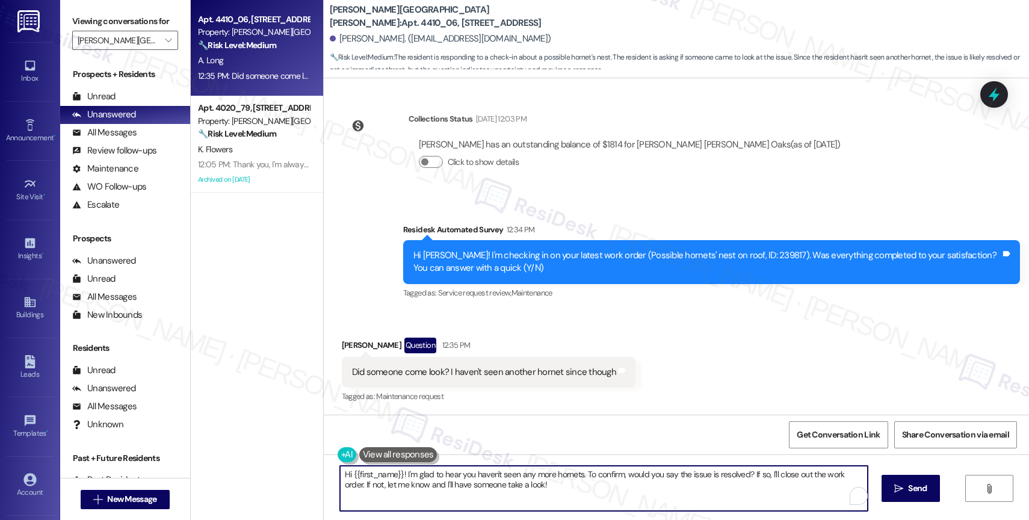
click at [414, 473] on textarea "Hi {{first_name}}! I'm glad to hear you haven't seen any more hornets. To confi…" at bounding box center [604, 488] width 528 height 45
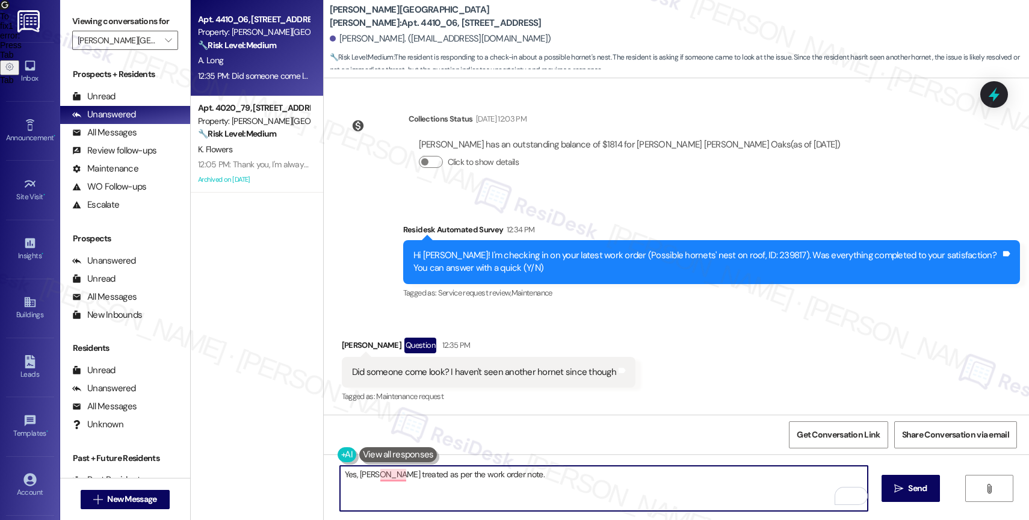
click at [368, 477] on textarea "Yes, Orkid treated as per the work order note." at bounding box center [604, 488] width 528 height 45
drag, startPoint x: 372, startPoint y: 475, endPoint x: 646, endPoint y: 476, distance: 273.9
click at [645, 476] on textarea "Yes, Orkin treated as per the work order note." at bounding box center [604, 488] width 528 height 45
click at [371, 474] on textarea "Yes, Orkin did!" at bounding box center [604, 488] width 528 height 45
type textarea "Yes, Orkin did!"
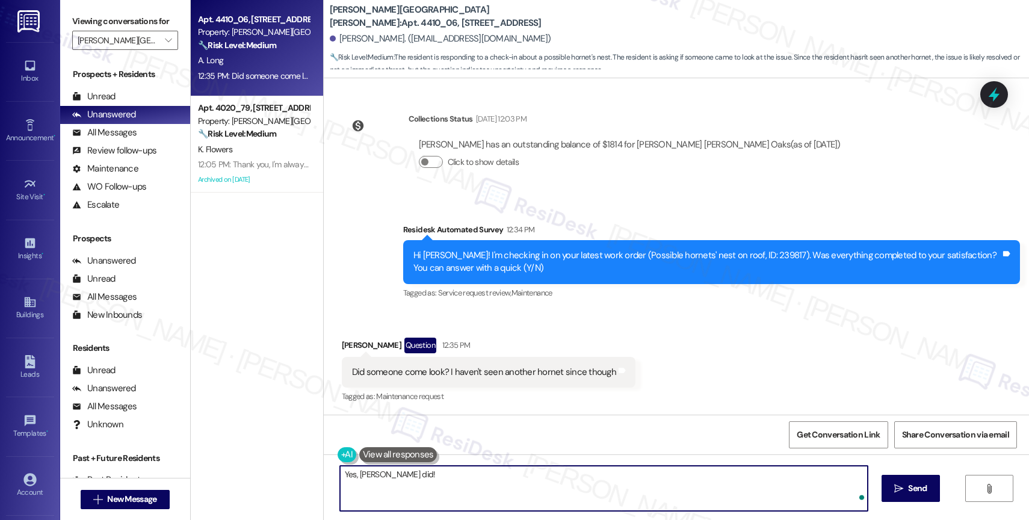
click at [429, 479] on textarea "Yes, Orkin did!" at bounding box center [604, 488] width 528 height 45
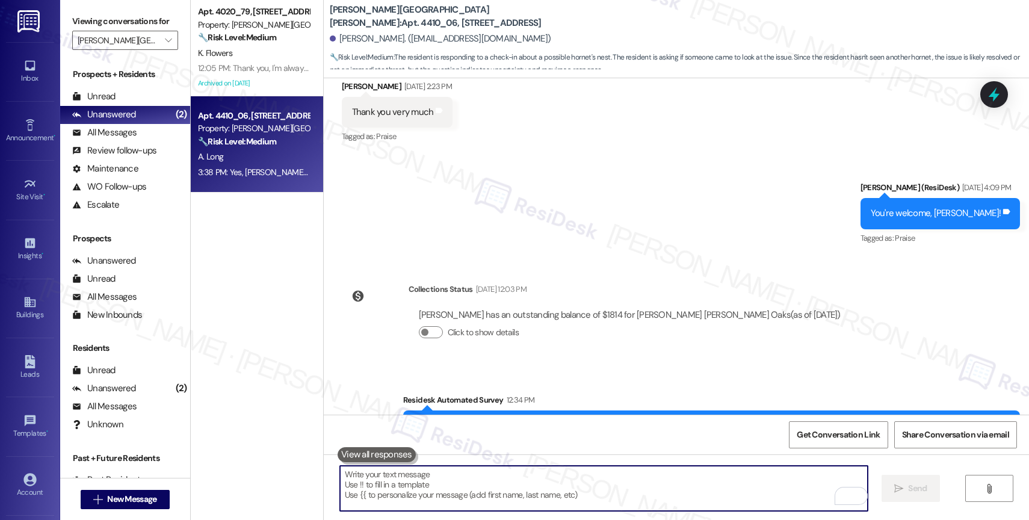
scroll to position [1642, 0]
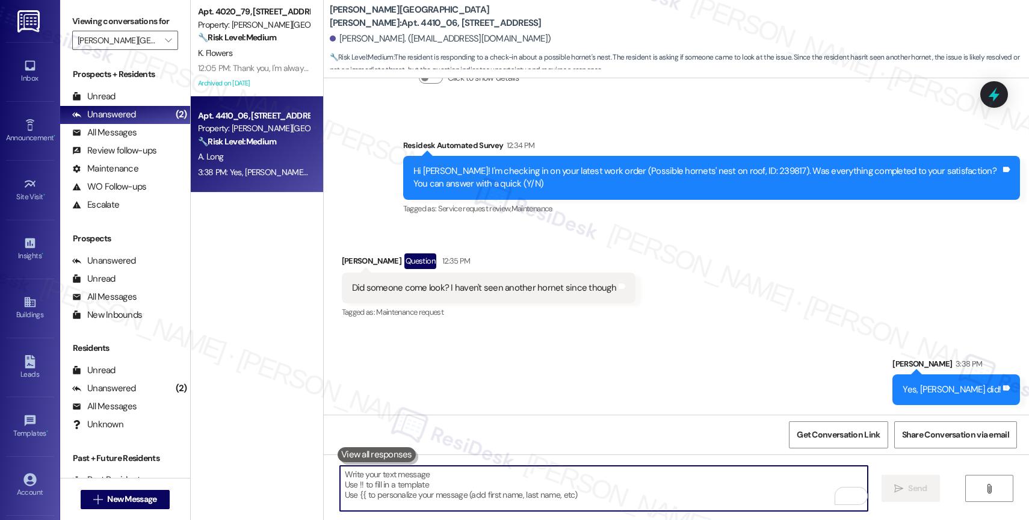
click at [549, 344] on div "Sent via SMS Sarah 3:38 PM Yes, Orkin did! Tags and notes" at bounding box center [677, 373] width 706 height 84
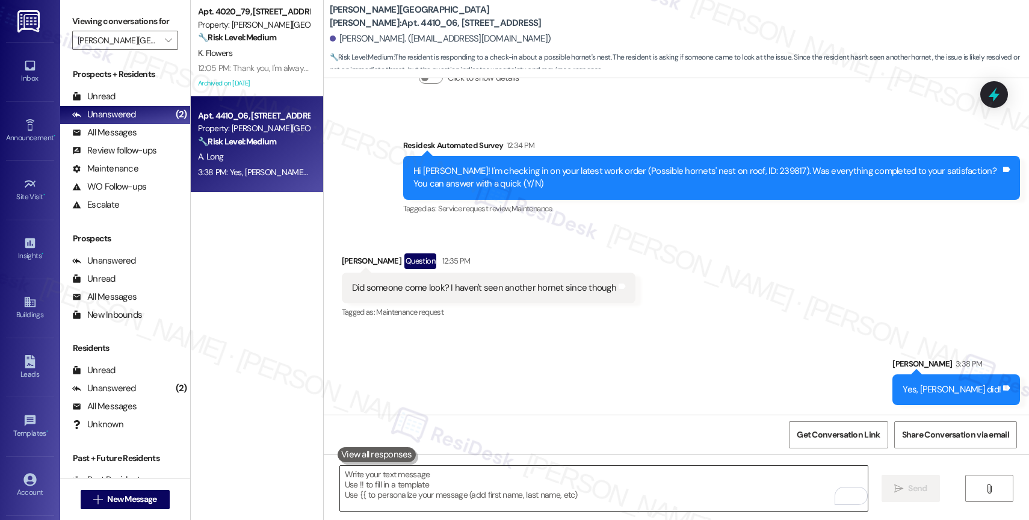
click at [403, 492] on textarea "To enrich screen reader interactions, please activate Accessibility in Grammarl…" at bounding box center [604, 488] width 528 height 45
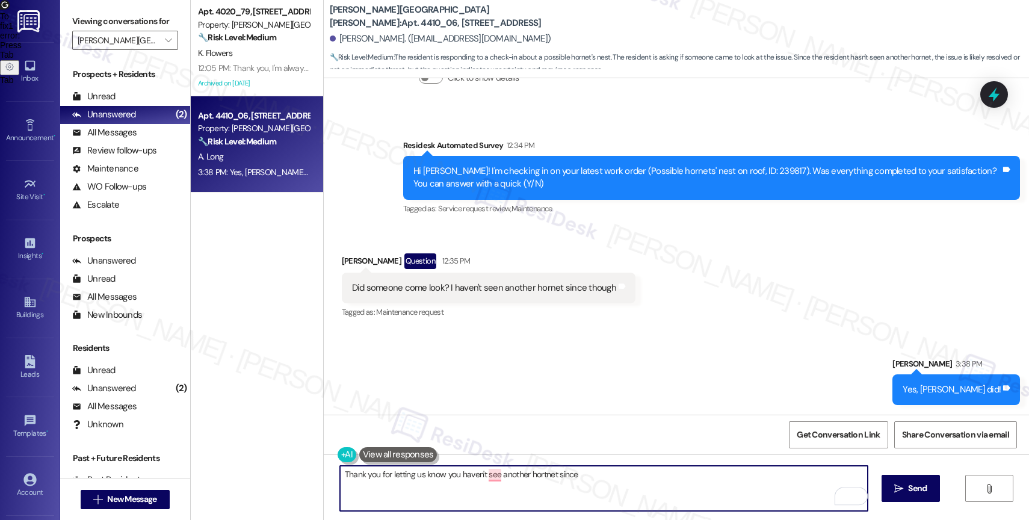
click at [538, 470] on textarea "Thank you for letting us know you haven't see another hortnet since" at bounding box center [604, 488] width 528 height 45
click at [591, 477] on textarea "Thank you for letting us know you haven't see another hornet since" at bounding box center [604, 488] width 528 height 45
click at [500, 433] on span "seen" at bounding box center [490, 437] width 22 height 10
click at [604, 476] on textarea "Thank you for letting us know you haven't seen another hornet." at bounding box center [604, 488] width 528 height 45
paste textarea "I also want to take this chance to ask you...Has {{property}} lived up to your …"
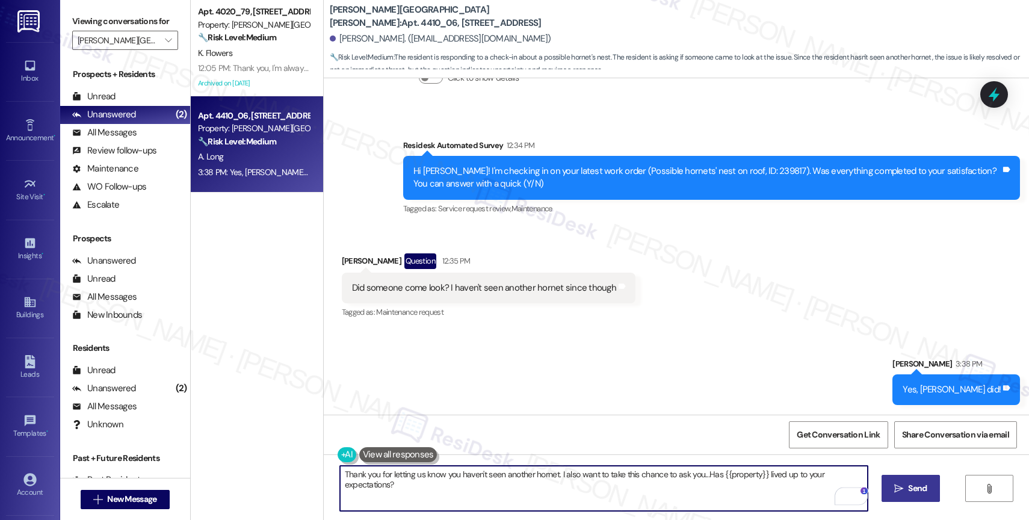
type textarea "Thank you for letting us know you haven't seen another hornet. I also want to t…"
click at [901, 482] on button " Send" at bounding box center [911, 488] width 58 height 27
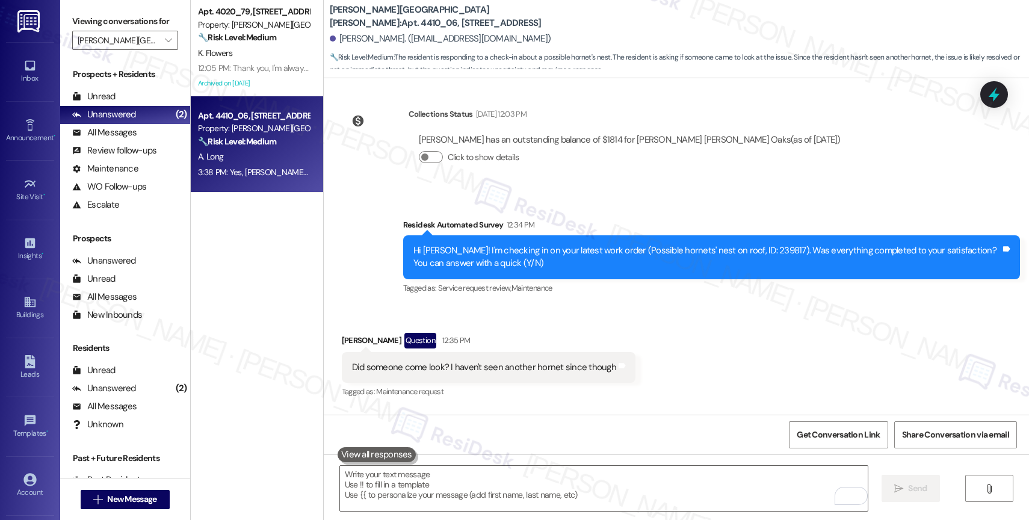
scroll to position [1726, 0]
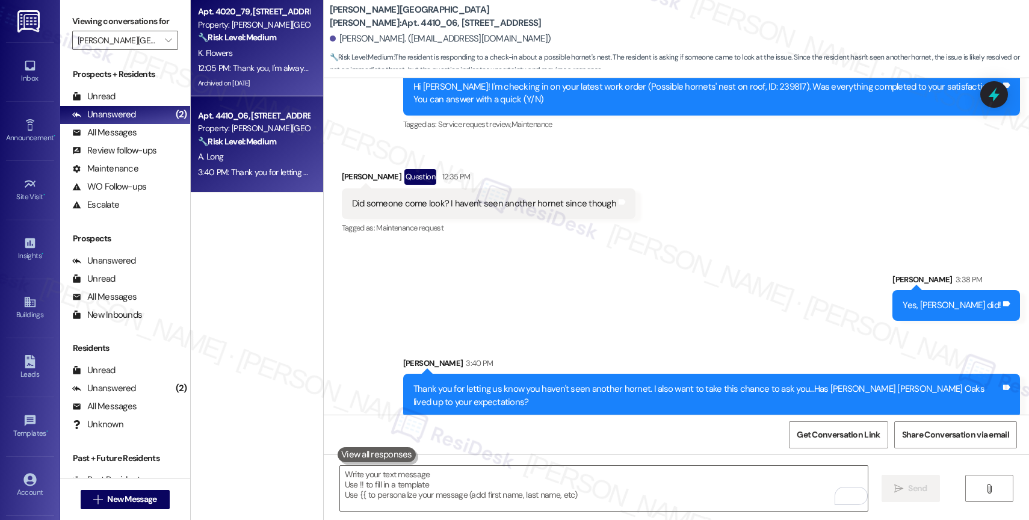
click at [243, 58] on div "K. Flowers" at bounding box center [254, 53] width 114 height 15
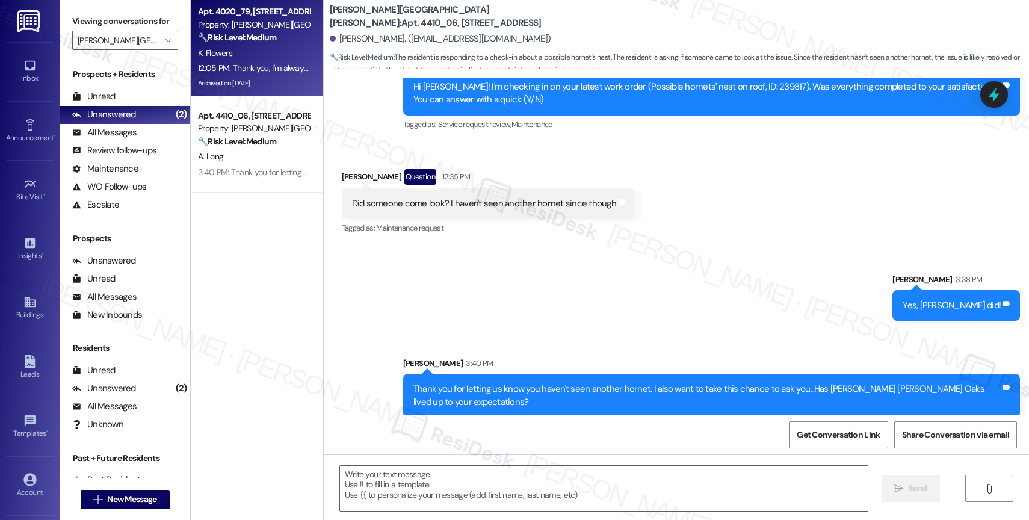
type textarea "Fetching suggested responses. Please feel free to read through the conversation…"
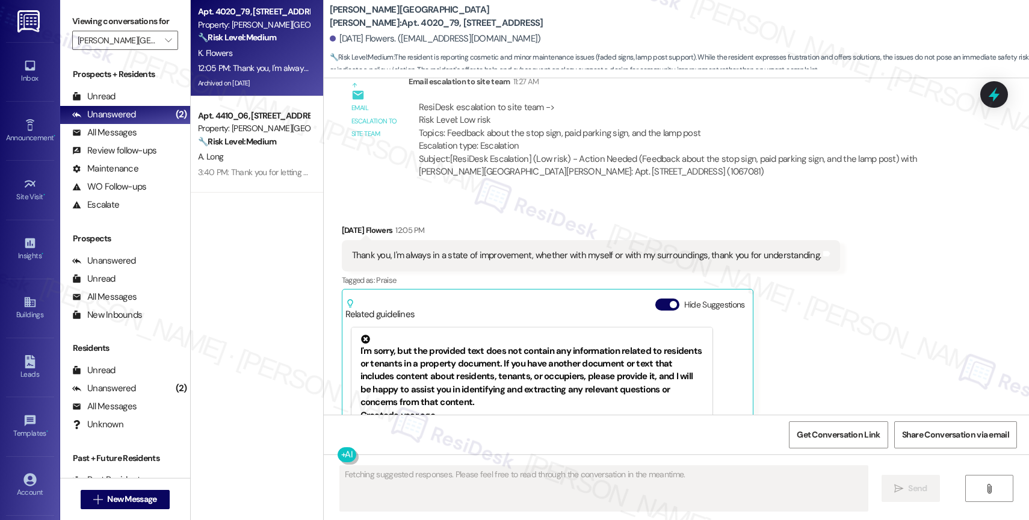
scroll to position [57455, 0]
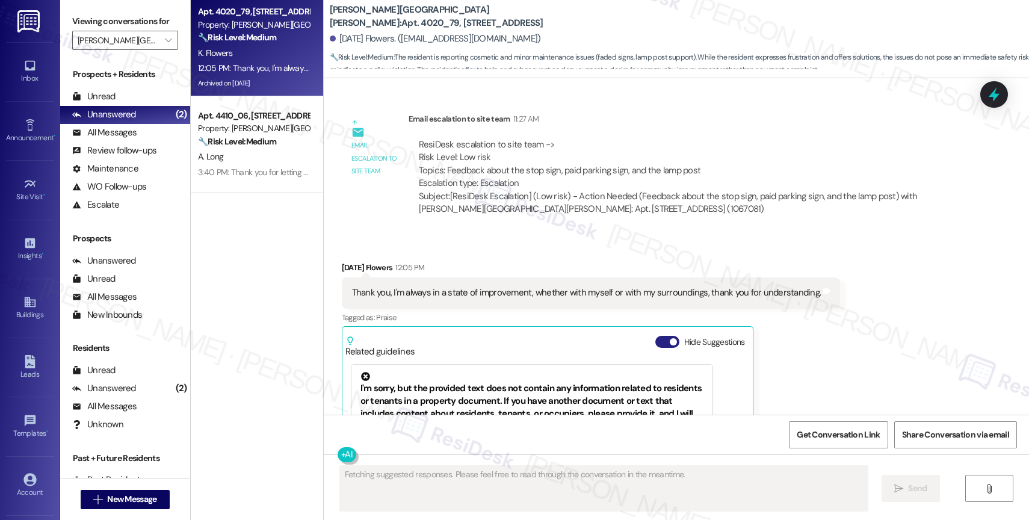
click at [657, 336] on button "Hide Suggestions" at bounding box center [668, 342] width 24 height 12
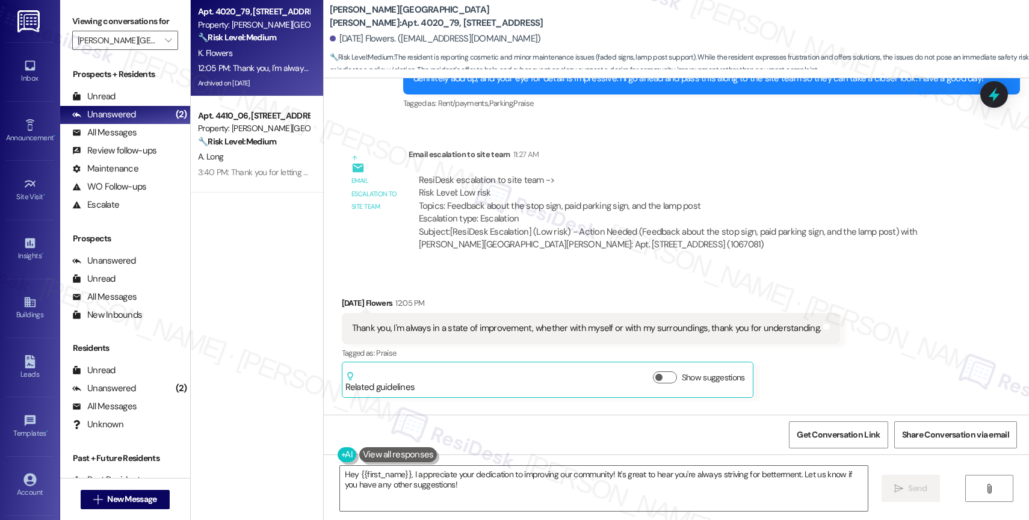
click at [565, 270] on div "Received via SMS Karma Flowers 12:05 PM Thank you, I'm always in a state of imp…" at bounding box center [677, 338] width 706 height 137
click at [432, 478] on textarea "Hey {{first_name}}, I appreciate your dedication to improving our community! It…" at bounding box center [604, 488] width 528 height 45
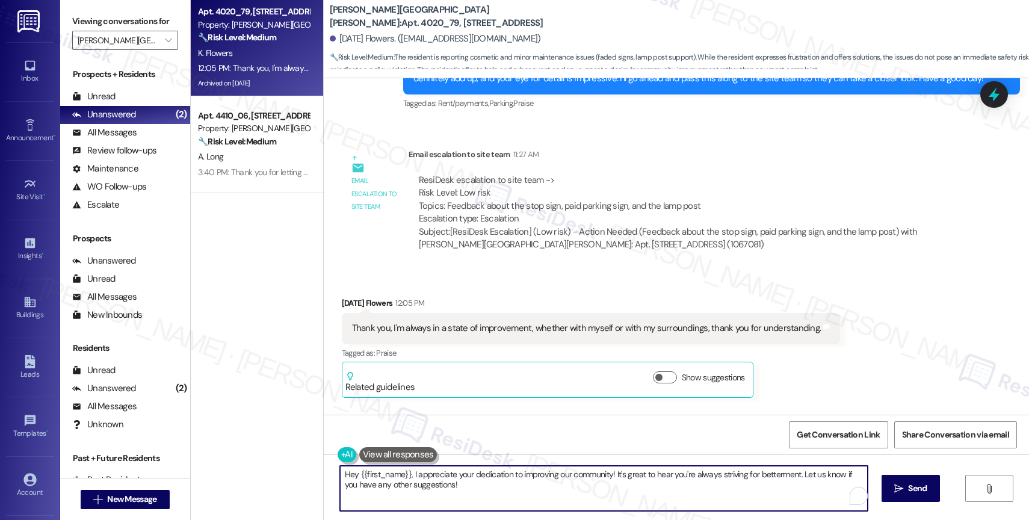
click at [432, 478] on textarea "Hey {{first_name}}, I appreciate your dedication to improving our community! It…" at bounding box center [604, 488] width 528 height 45
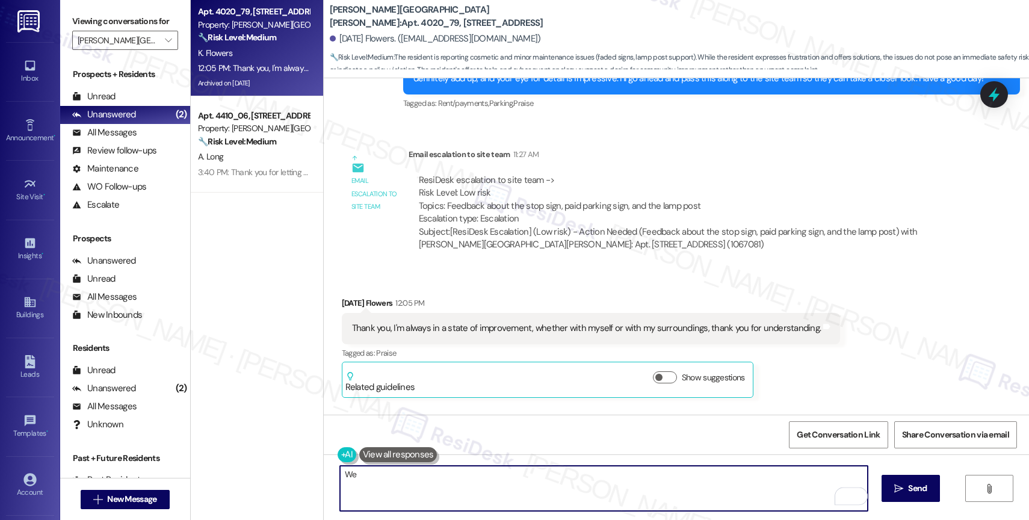
type textarea "W"
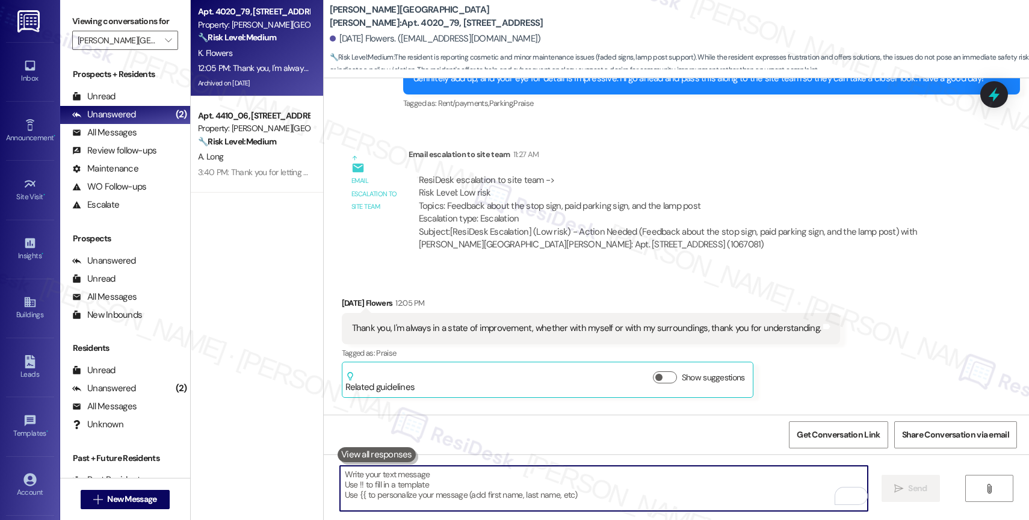
click at [412, 478] on textarea "To enrich screen reader interactions, please activate Accessibility in Grammarl…" at bounding box center [604, 488] width 528 height 45
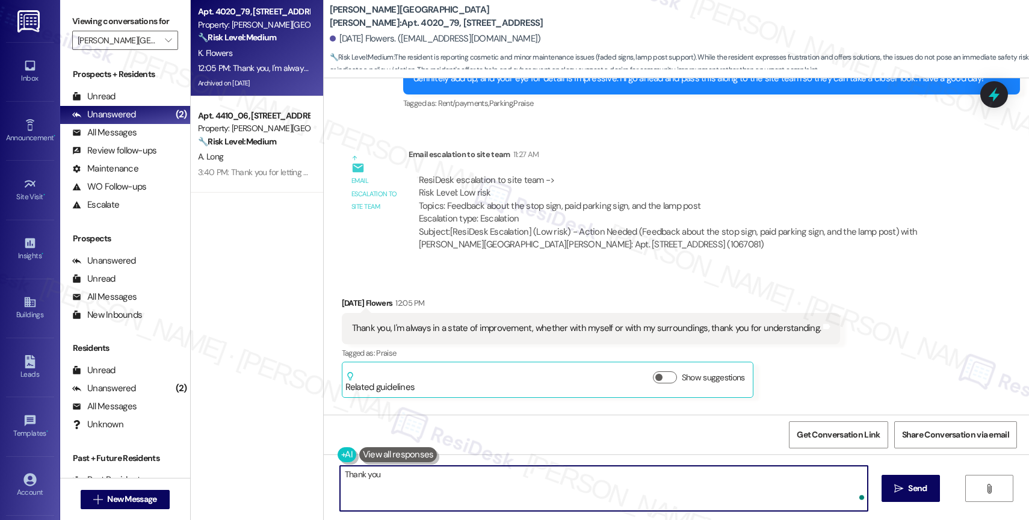
type textarea "Thank you!"
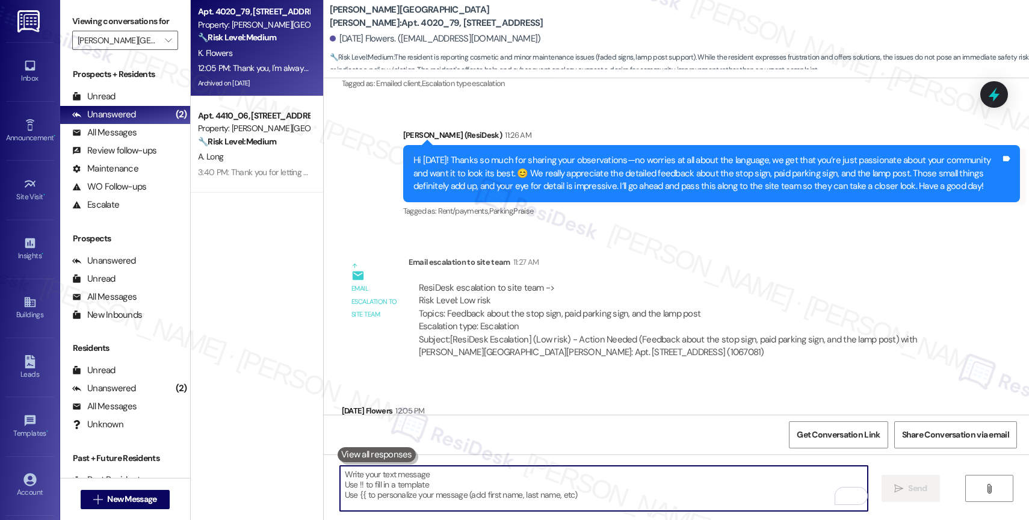
scroll to position [57308, 0]
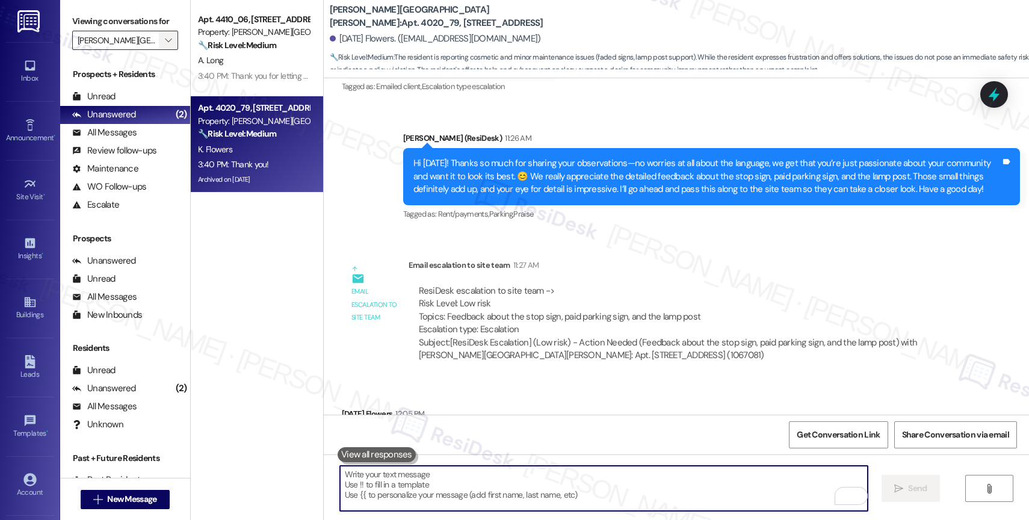
click at [163, 46] on span "" at bounding box center [168, 40] width 11 height 19
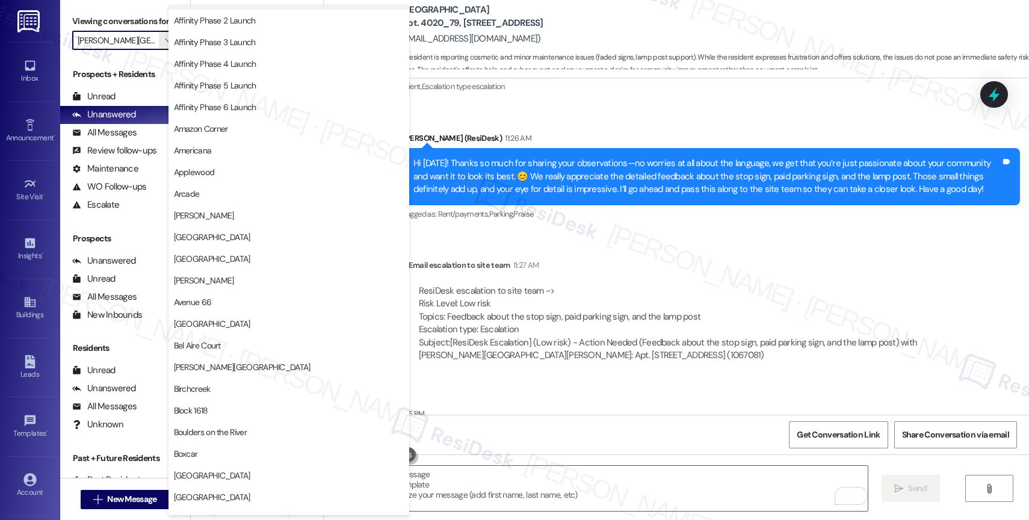
scroll to position [0, 0]
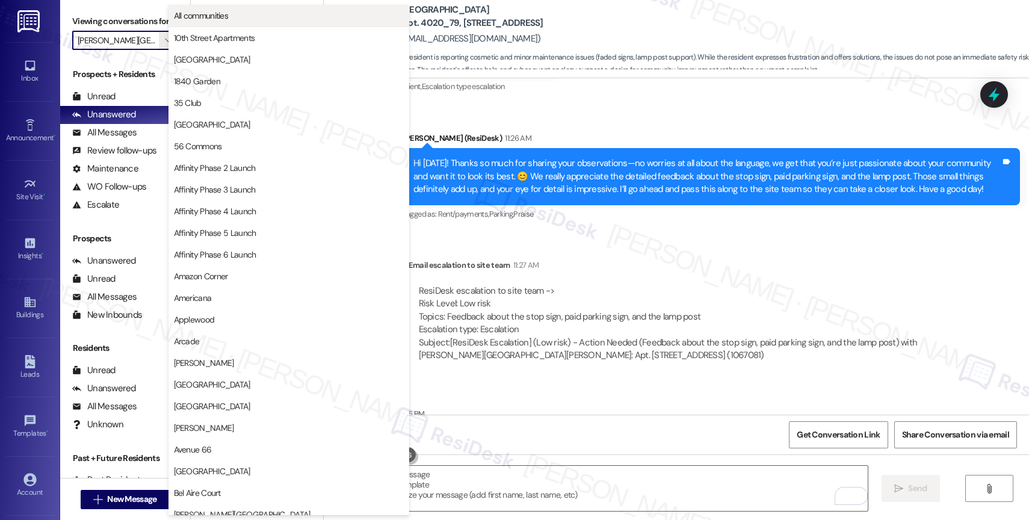
click at [241, 13] on span "All communities" at bounding box center [289, 16] width 230 height 12
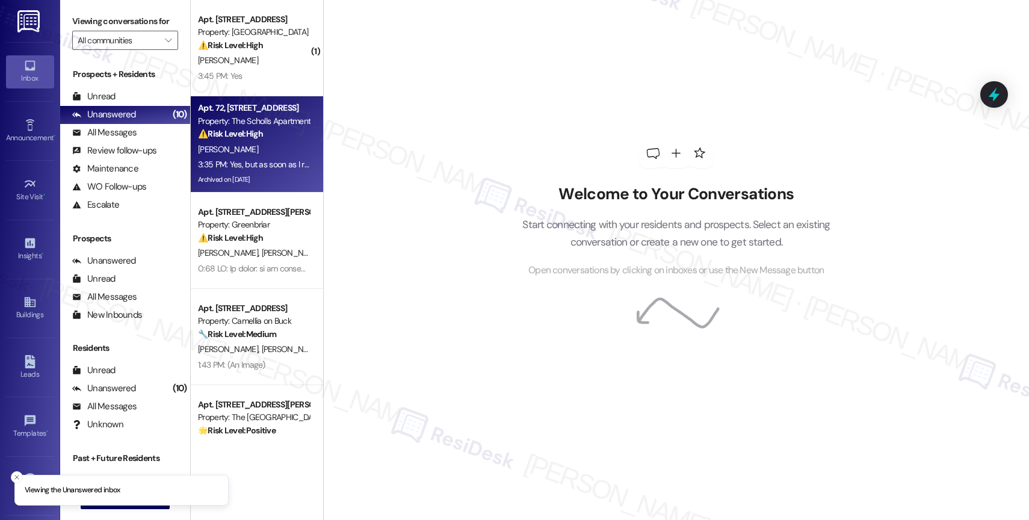
click at [246, 147] on div "[PERSON_NAME]" at bounding box center [254, 149] width 114 height 15
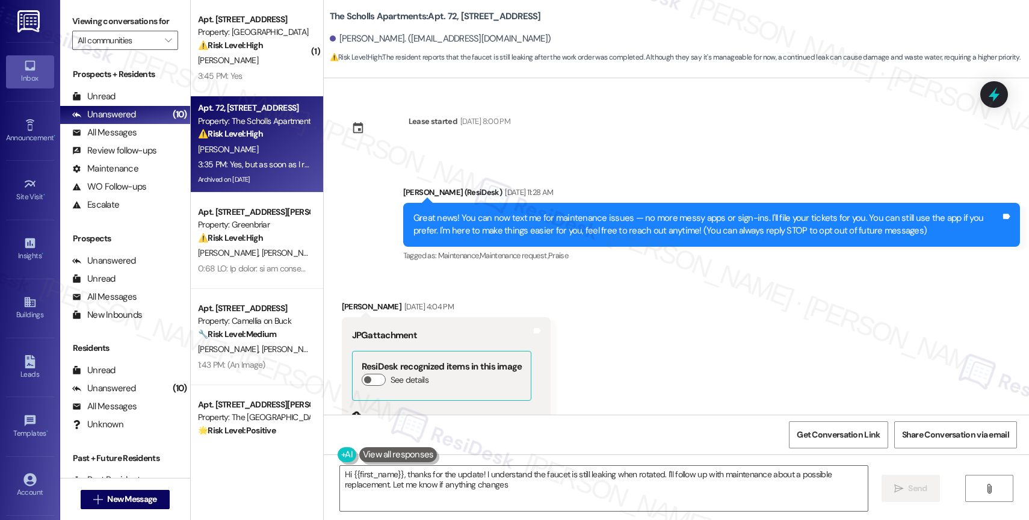
type textarea "Hi {{first_name}}, thanks for the update! I understand the faucet is still leak…"
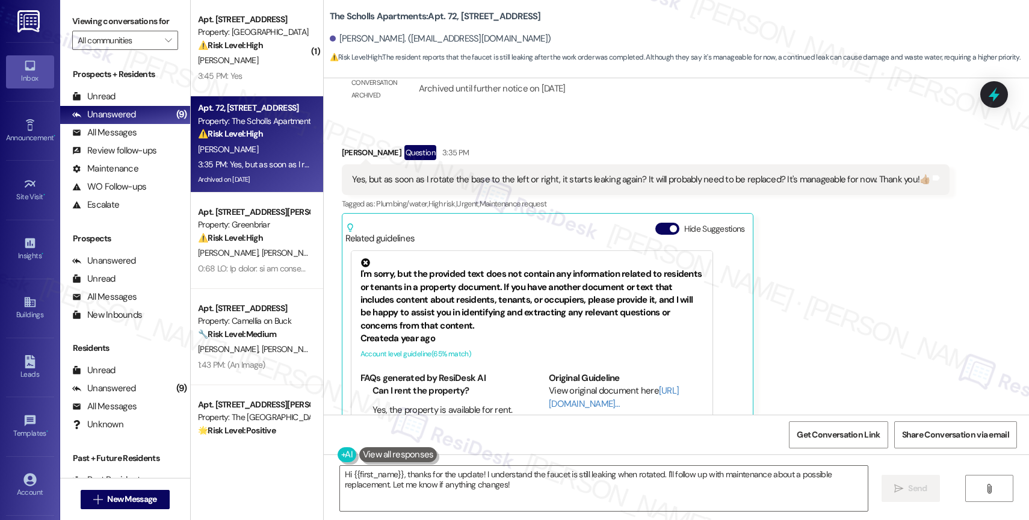
click at [657, 217] on div "Related guidelines Hide Suggestions" at bounding box center [548, 231] width 405 height 28
click at [656, 223] on button "Hide Suggestions" at bounding box center [668, 229] width 24 height 12
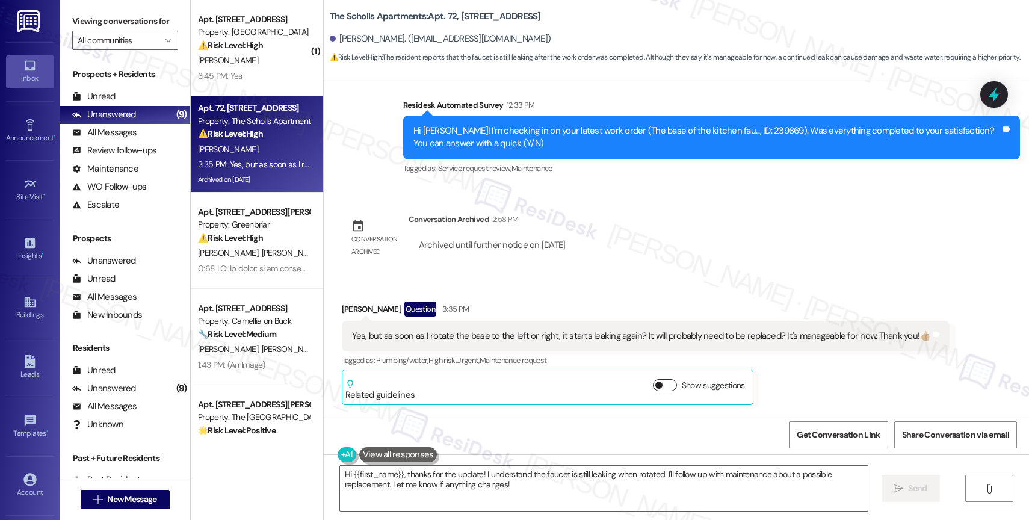
scroll to position [8910, 0]
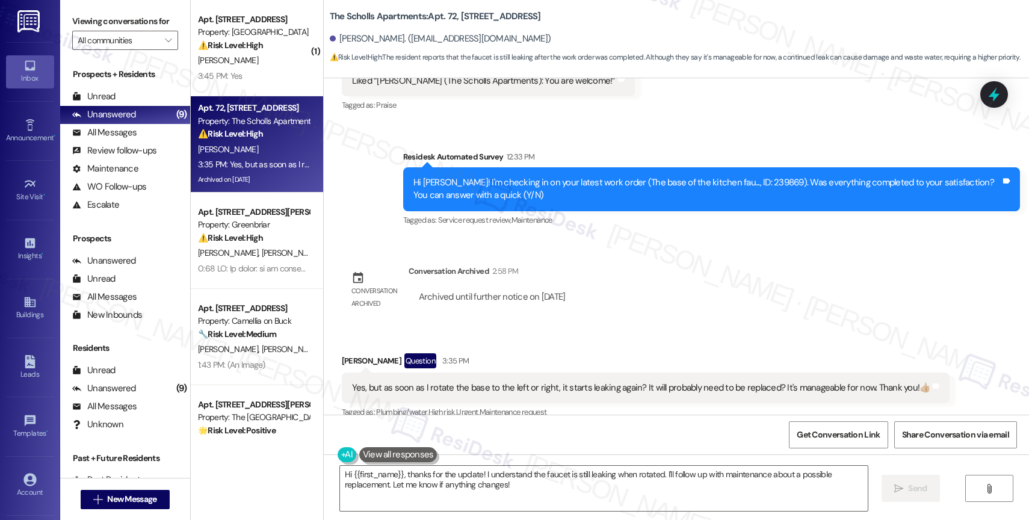
click at [621, 271] on div "Lease started Aug 31, 2016 at 8:00 PM Announcement, sent via SMS Sarah (ResiDes…" at bounding box center [677, 246] width 706 height 337
click at [530, 486] on textarea "Hi {{first_name}}, thanks for the update! I understand the faucet is still leak…" at bounding box center [604, 488] width 528 height 45
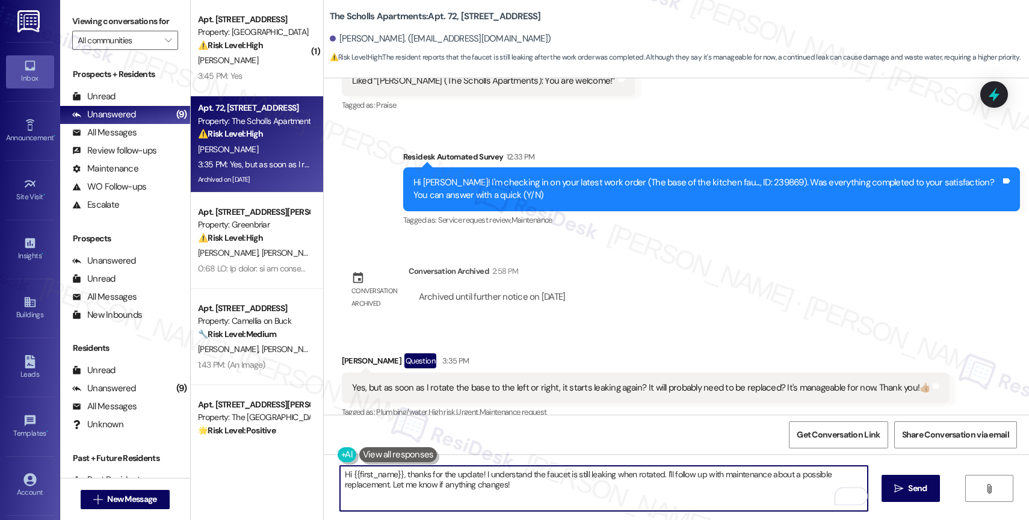
click at [530, 486] on textarea "Hi {{first_name}}, thanks for the update! I understand the faucet is still leak…" at bounding box center [604, 488] width 528 height 45
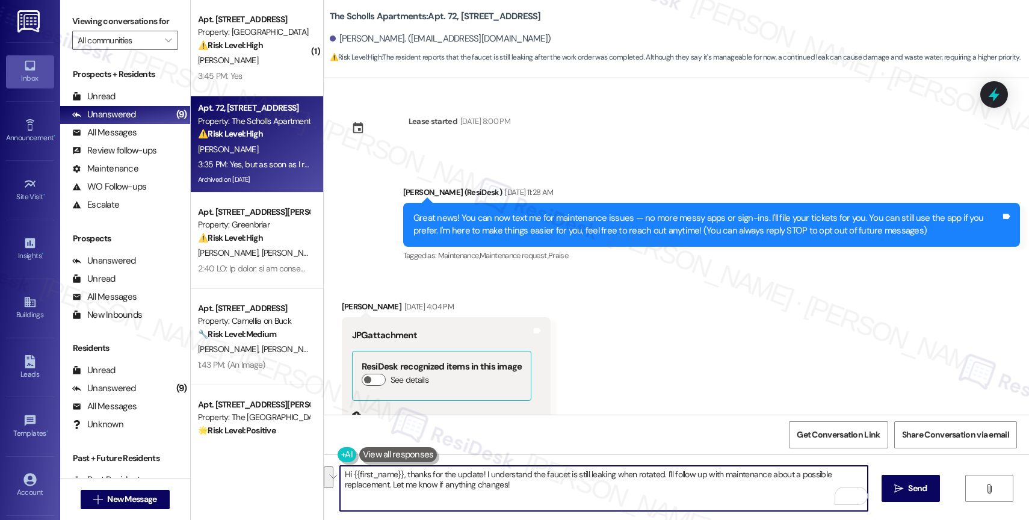
scroll to position [8910, 0]
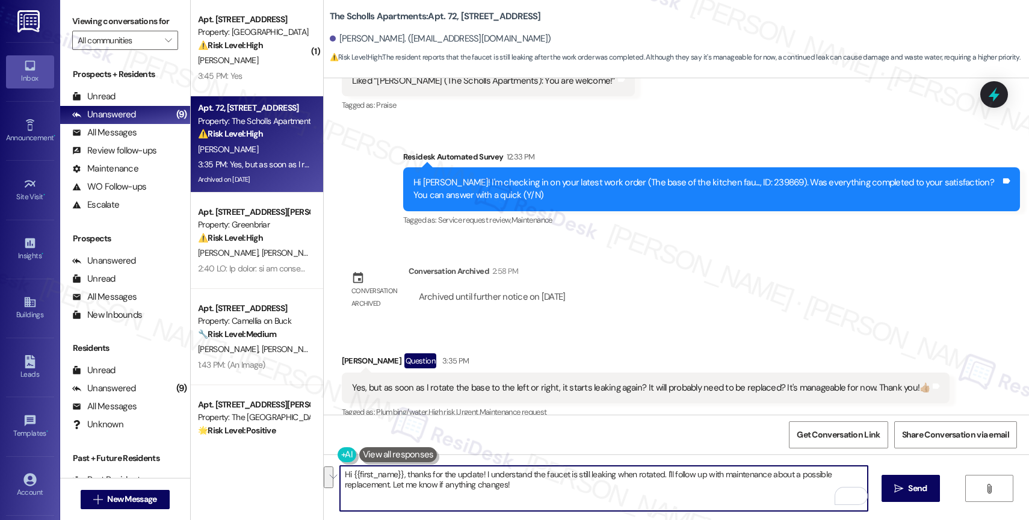
click at [506, 486] on textarea "Hi {{first_name}}, thanks for the update! I understand the faucet is still leak…" at bounding box center [604, 488] width 528 height 45
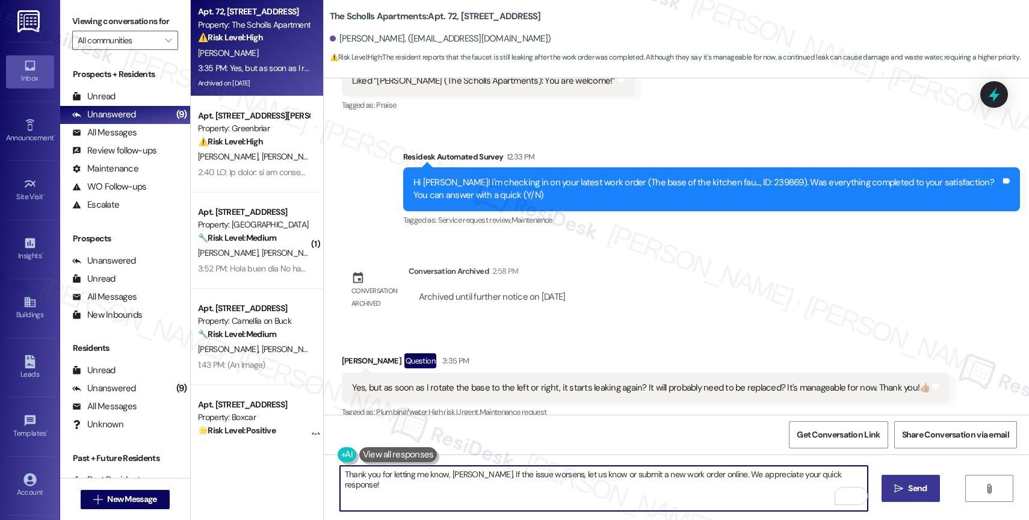
type textarea "Thank you for letting me know, [PERSON_NAME]. If the issue worsens, let us know…"
click at [895, 480] on button " Send" at bounding box center [911, 488] width 58 height 27
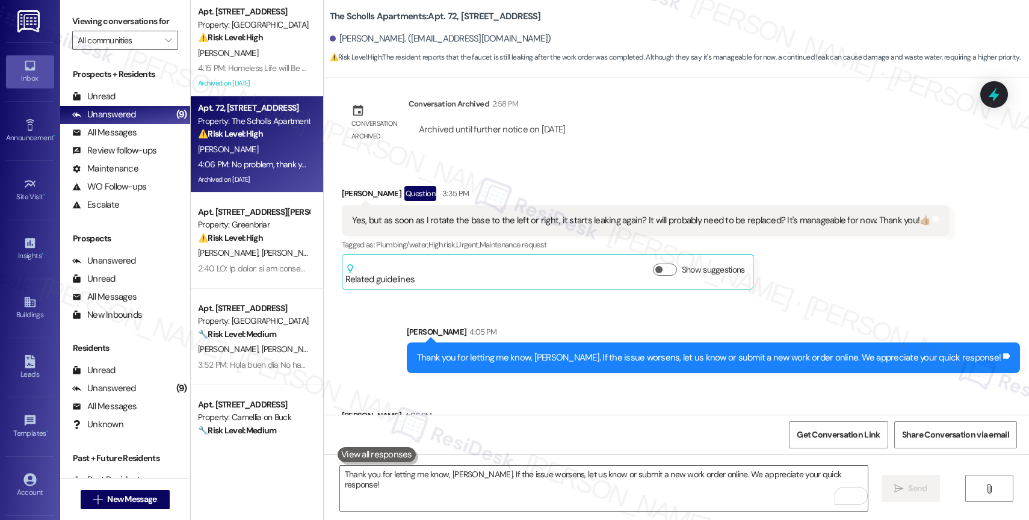
scroll to position [9078, 0]
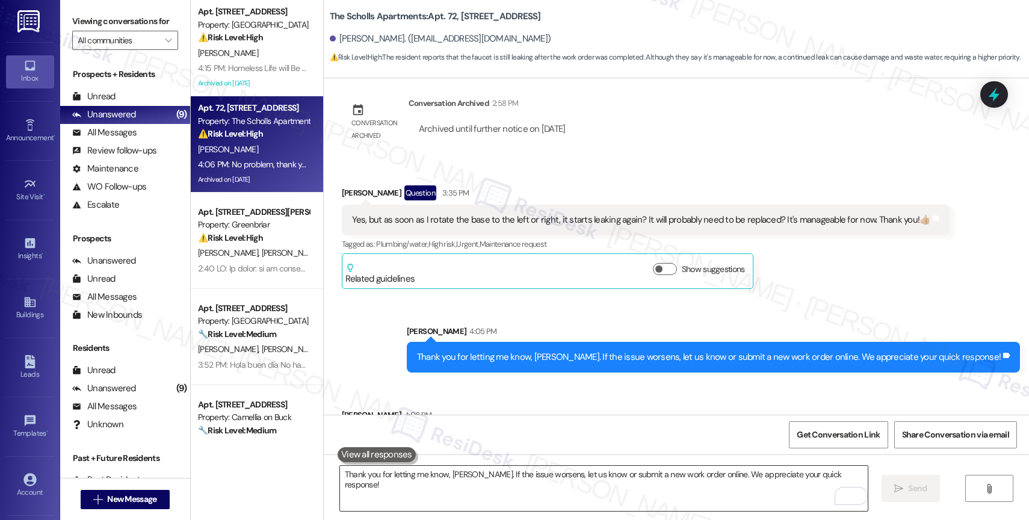
click at [424, 473] on textarea "Thank you for letting me know, [PERSON_NAME]. If the issue worsens, let us know…" at bounding box center [604, 488] width 528 height 45
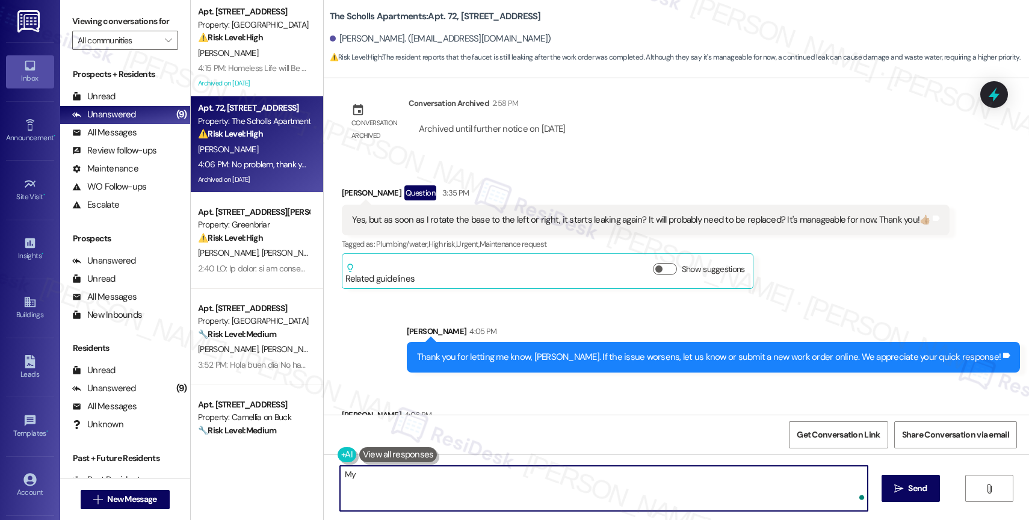
type textarea "M"
type textarea "You are welcome. Have a great day!"
